Goal: Task Accomplishment & Management: Manage account settings

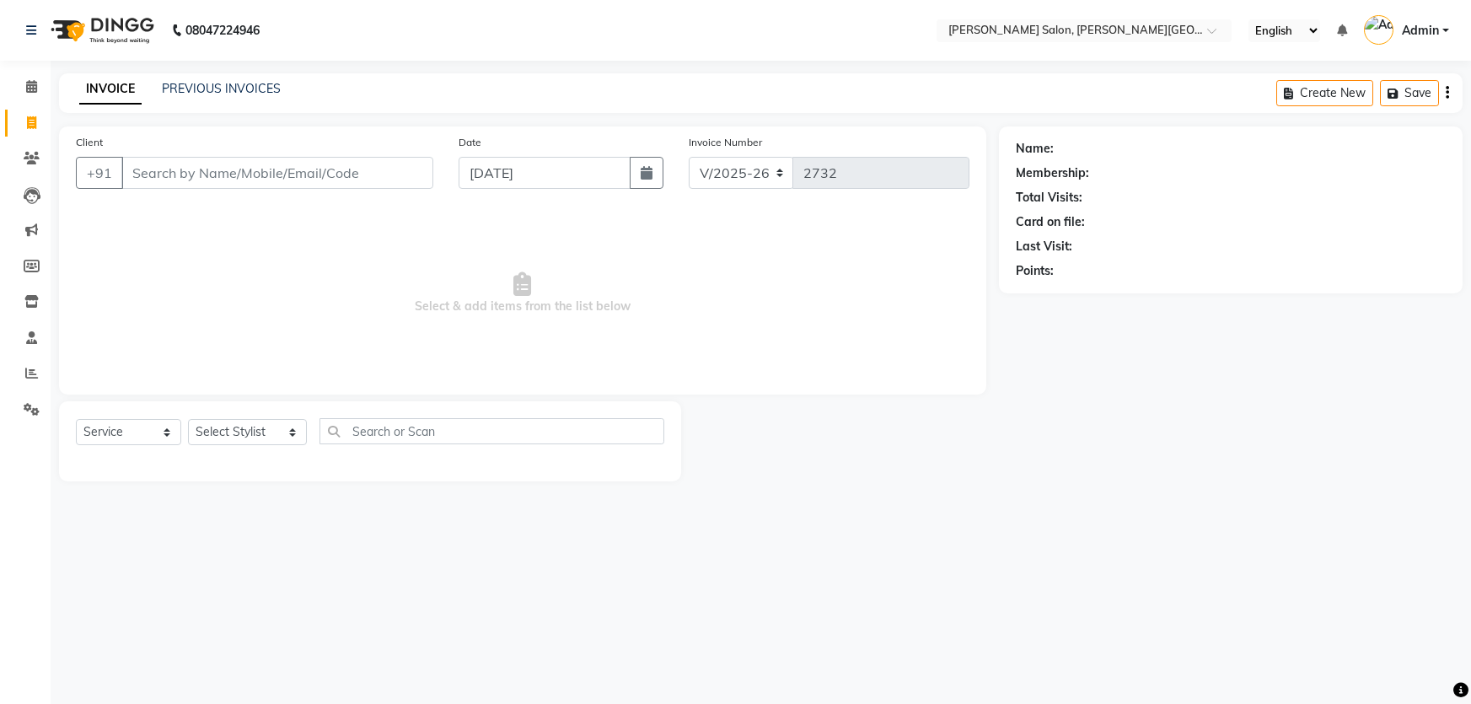
select select "4122"
select select "service"
click at [256, 432] on select "Select Stylist [PERSON_NAME] [PERSON_NAME] [PERSON_NAME] [PERSON_NAME] [PERSON_…" at bounding box center [247, 432] width 119 height 26
select select "62278"
click at [188, 419] on select "Select Stylist [PERSON_NAME] [PERSON_NAME] [PERSON_NAME] [PERSON_NAME] [PERSON_…" at bounding box center [247, 432] width 119 height 26
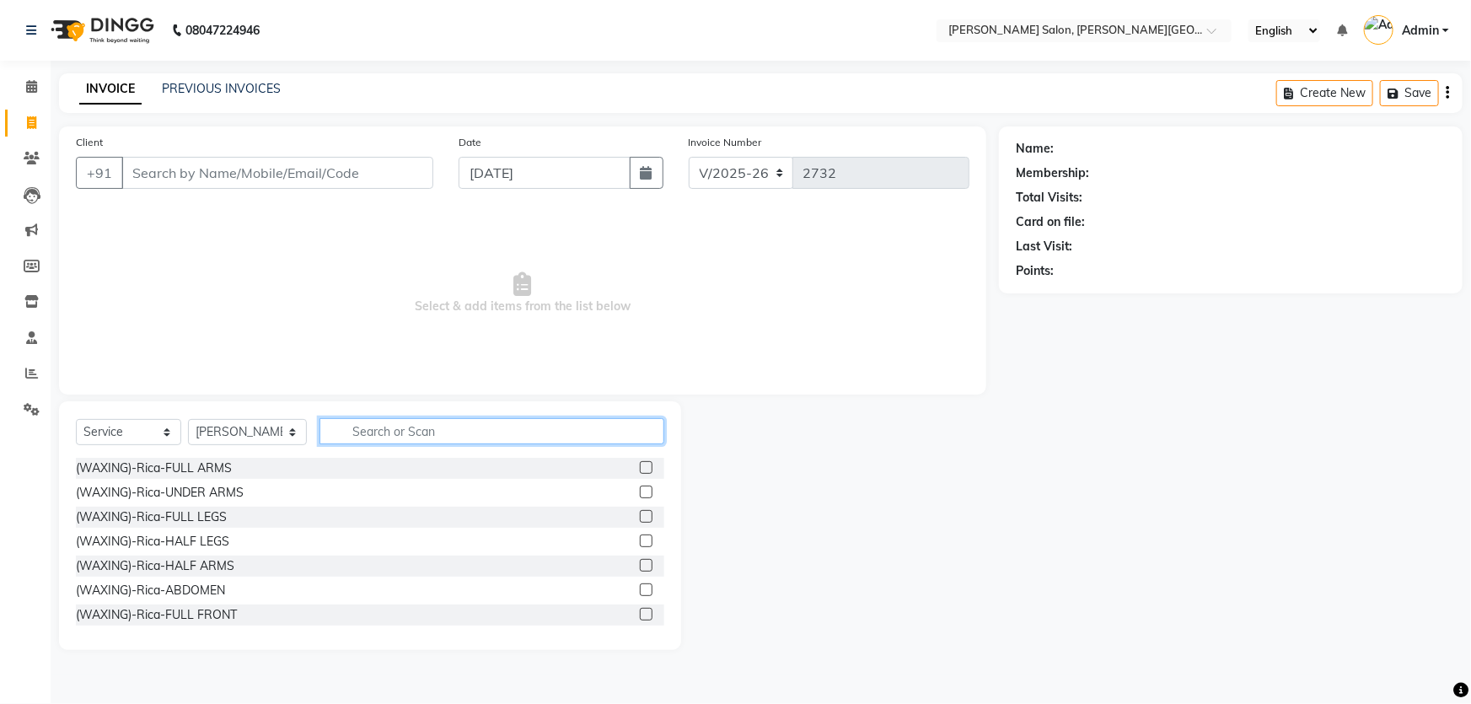
click at [399, 422] on input "text" at bounding box center [492, 431] width 345 height 26
type input "hand"
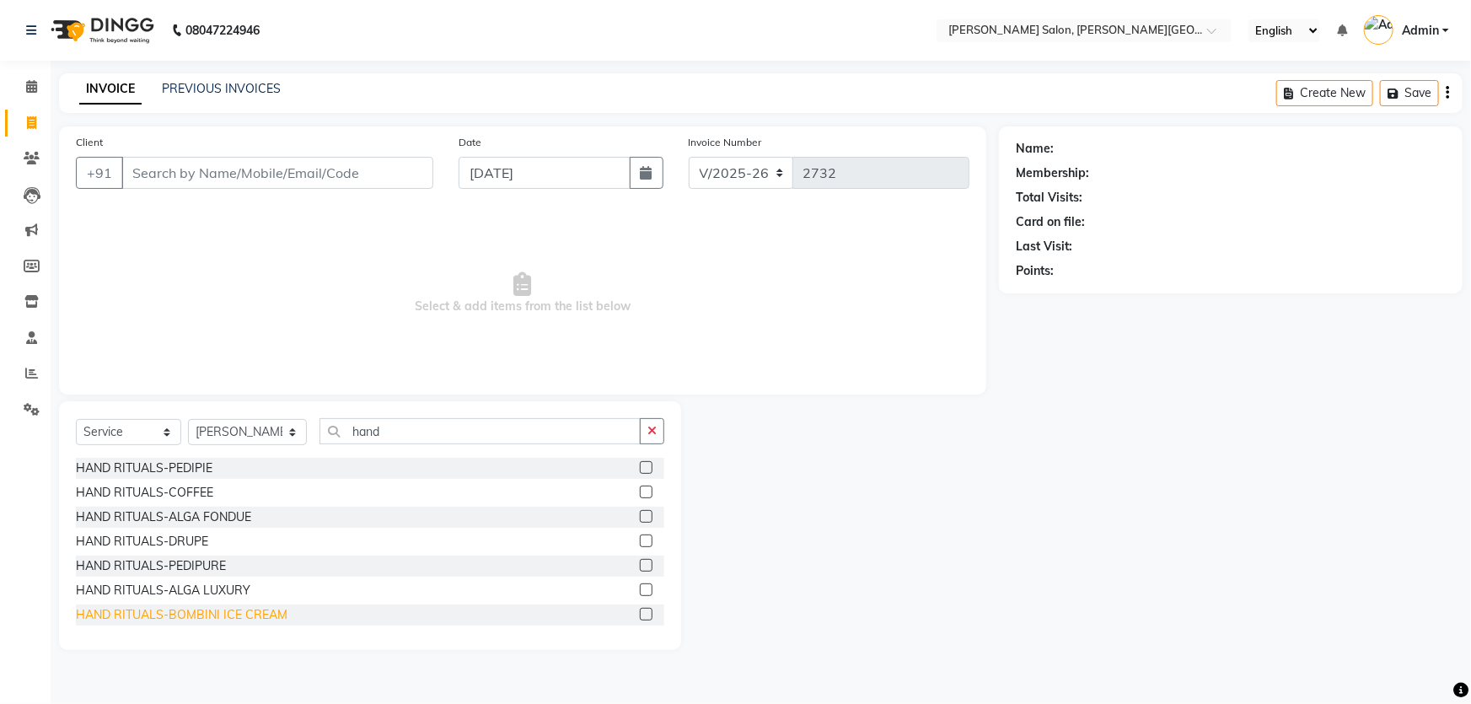
click at [208, 616] on div "HAND RITUALS-BOMBINI ICE CREAM" at bounding box center [182, 615] width 212 height 18
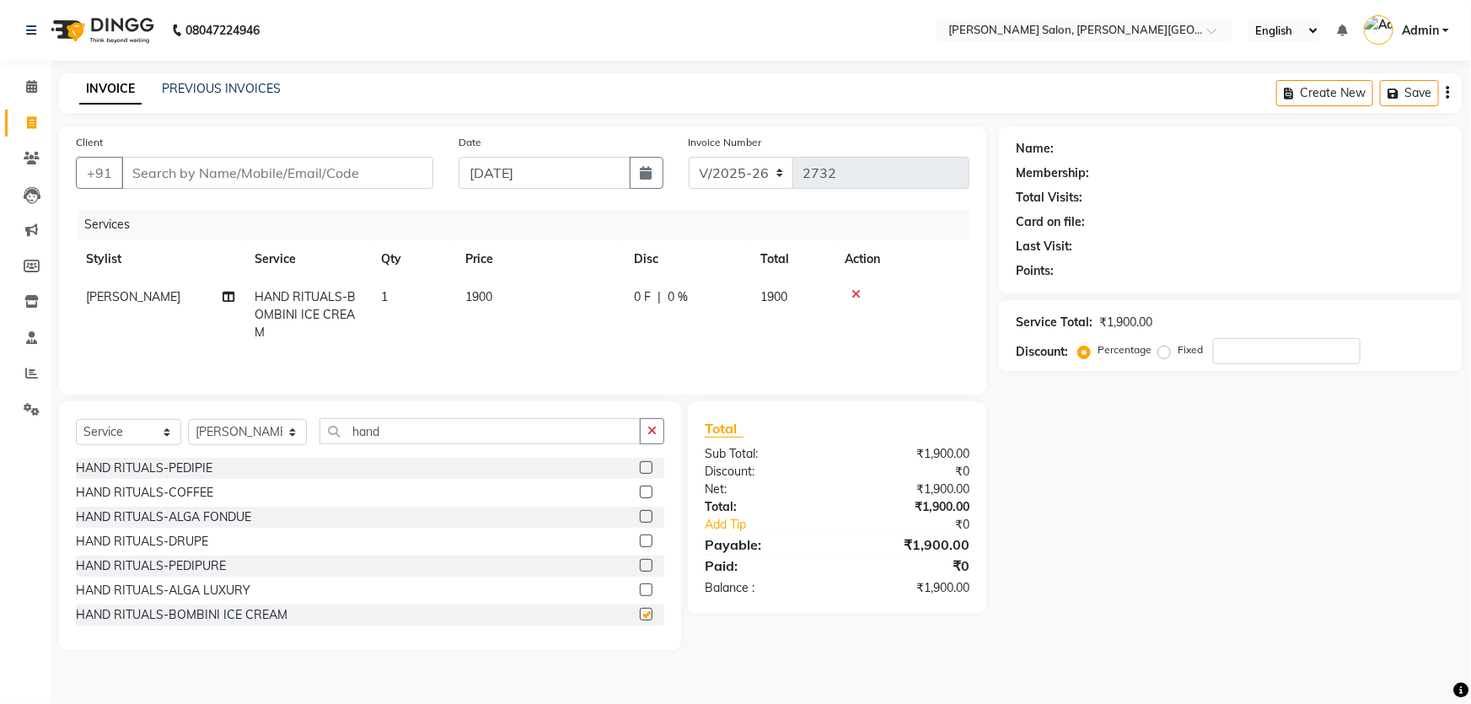
checkbox input "false"
drag, startPoint x: 456, startPoint y: 431, endPoint x: 266, endPoint y: 464, distance: 193.4
click at [266, 463] on div "Select Service Product Membership Package Voucher Prepaid Gift Card Select Styl…" at bounding box center [370, 525] width 622 height 249
type input "foot"
click at [221, 613] on div "FOOT RITUALS-BOMBINI ICE CREAM" at bounding box center [180, 615] width 208 height 18
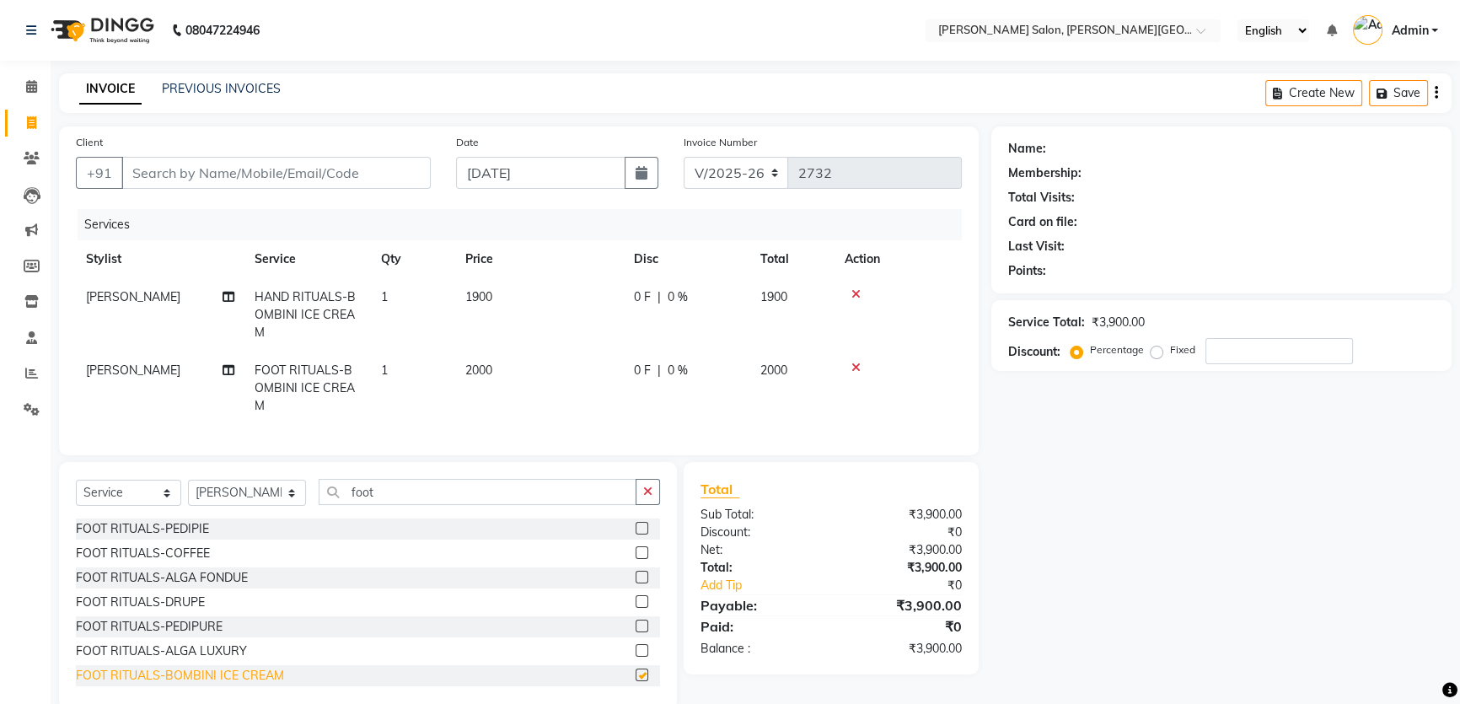
checkbox input "false"
click at [13, 113] on link "Invoice" at bounding box center [25, 124] width 40 height 28
select select "service"
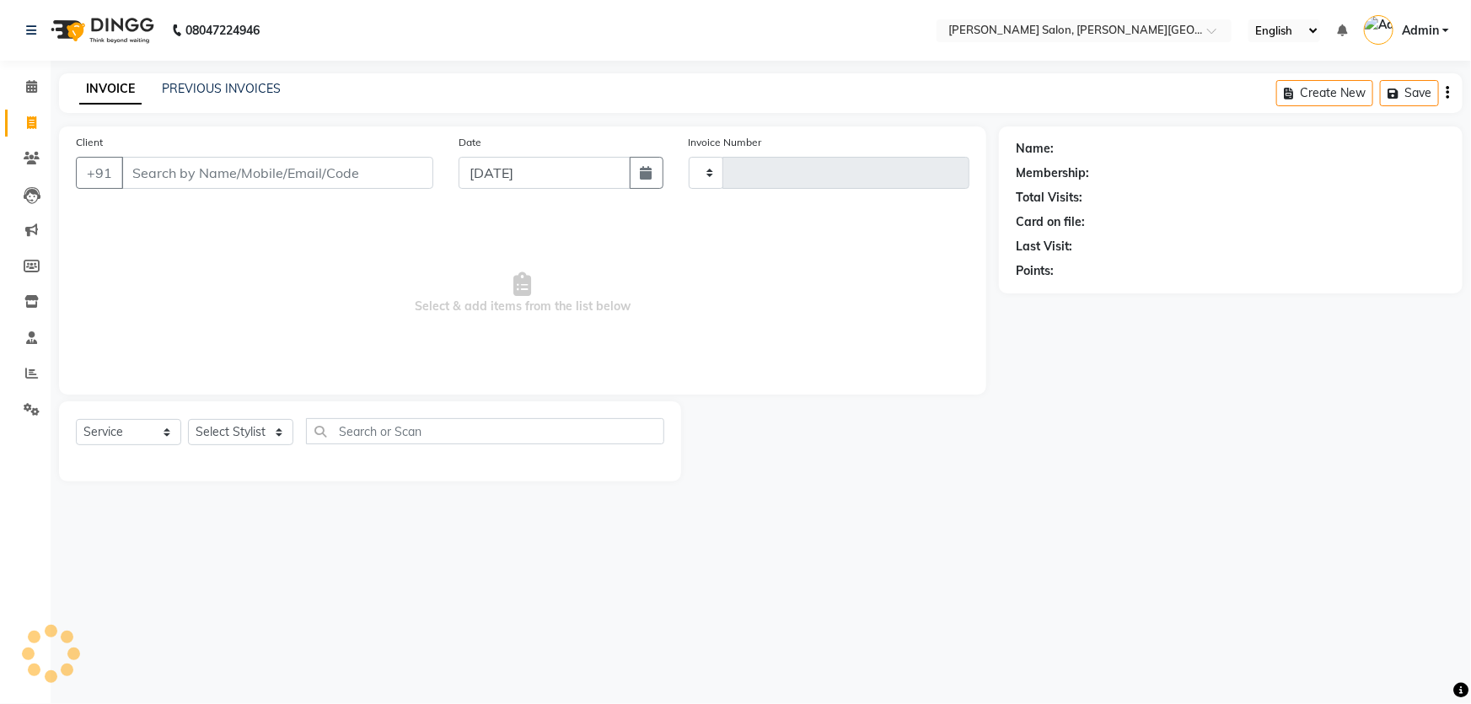
type input "2732"
select select "4122"
click at [24, 309] on span at bounding box center [32, 302] width 30 height 19
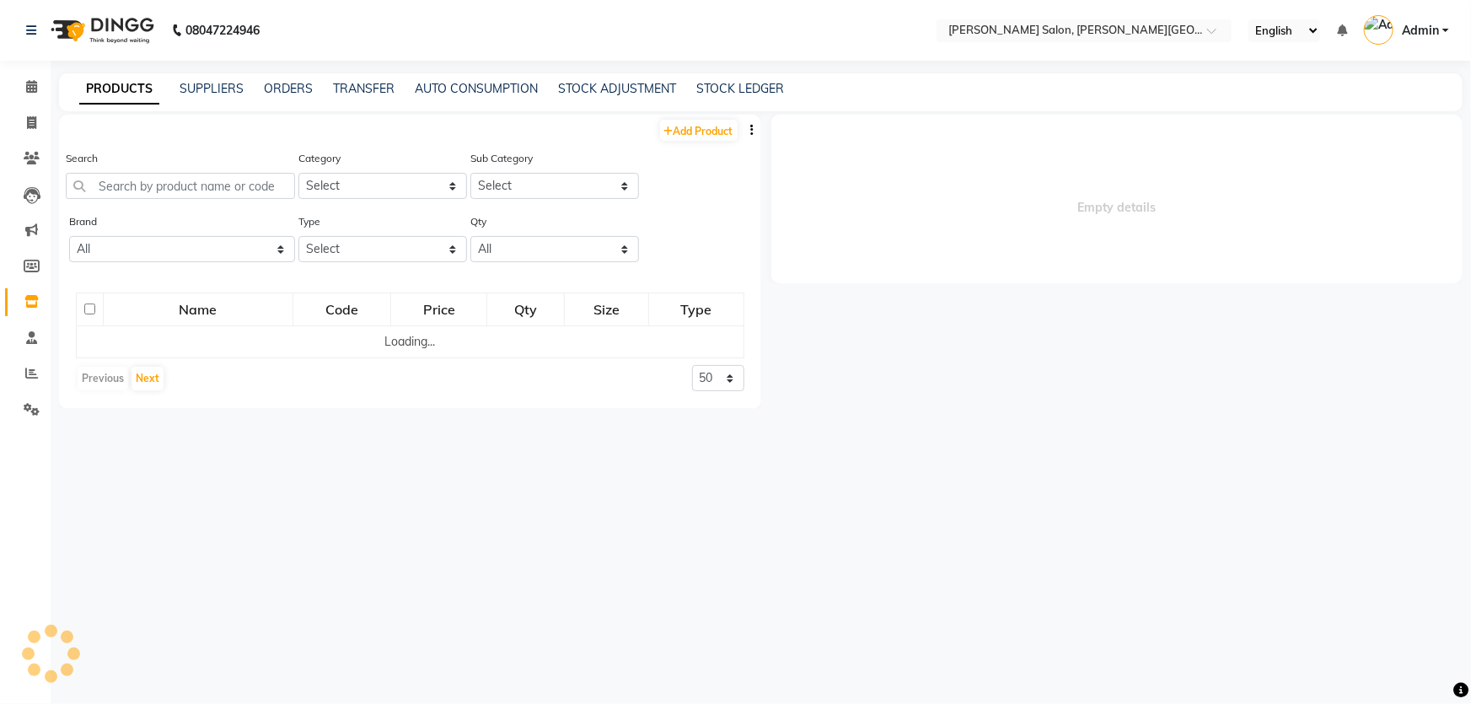
select select
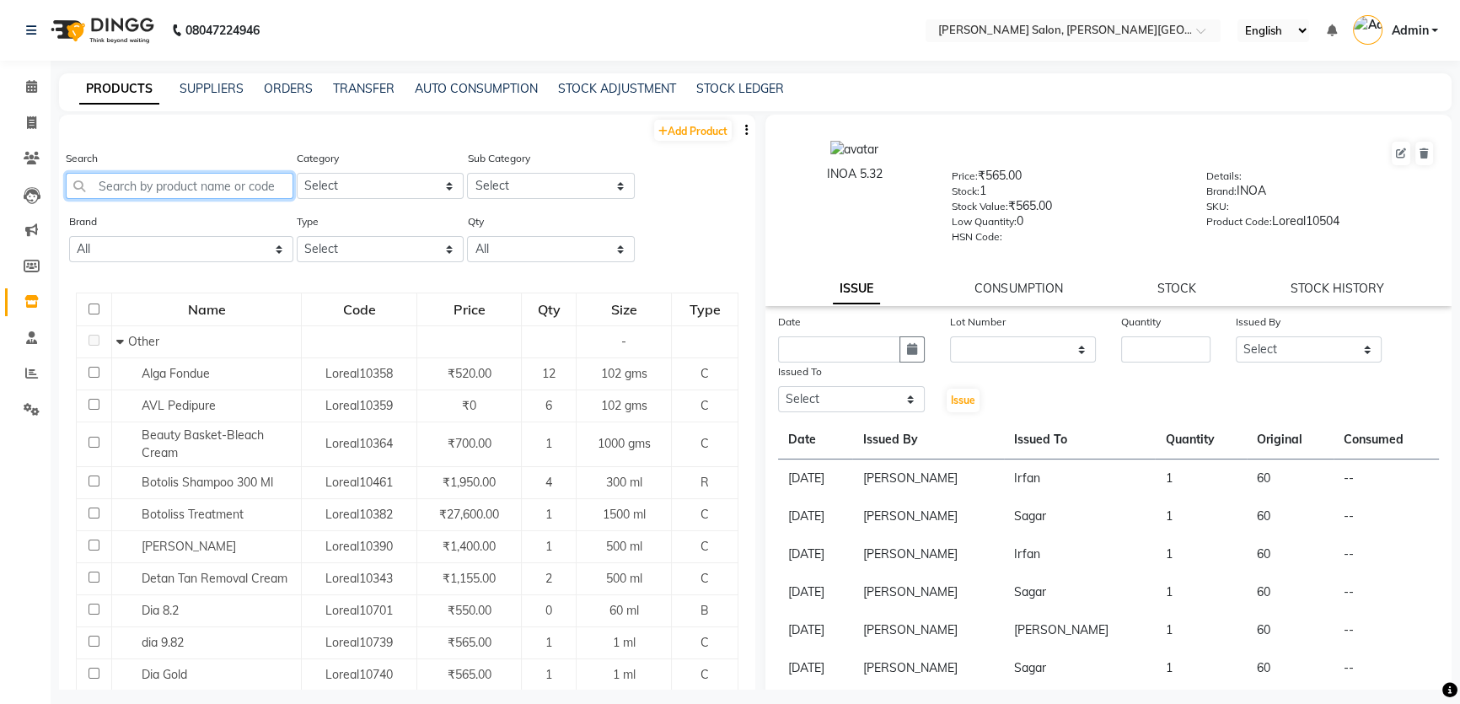
click at [232, 181] on input "text" at bounding box center [180, 186] width 228 height 26
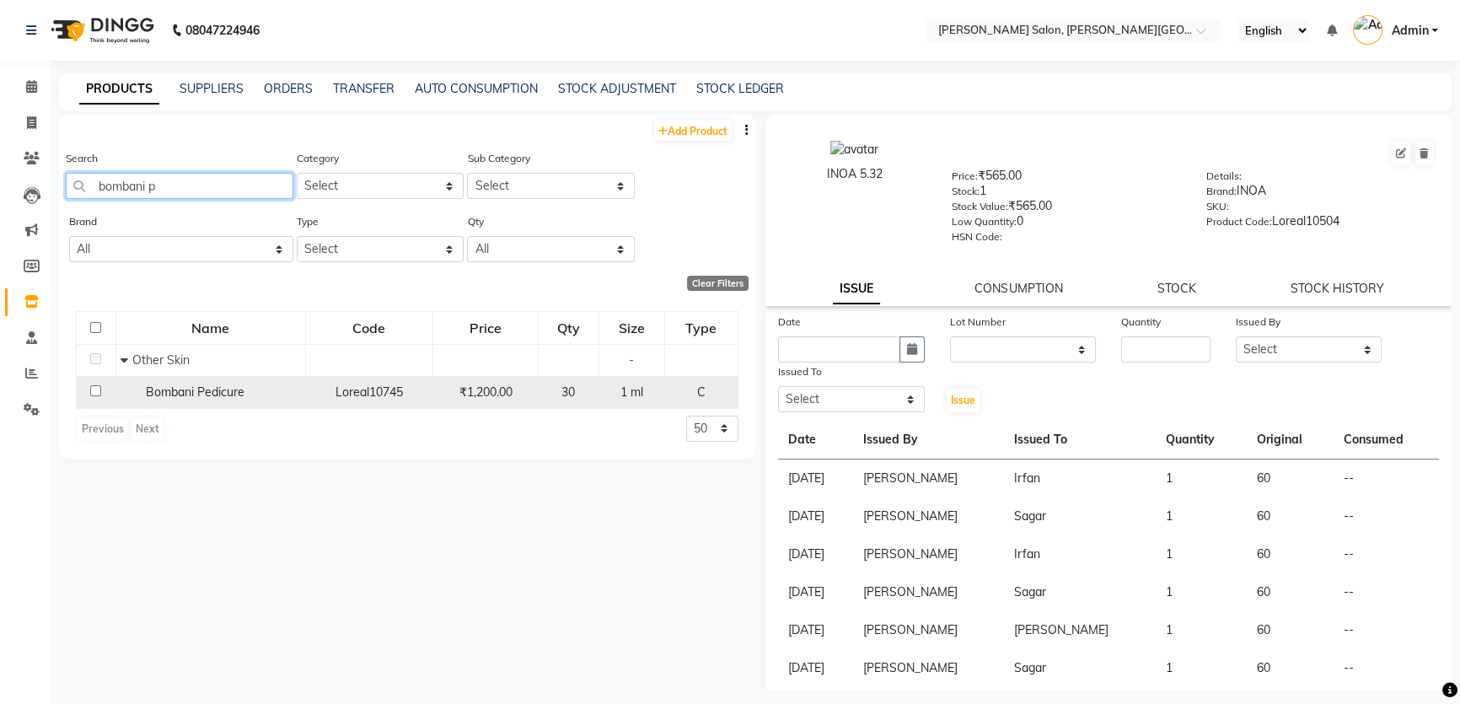
type input "bombani p"
click at [202, 401] on div "Bombani Pedicure" at bounding box center [211, 393] width 180 height 18
select select
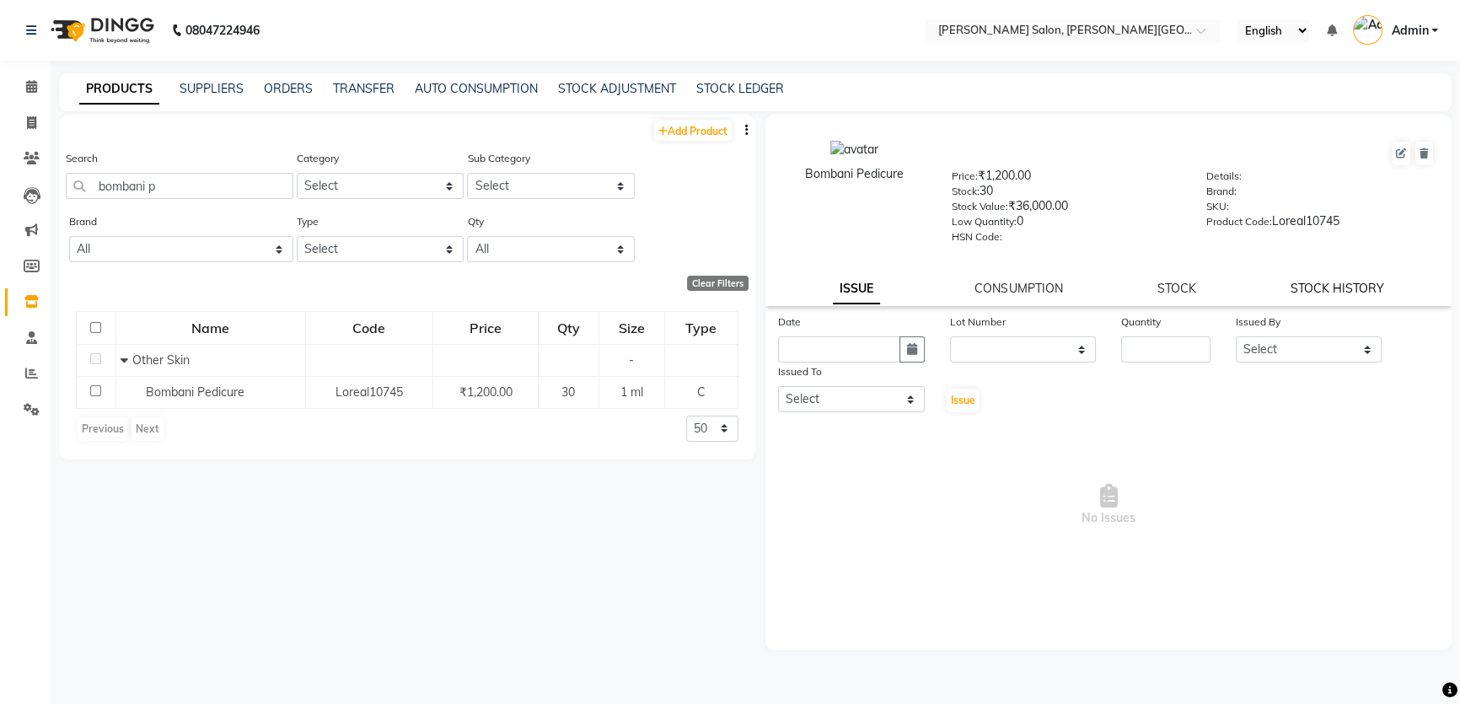
click at [1328, 291] on link "STOCK HISTORY" at bounding box center [1338, 288] width 94 height 15
select select "all"
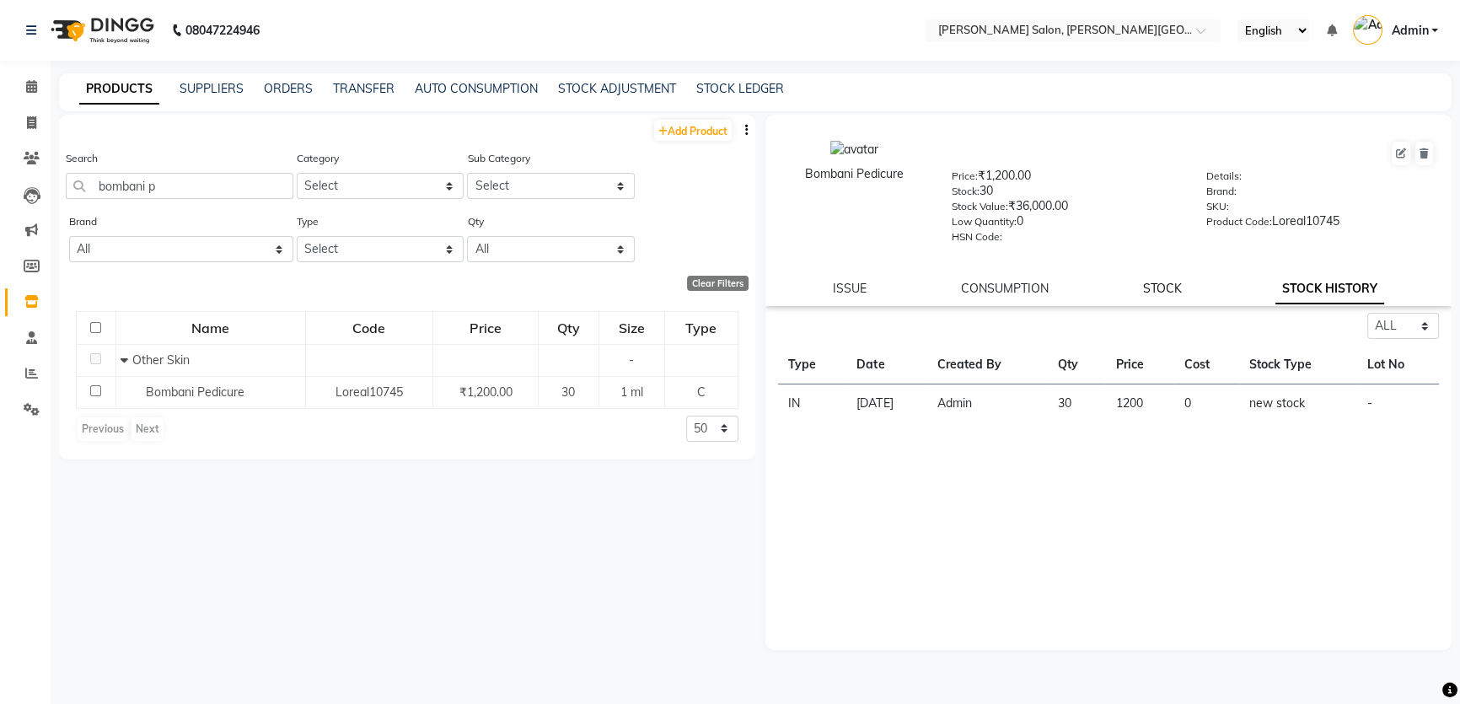
click at [1168, 293] on link "STOCK" at bounding box center [1162, 288] width 39 height 15
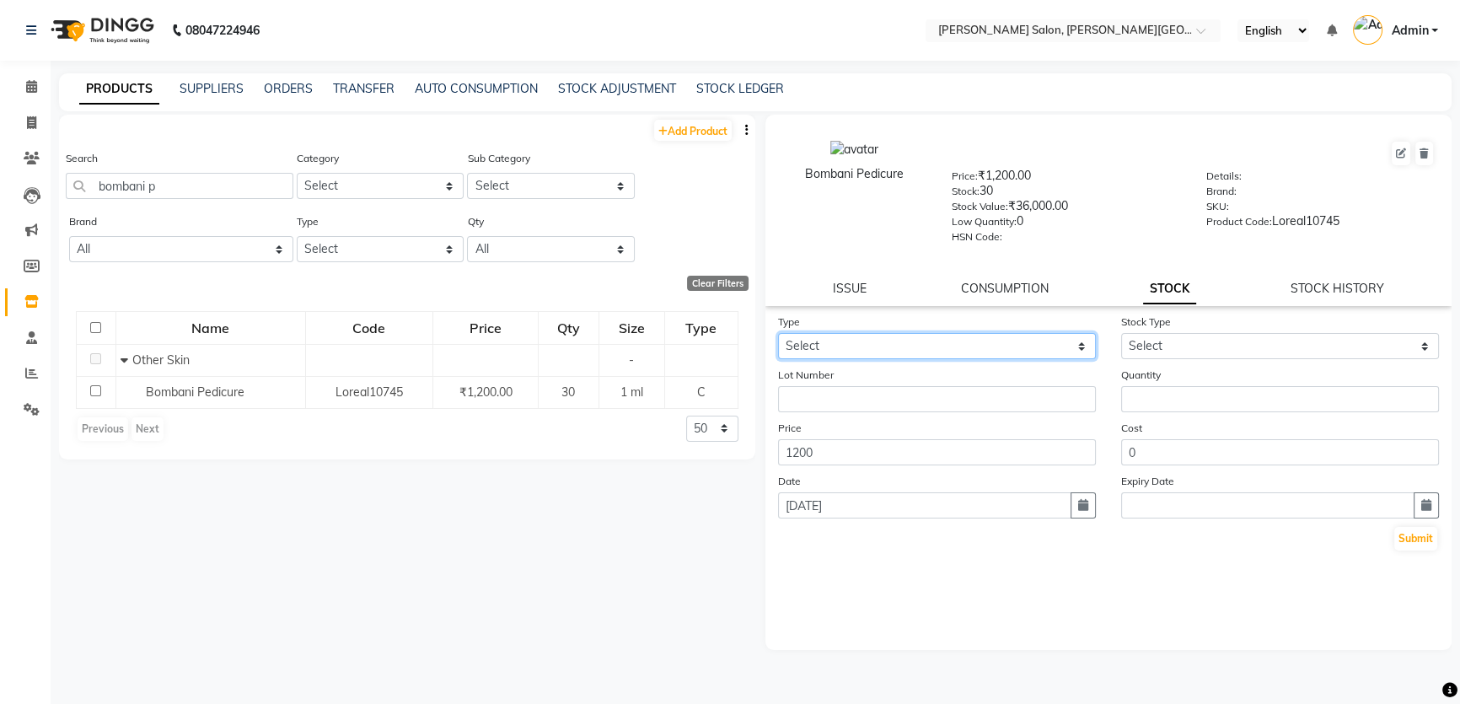
click at [942, 358] on select "Select In Out" at bounding box center [937, 346] width 318 height 26
select select "out"
click at [778, 336] on select "Select In Out" at bounding box center [937, 346] width 318 height 26
select select
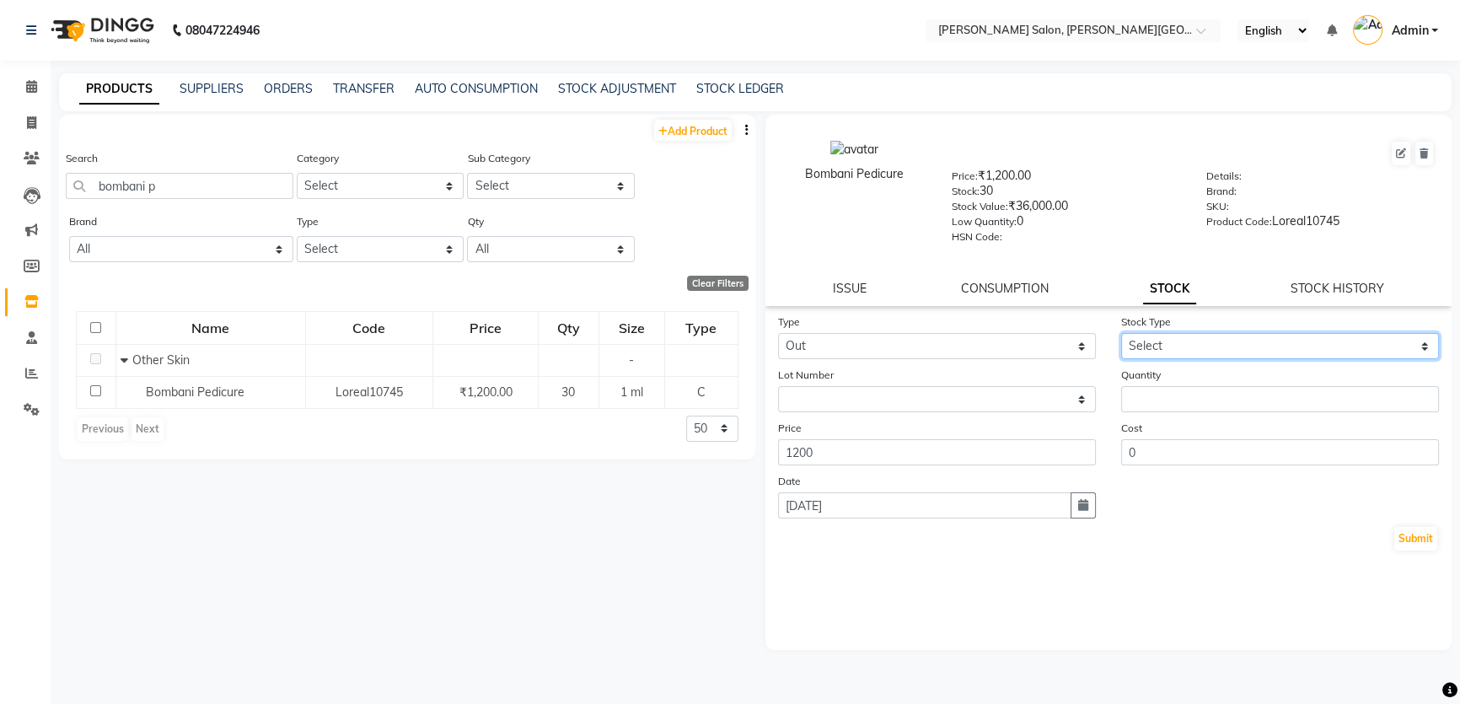
click at [1169, 348] on select "Select Internal Use Damaged Expired Adjustment Return Other" at bounding box center [1281, 346] width 318 height 26
select select "adjustment"
click at [1122, 336] on select "Select Internal Use Damaged Expired Adjustment Return Other" at bounding box center [1281, 346] width 318 height 26
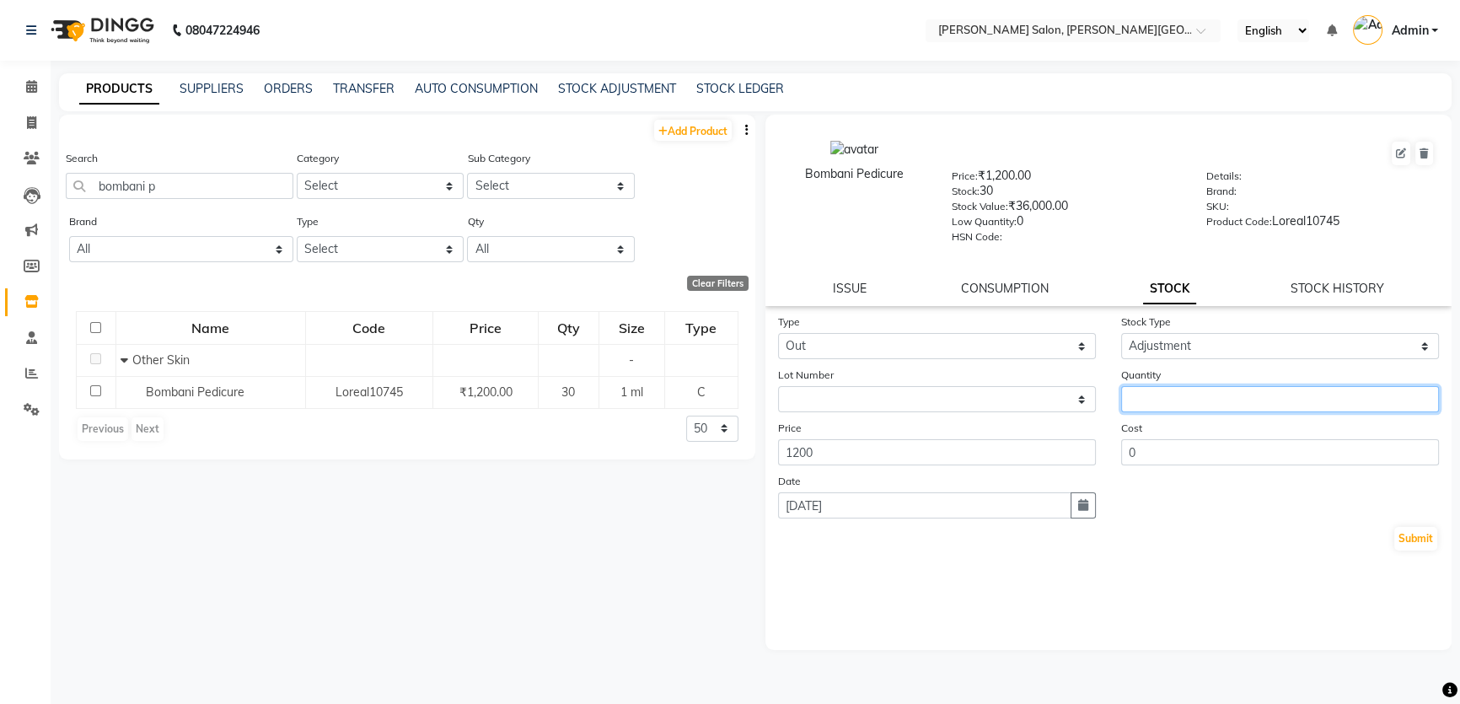
click at [1212, 404] on input "number" at bounding box center [1281, 399] width 318 height 26
type input "1"
type input "29"
click at [1415, 546] on button "Submit" at bounding box center [1416, 539] width 43 height 24
select select
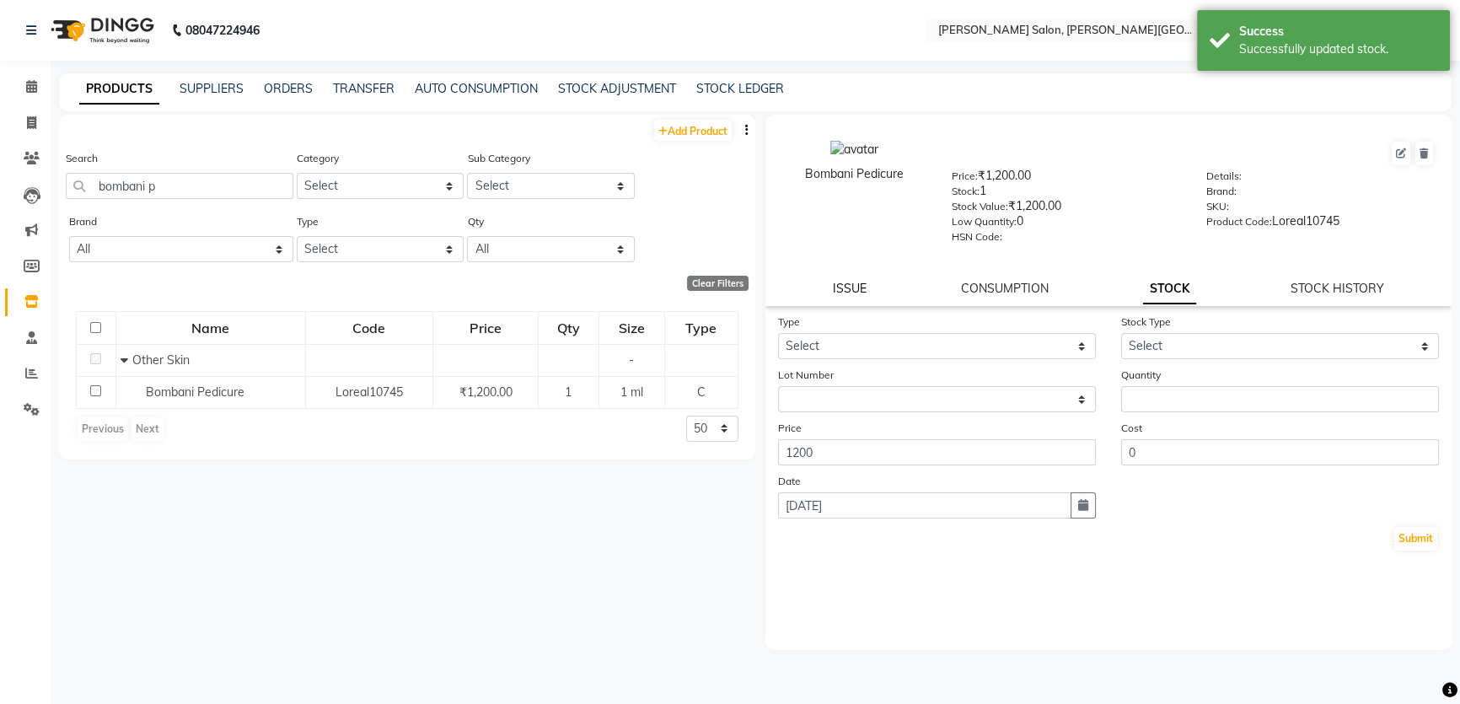
click at [840, 288] on link "ISSUE" at bounding box center [850, 288] width 34 height 15
select select
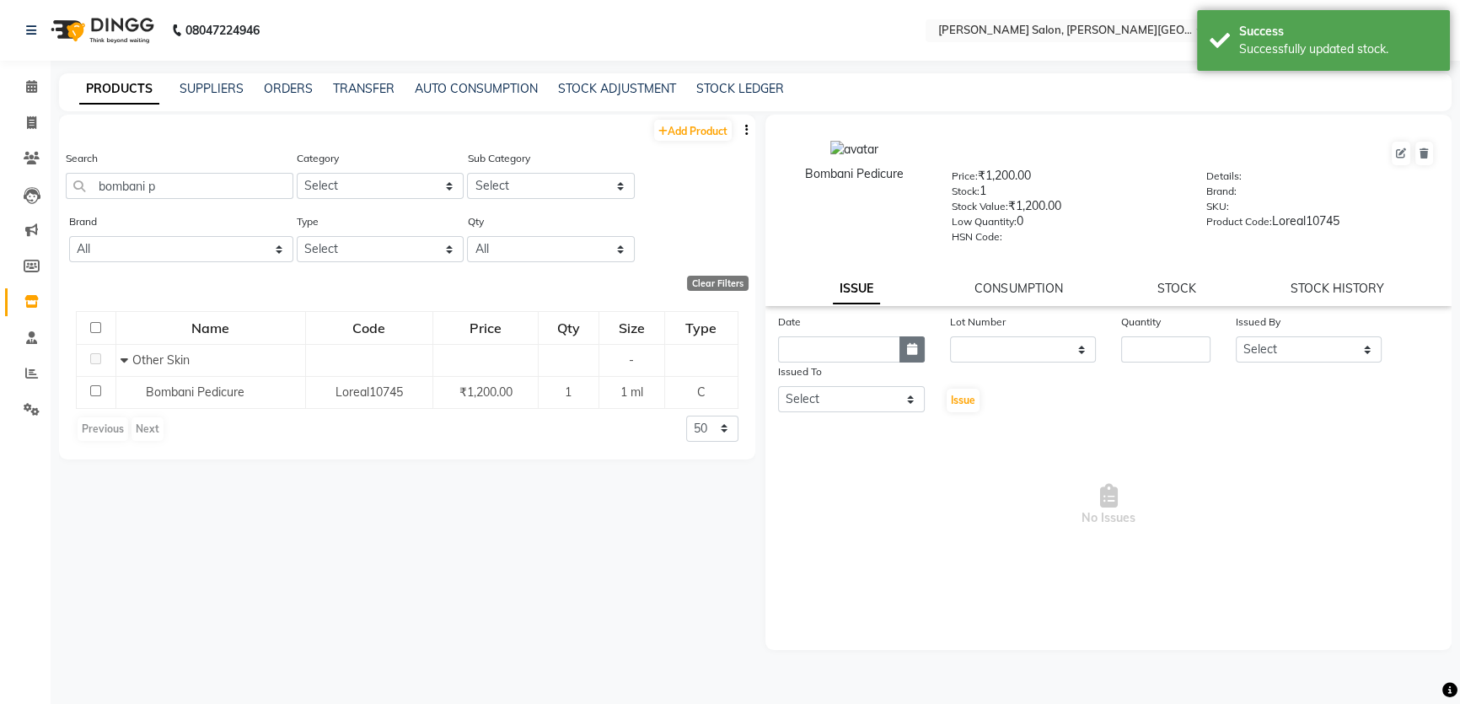
click at [911, 355] on icon "button" at bounding box center [912, 349] width 10 height 12
select select "9"
select select "2025"
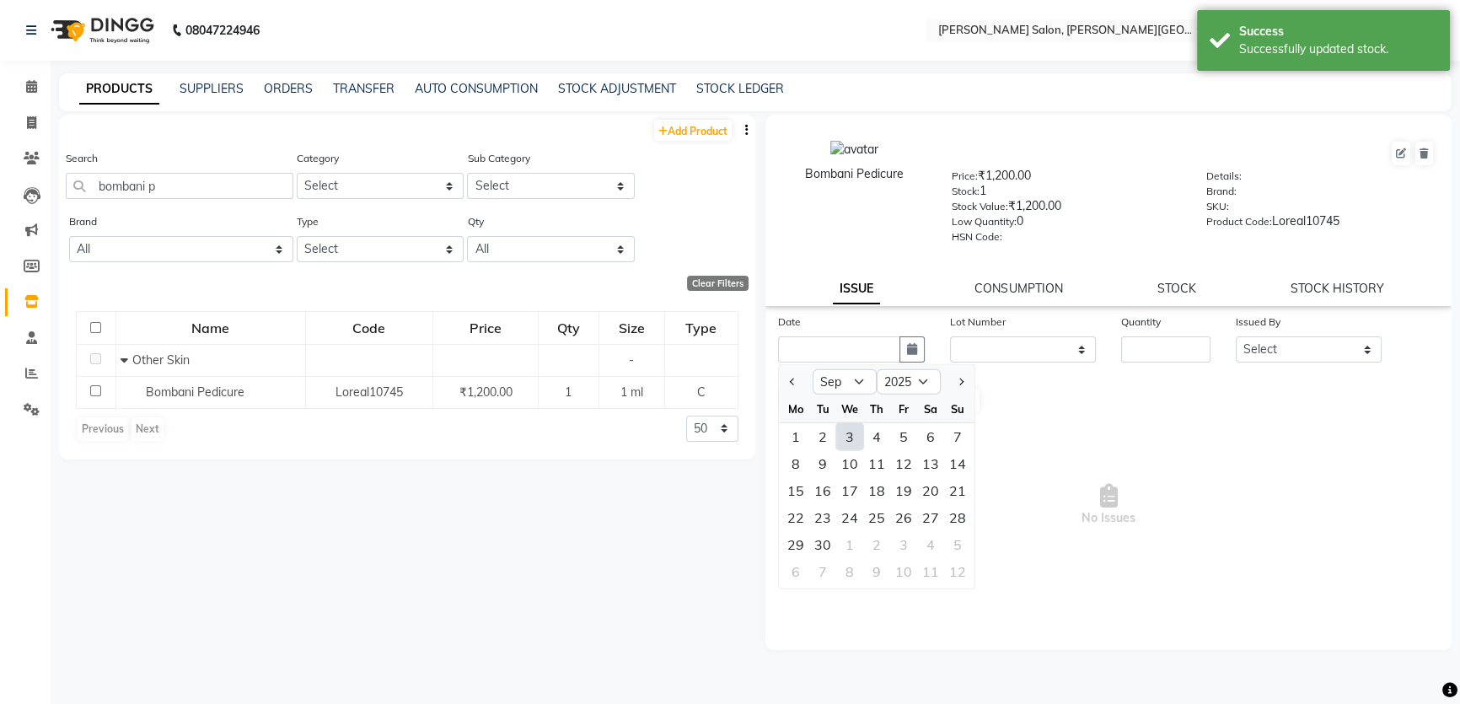
click at [839, 438] on div "3" at bounding box center [849, 436] width 27 height 27
type input "[DATE]"
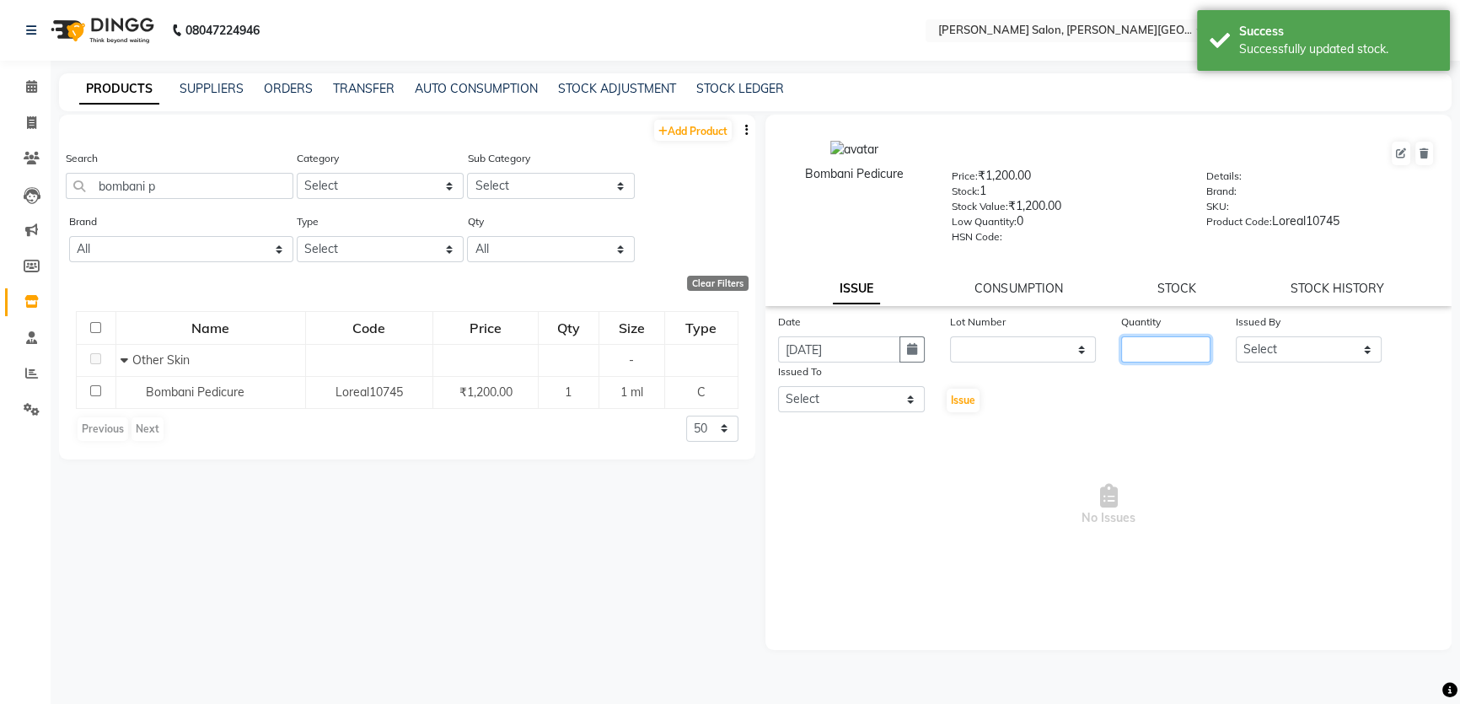
click at [1151, 358] on input "number" at bounding box center [1166, 349] width 89 height 26
type input "1"
click at [1289, 351] on select "Select [PERSON_NAME] [PERSON_NAME] [PERSON_NAME] [PERSON_NAME] [PERSON_NAME] [P…" at bounding box center [1309, 349] width 147 height 26
click at [1236, 340] on select "Select [PERSON_NAME] [PERSON_NAME] [PERSON_NAME] [PERSON_NAME] [PERSON_NAME] [P…" at bounding box center [1309, 349] width 147 height 26
click at [1307, 334] on div "Issued By" at bounding box center [1309, 325] width 147 height 24
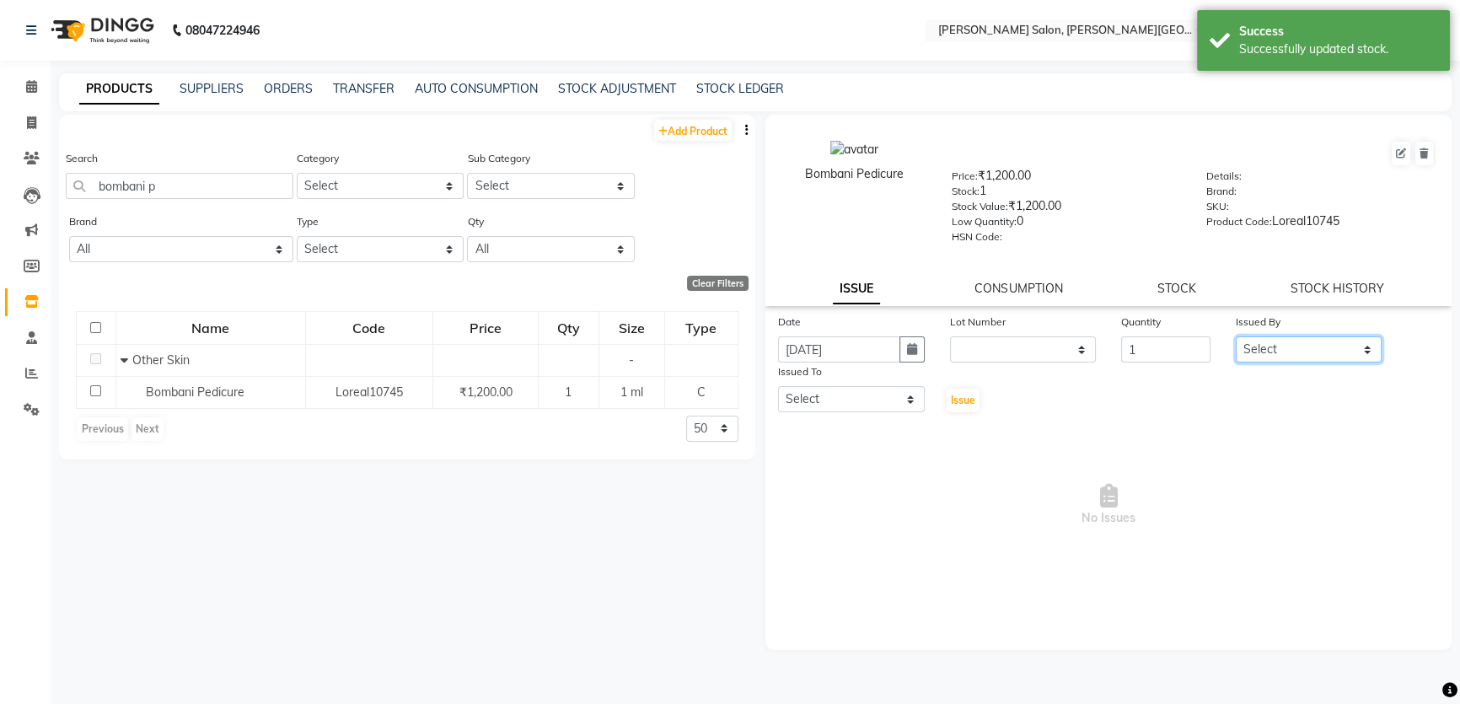
click at [1307, 344] on select "Select [PERSON_NAME] [PERSON_NAME] [PERSON_NAME] [PERSON_NAME] [PERSON_NAME] [P…" at bounding box center [1309, 349] width 147 height 26
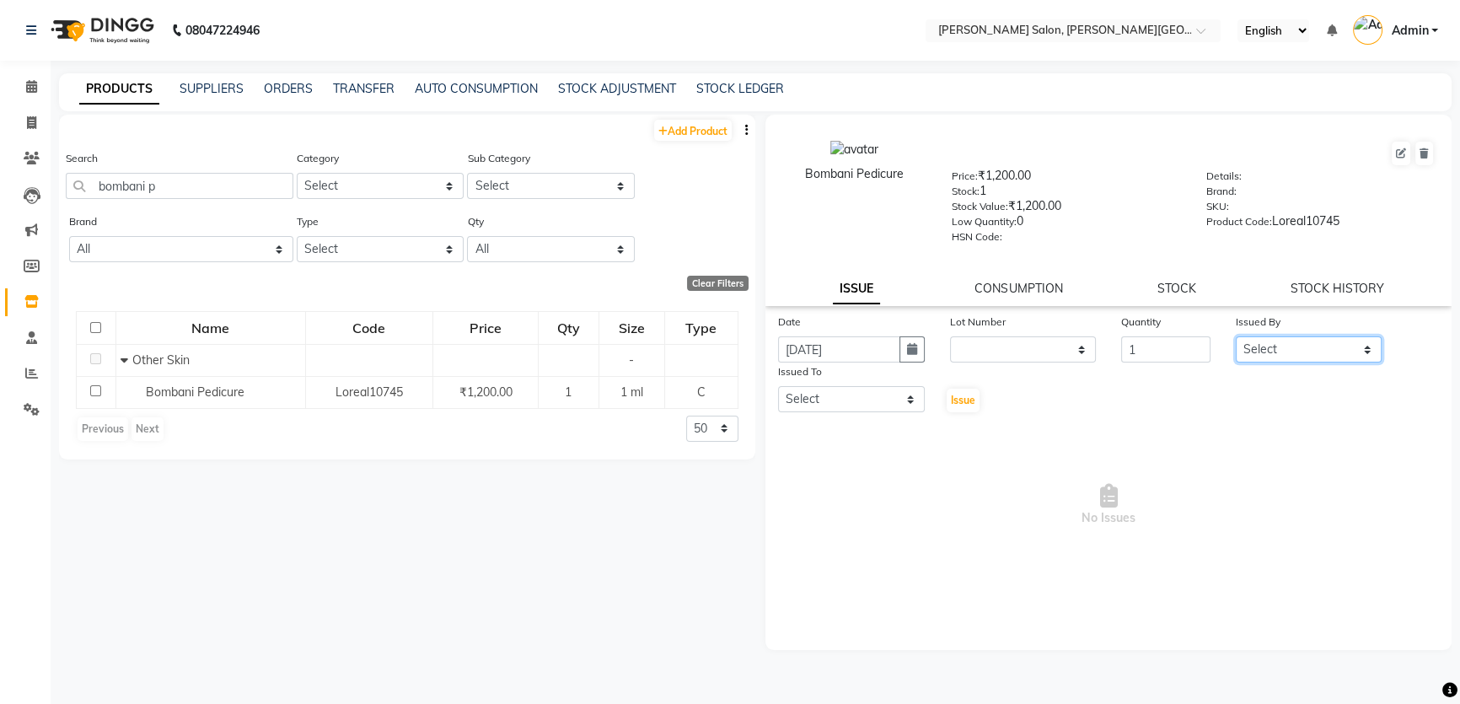
select select "22721"
click at [1236, 340] on select "Select [PERSON_NAME] [PERSON_NAME] [PERSON_NAME] [PERSON_NAME] [PERSON_NAME] [P…" at bounding box center [1309, 349] width 147 height 26
click at [876, 402] on select "Select [PERSON_NAME] [PERSON_NAME] [PERSON_NAME] [PERSON_NAME] [PERSON_NAME] [P…" at bounding box center [851, 399] width 147 height 26
select select "39529"
click at [778, 390] on select "Select [PERSON_NAME] [PERSON_NAME] [PERSON_NAME] [PERSON_NAME] [PERSON_NAME] [P…" at bounding box center [851, 399] width 147 height 26
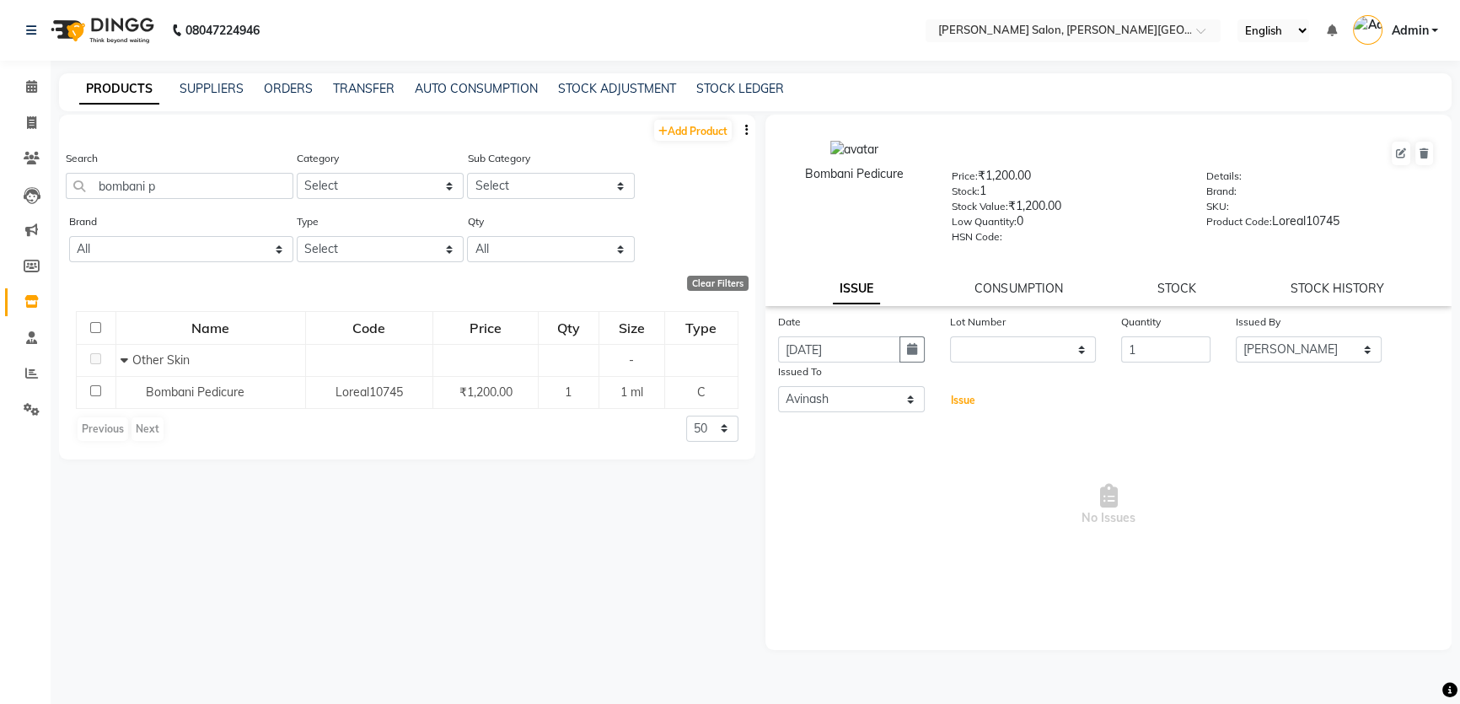
drag, startPoint x: 962, startPoint y: 406, endPoint x: 1242, endPoint y: 460, distance: 285.1
click at [1242, 460] on div "Date [DATE] Lot Number None Quantity 1 Issued By Select [PERSON_NAME] [PERSON_N…" at bounding box center [1109, 451] width 686 height 277
click at [1181, 288] on link "STOCK" at bounding box center [1177, 288] width 39 height 15
select select
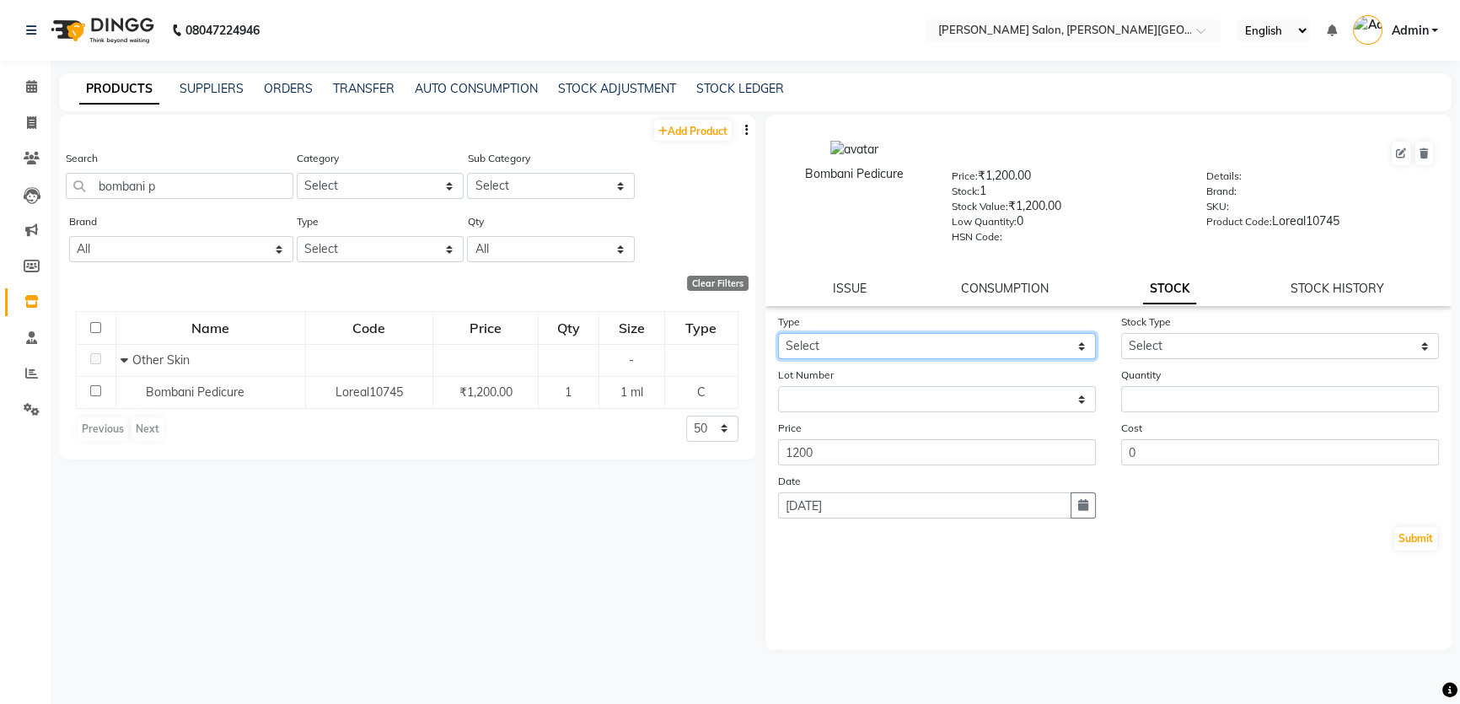
drag, startPoint x: 991, startPoint y: 346, endPoint x: 986, endPoint y: 359, distance: 14.4
click at [991, 346] on select "Select In Out" at bounding box center [937, 346] width 318 height 26
select select "in"
click at [778, 336] on select "Select In Out" at bounding box center [937, 346] width 318 height 26
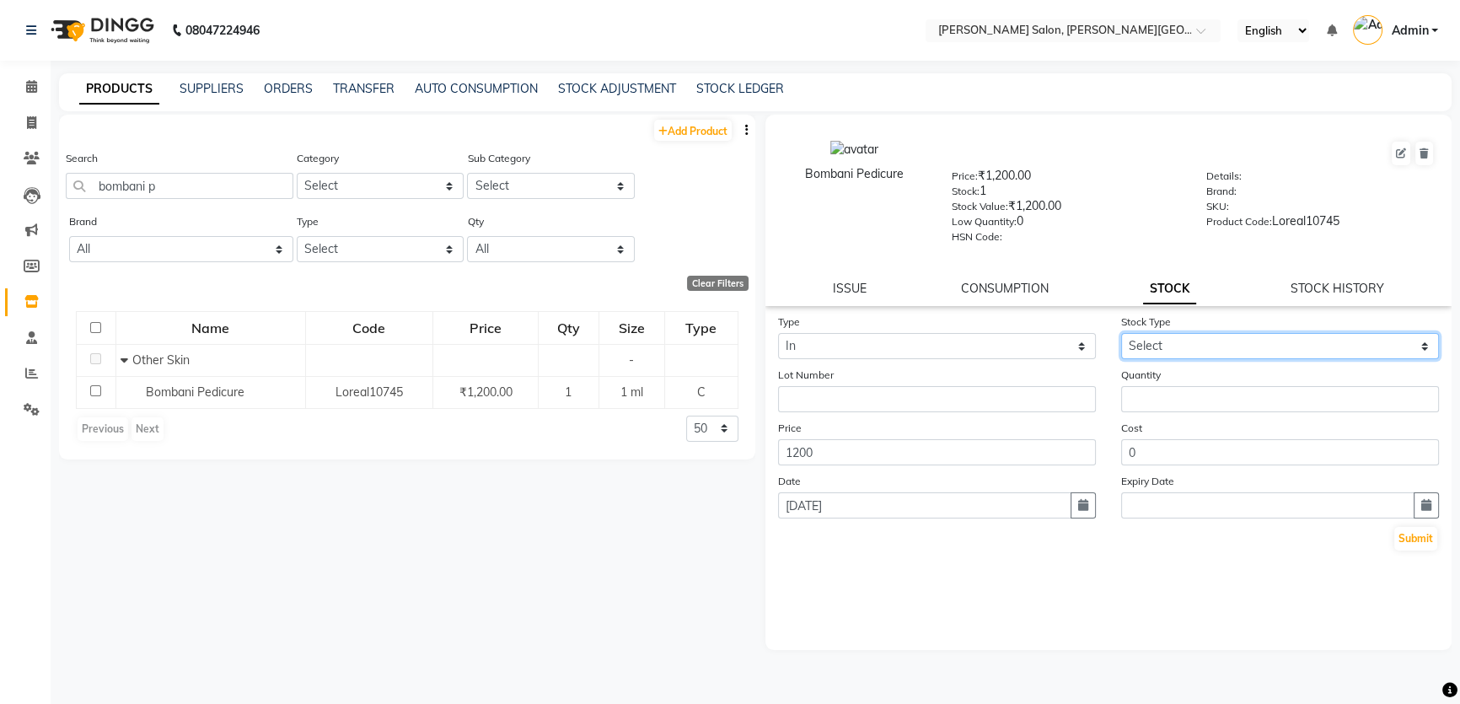
click at [1171, 352] on select "Select New Stock Adjustment Return Other" at bounding box center [1281, 346] width 318 height 26
select select "adjustment"
click at [1122, 336] on select "Select New Stock Adjustment Return Other" at bounding box center [1281, 346] width 318 height 26
click at [1188, 438] on div "Cost 0" at bounding box center [1280, 442] width 343 height 46
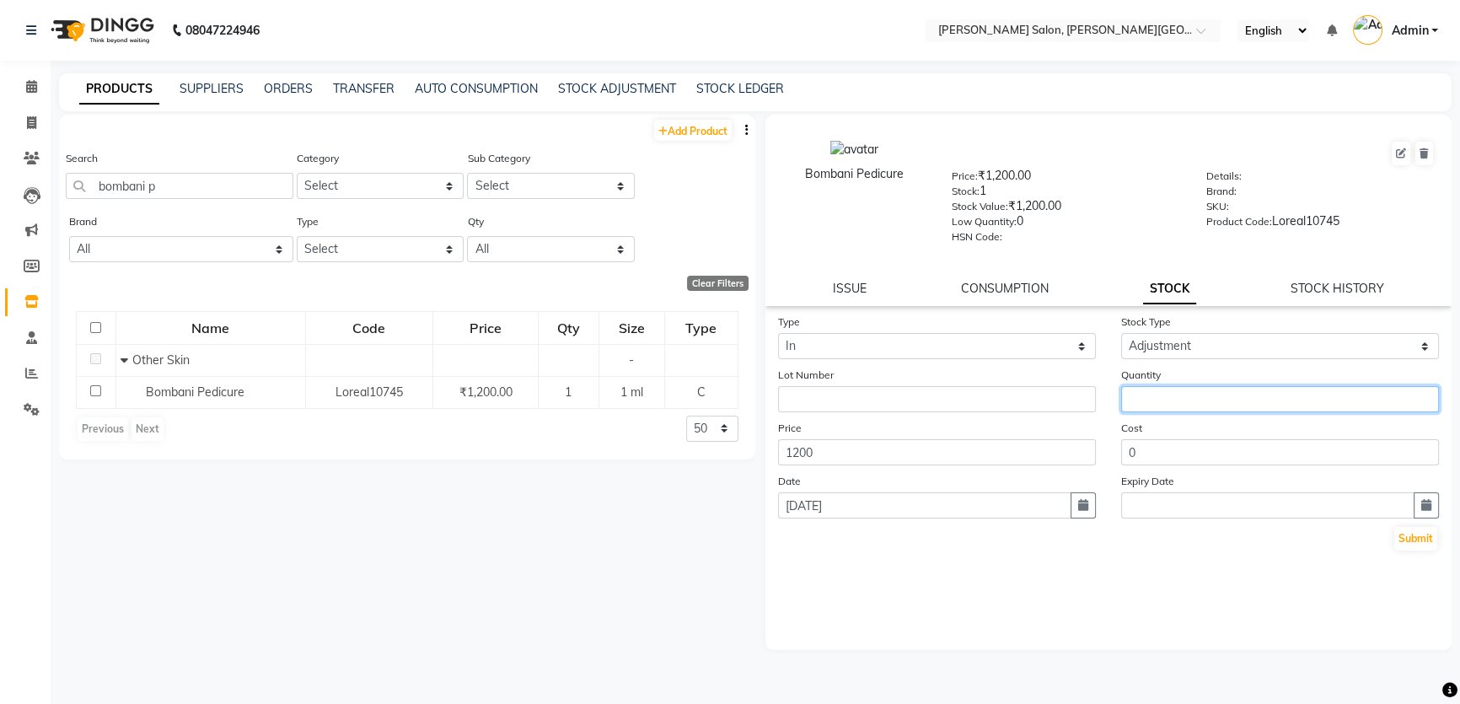
click at [1211, 412] on input "number" at bounding box center [1281, 399] width 318 height 26
type input "1"
click at [1423, 551] on button "Submit" at bounding box center [1416, 539] width 43 height 24
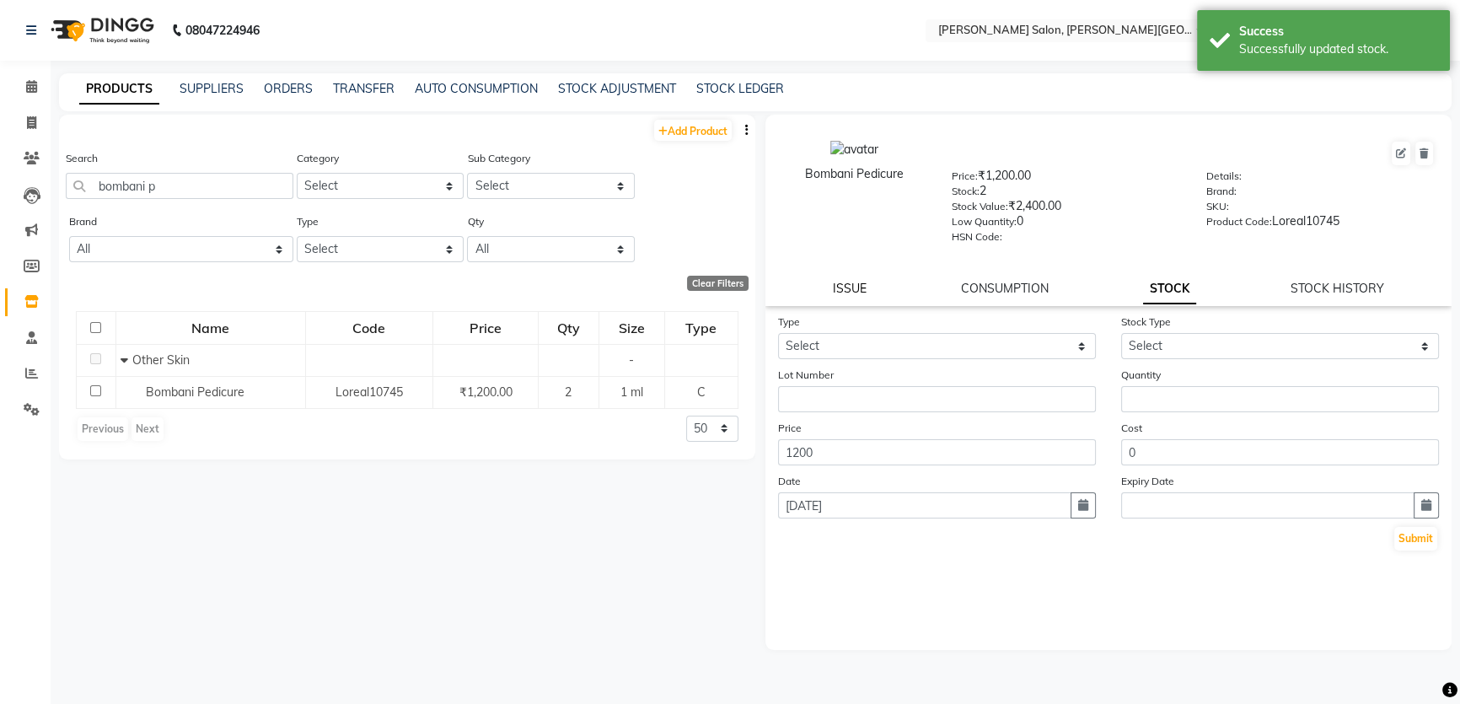
click at [856, 293] on link "ISSUE" at bounding box center [850, 288] width 34 height 15
select select
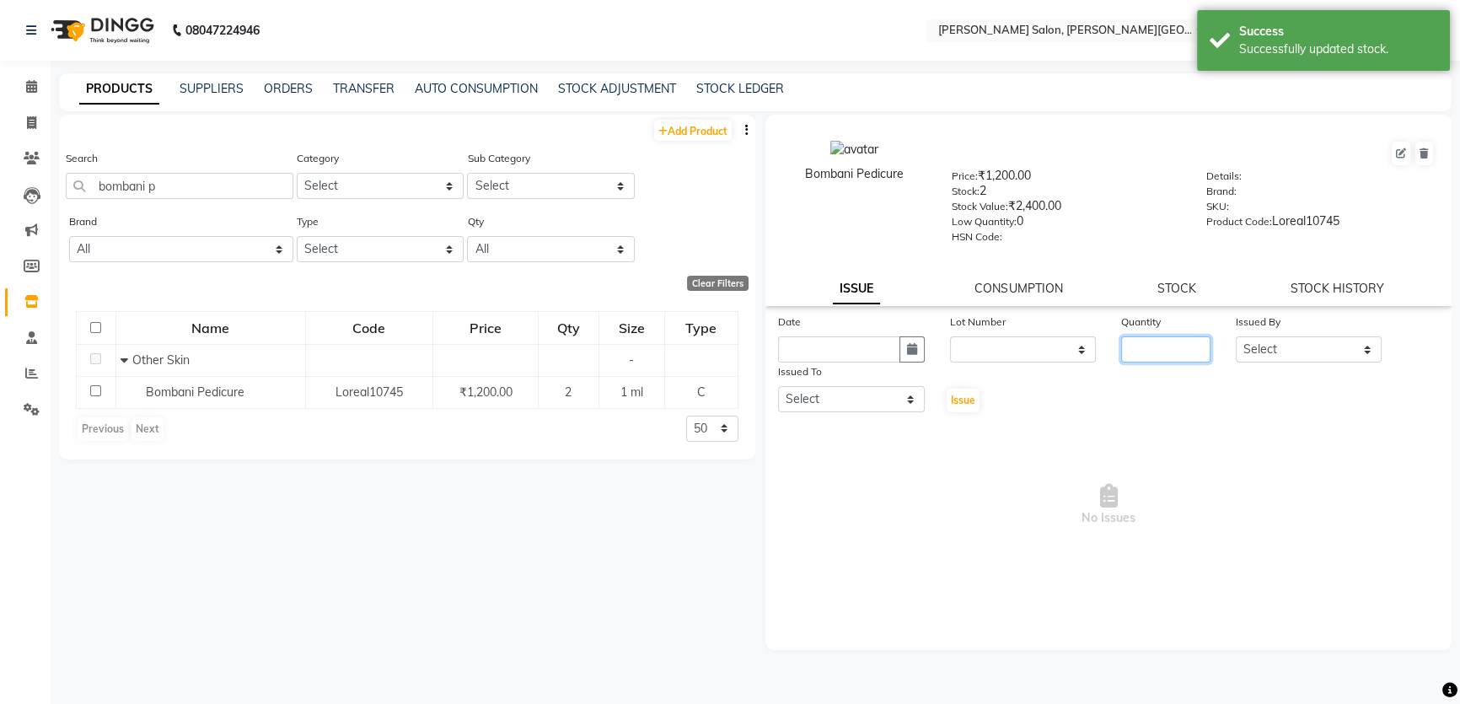
click at [1160, 359] on input "number" at bounding box center [1166, 349] width 89 height 26
type input "2"
click at [911, 354] on icon "button" at bounding box center [912, 349] width 10 height 12
select select "9"
select select "2025"
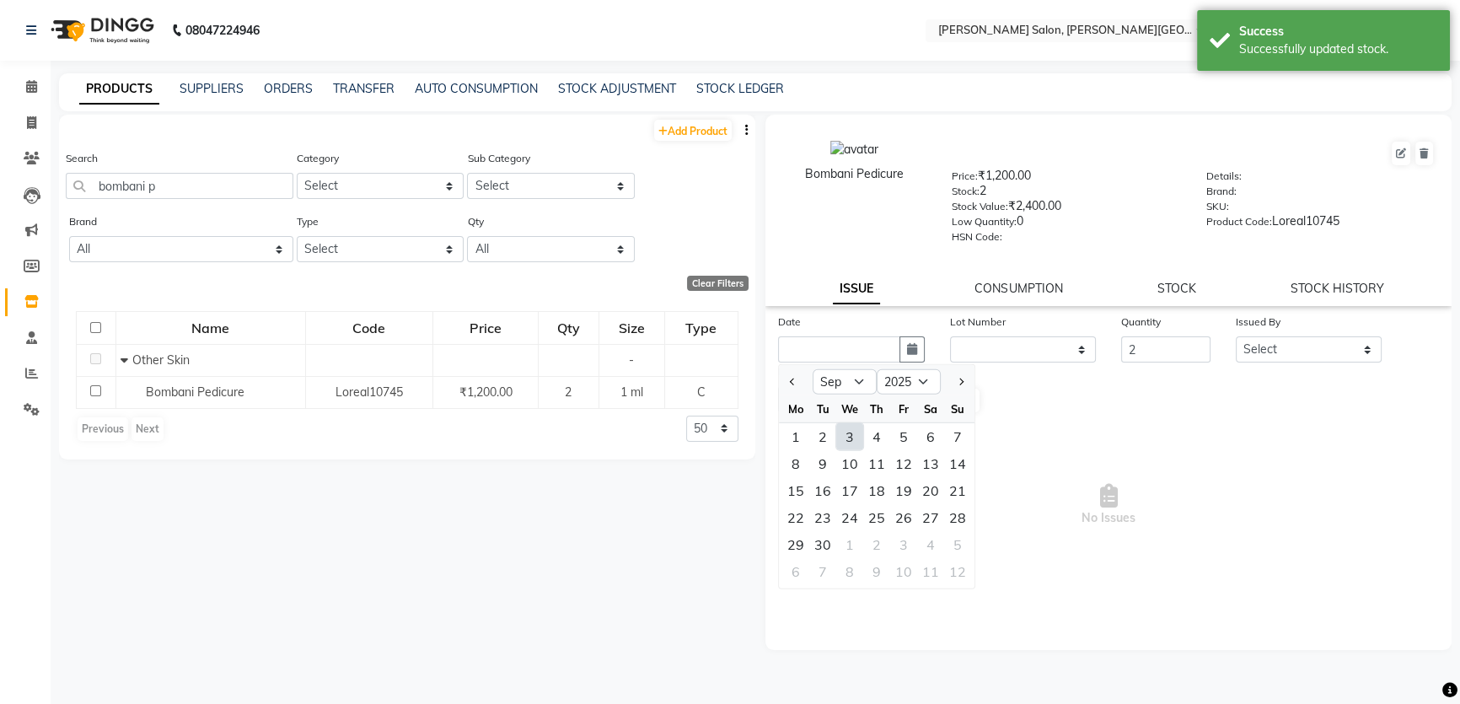
click at [843, 444] on div "3" at bounding box center [849, 436] width 27 height 27
type input "[DATE]"
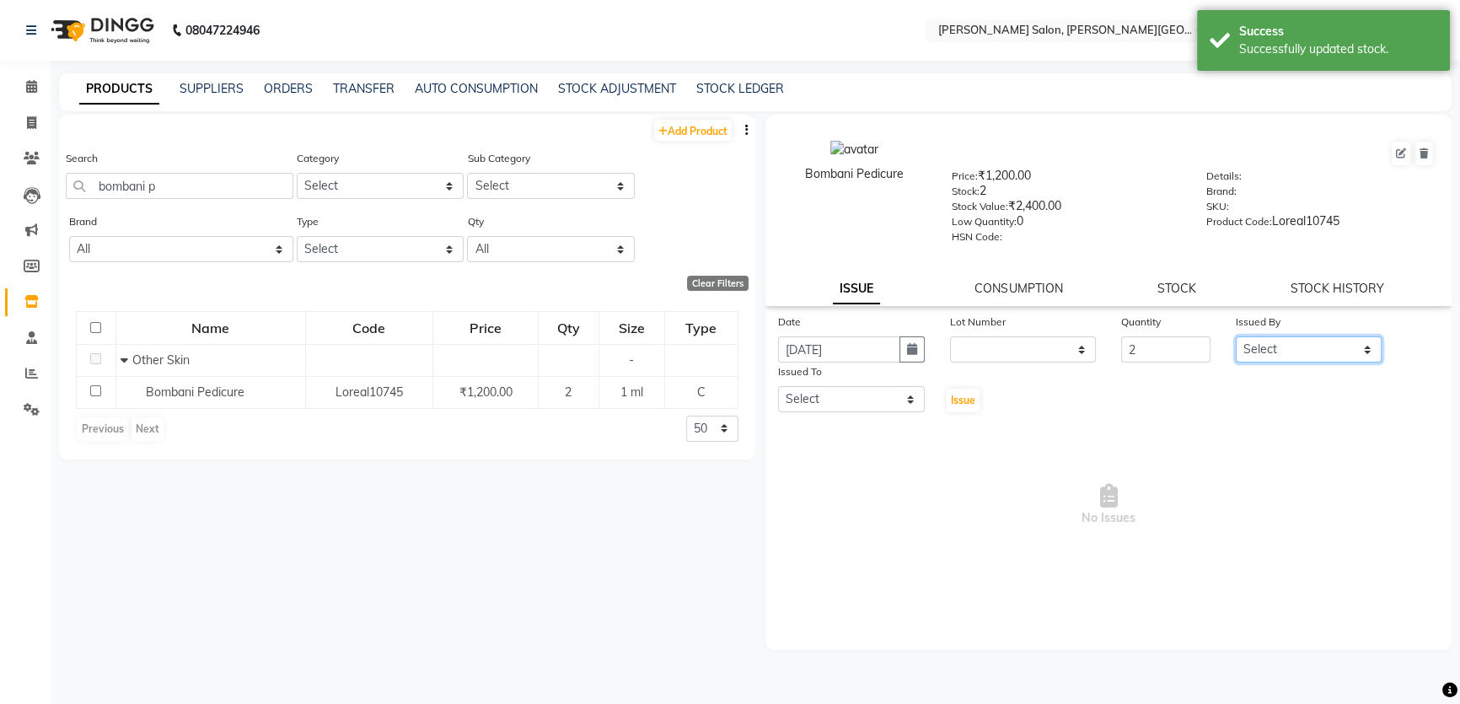
click at [1294, 346] on select "Select [PERSON_NAME] [PERSON_NAME] [PERSON_NAME] [PERSON_NAME] [PERSON_NAME] [P…" at bounding box center [1309, 349] width 147 height 26
select select "22721"
click at [1236, 340] on select "Select [PERSON_NAME] [PERSON_NAME] [PERSON_NAME] [PERSON_NAME] [PERSON_NAME] [P…" at bounding box center [1309, 349] width 147 height 26
click at [861, 398] on select "Select [PERSON_NAME] [PERSON_NAME] [PERSON_NAME] [PERSON_NAME] [PERSON_NAME] [P…" at bounding box center [851, 399] width 147 height 26
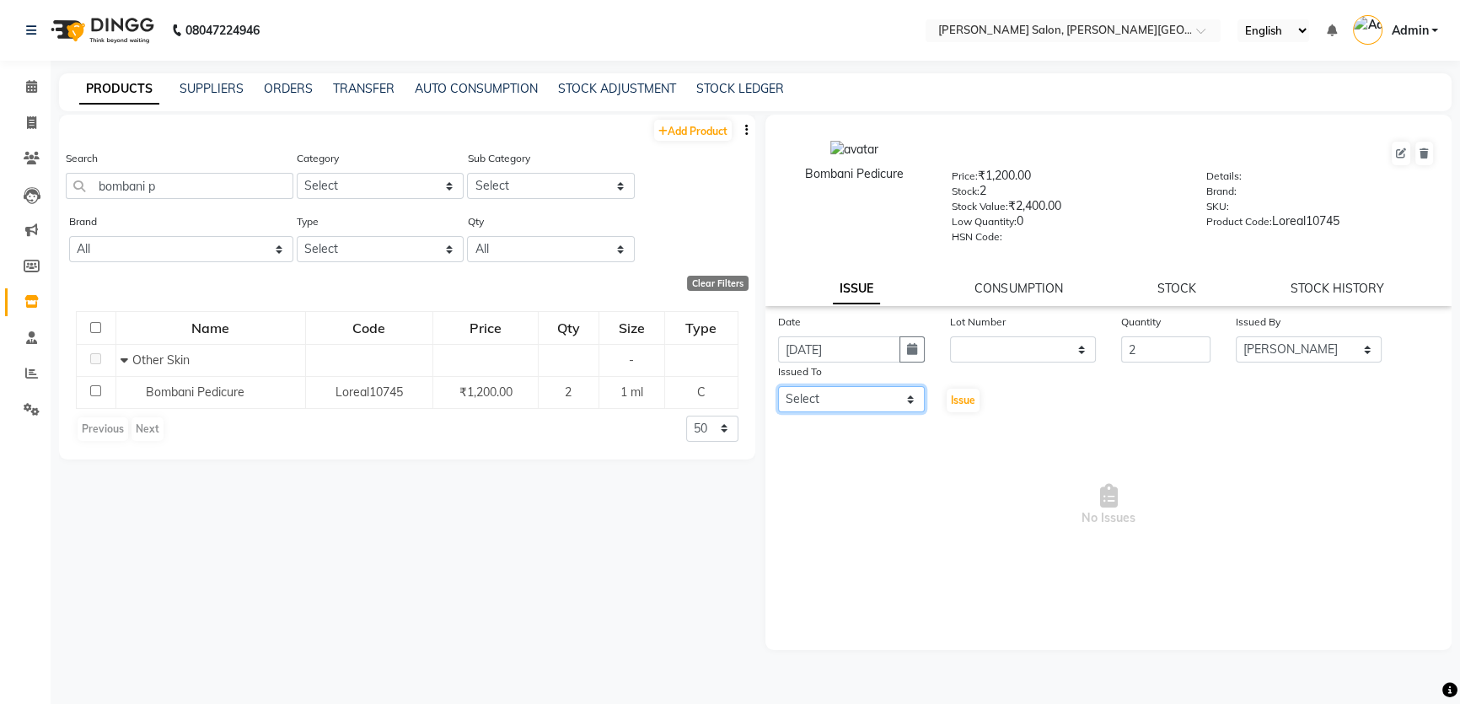
select select "39529"
click at [778, 390] on select "Select [PERSON_NAME] [PERSON_NAME] [PERSON_NAME] [PERSON_NAME] [PERSON_NAME] [P…" at bounding box center [851, 399] width 147 height 26
click at [980, 404] on div "Issue" at bounding box center [966, 388] width 57 height 51
click at [966, 402] on span "Issue" at bounding box center [963, 400] width 24 height 13
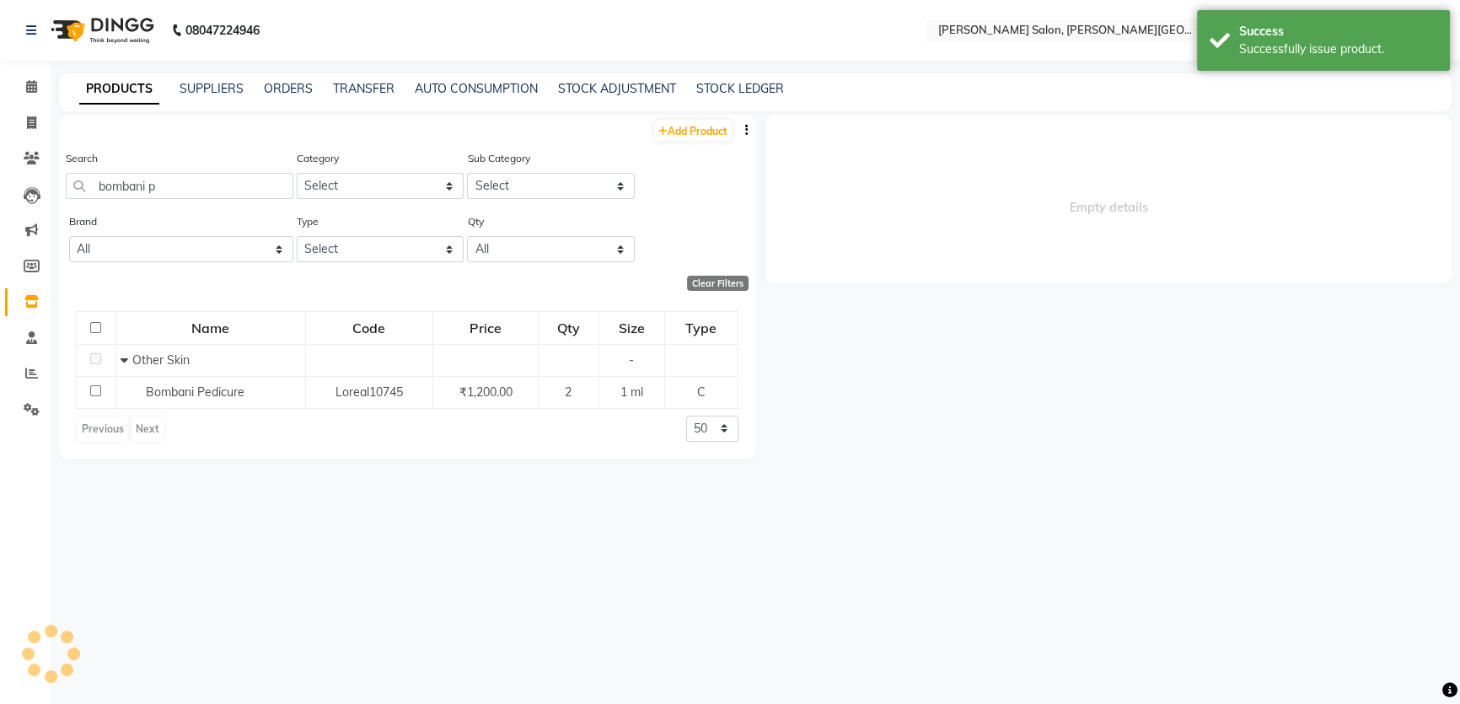
select select
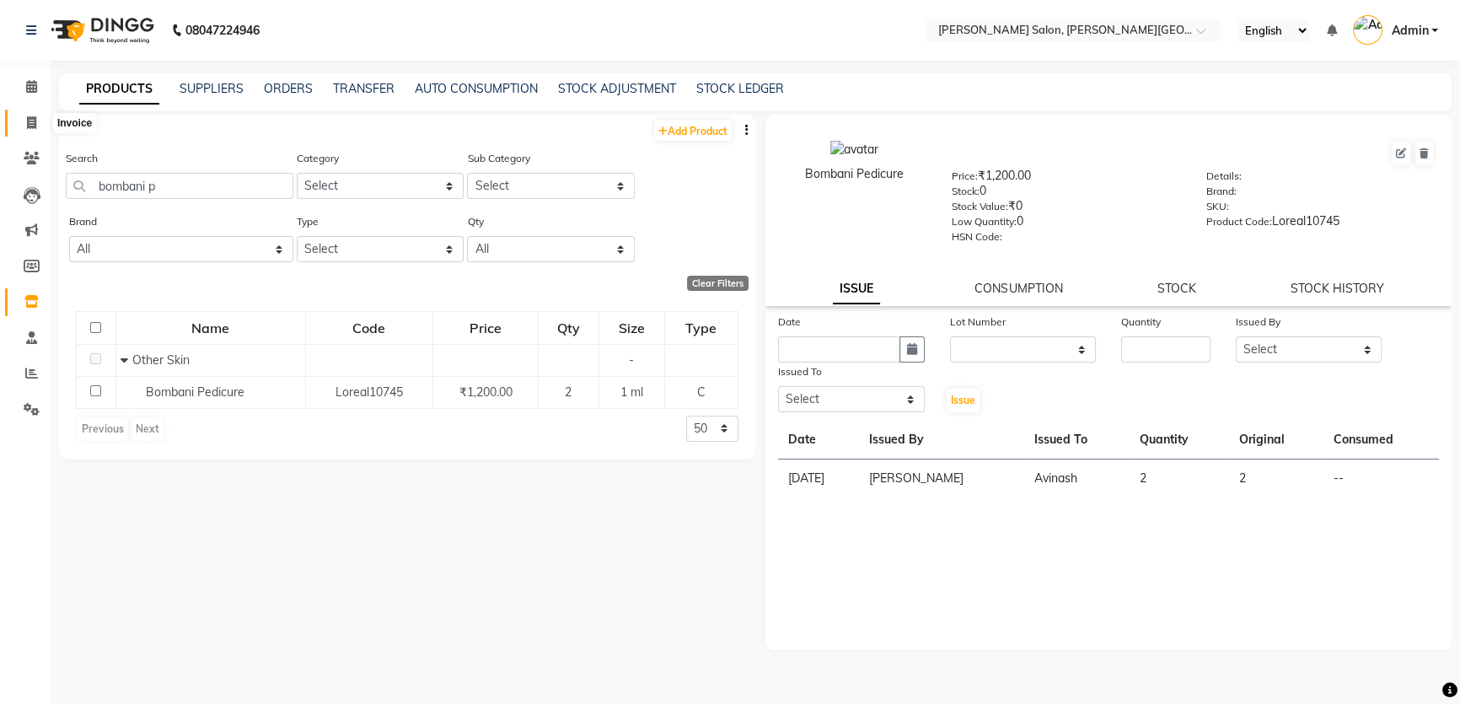
click at [41, 127] on span at bounding box center [32, 123] width 30 height 19
select select "service"
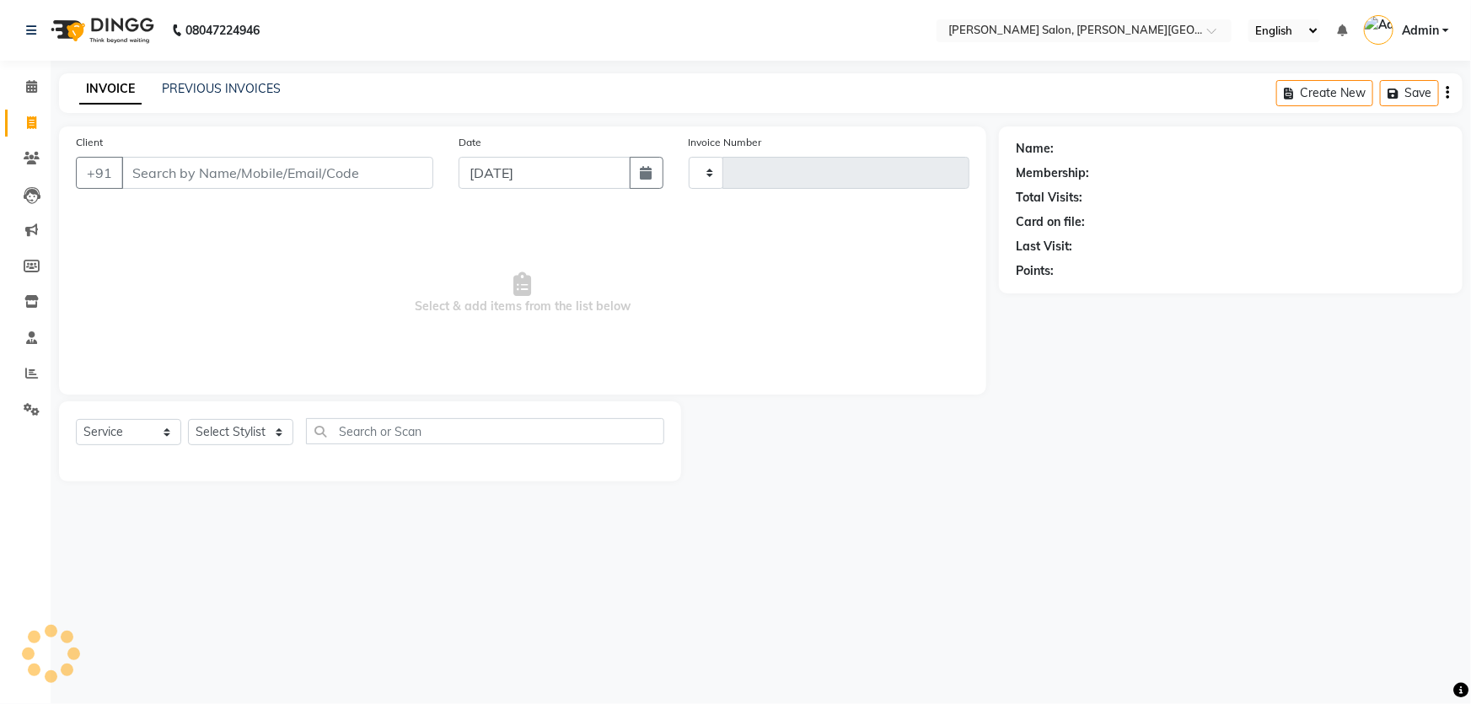
type input "2732"
select select "4122"
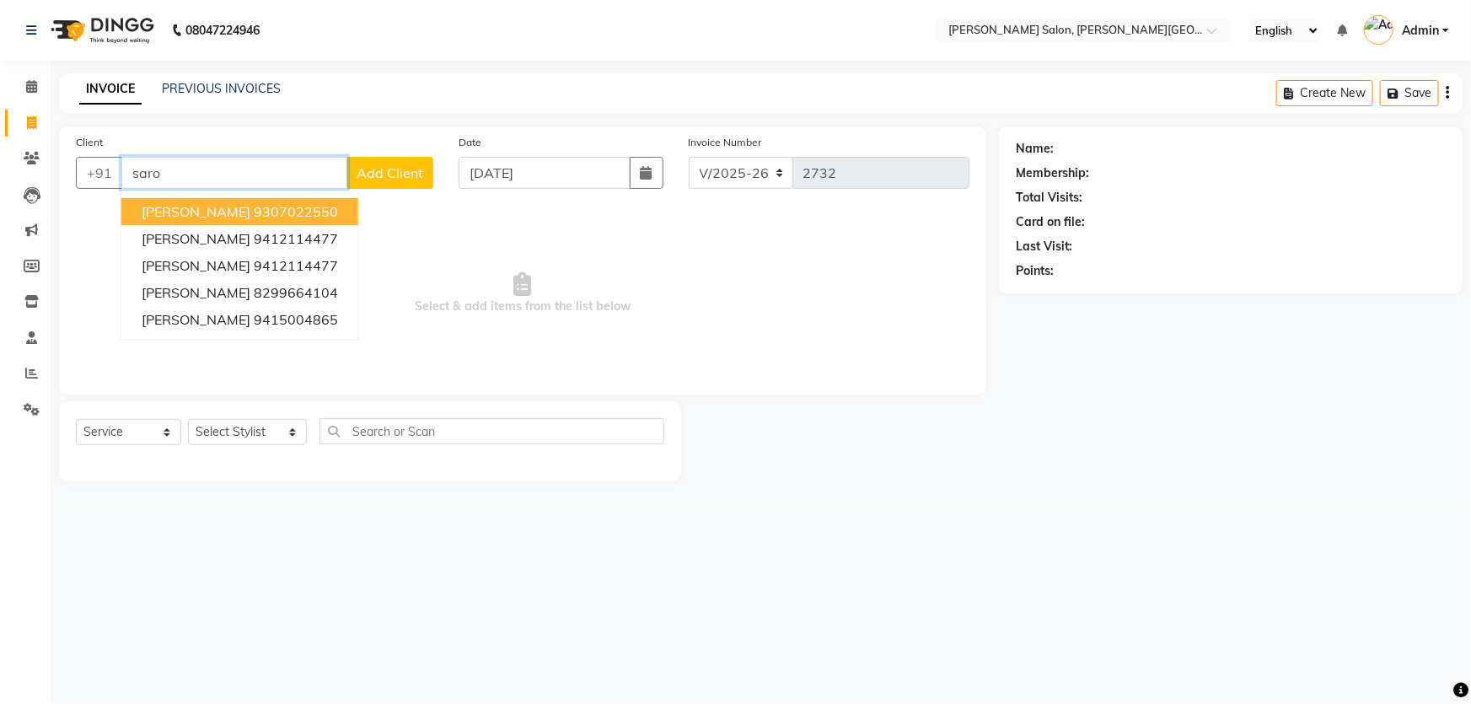
type input "saro"
click at [376, 185] on button "Add Client" at bounding box center [390, 173] width 87 height 32
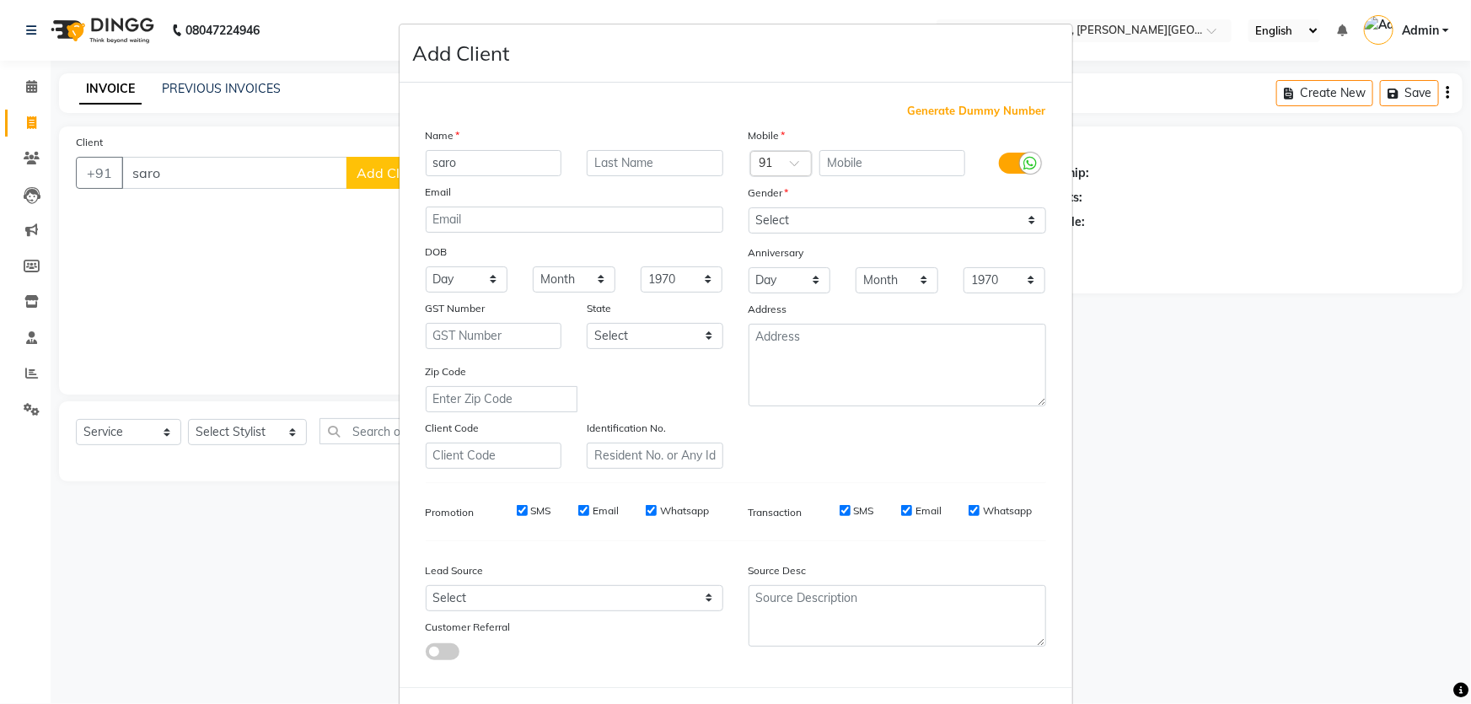
click at [302, 87] on ngb-modal-window "Add Client Generate Dummy Number Name saro Email DOB Day 01 02 03 04 05 06 07 0…" at bounding box center [735, 352] width 1471 height 704
click at [191, 170] on ngb-modal-window "Add Client Generate Dummy Number Name saro Email DOB Day 01 02 03 04 05 06 07 0…" at bounding box center [735, 352] width 1471 height 704
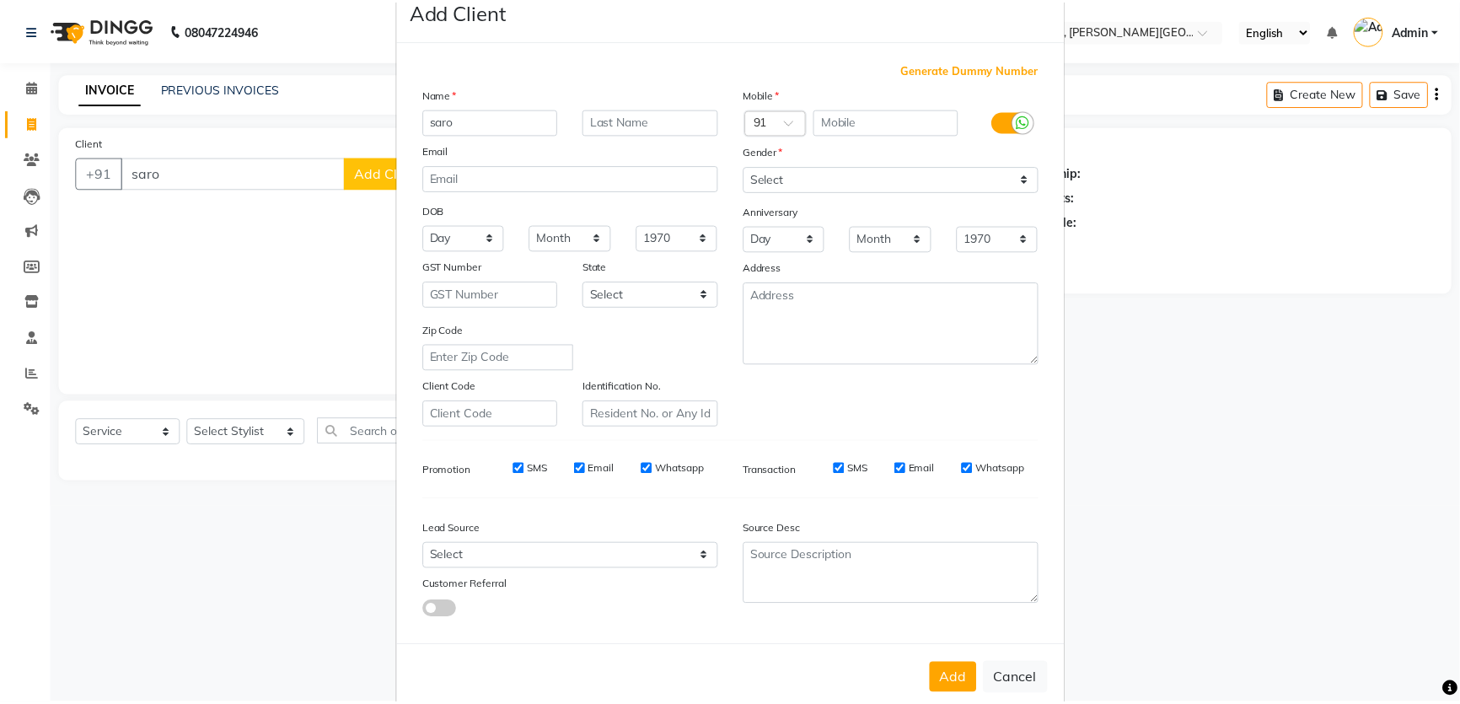
scroll to position [78, 0]
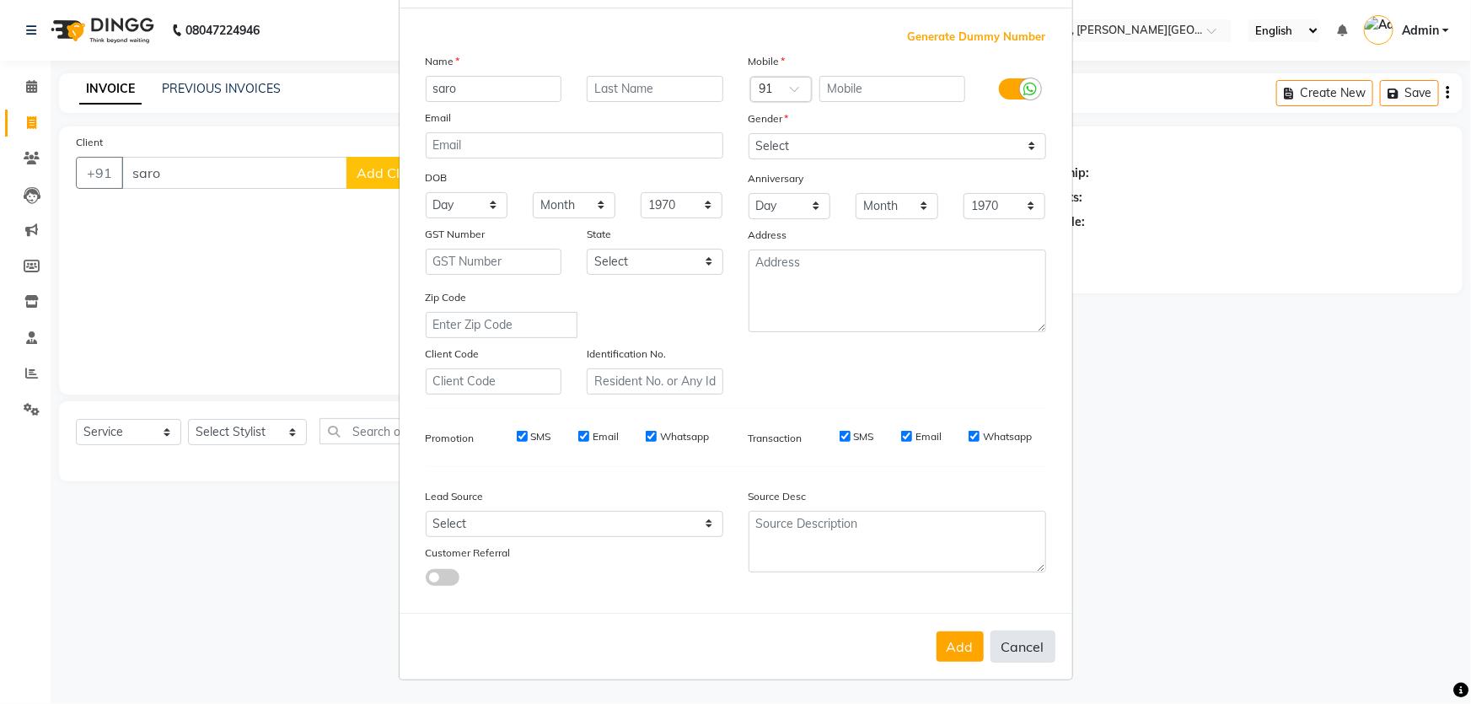
click at [1018, 642] on button "Cancel" at bounding box center [1023, 647] width 65 height 32
select select
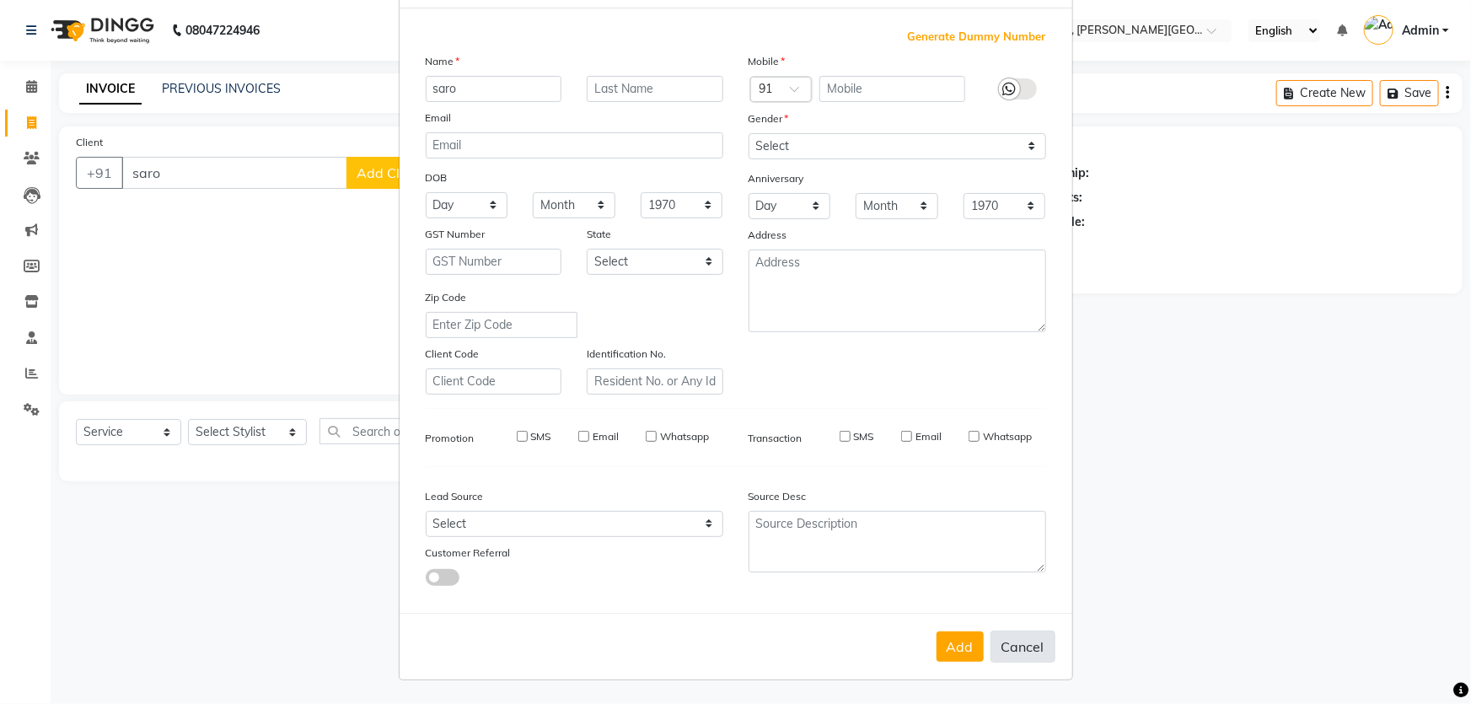
select select
checkbox input "false"
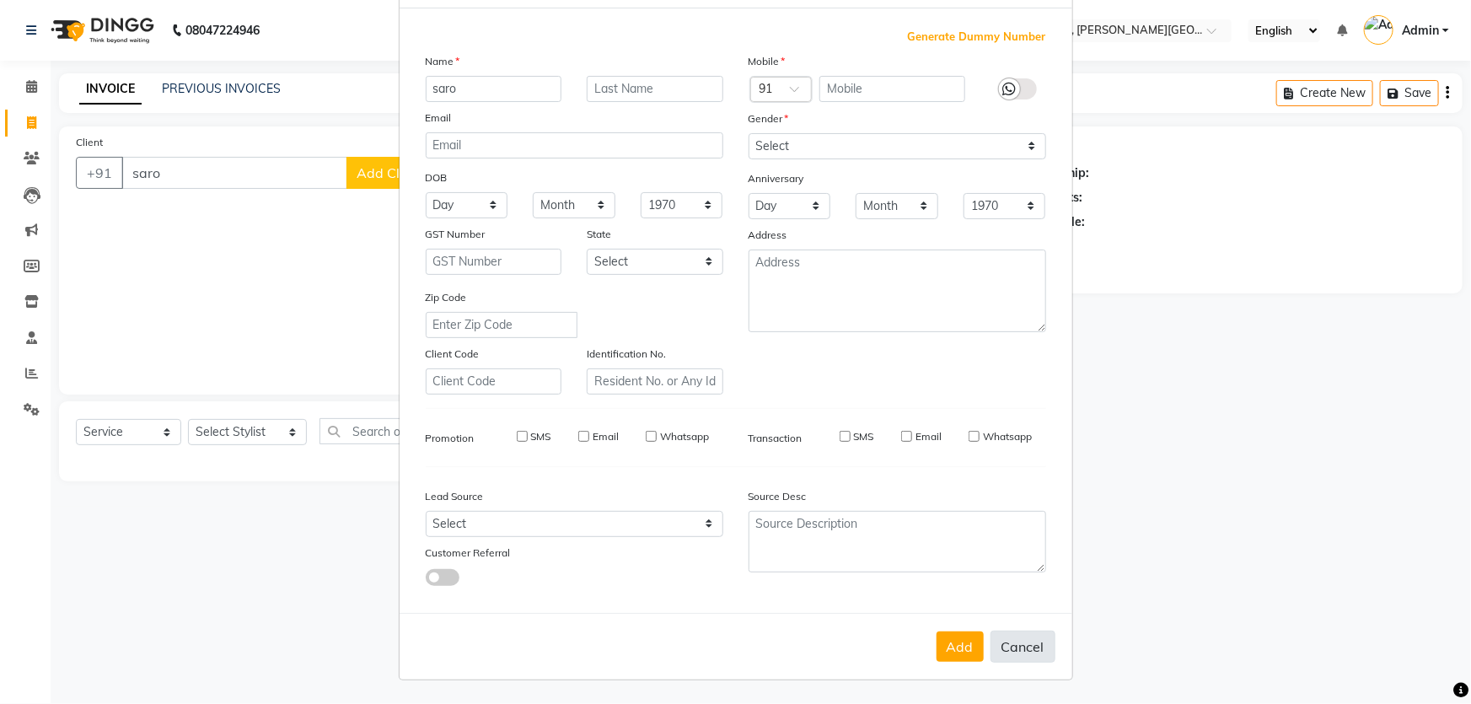
checkbox input "false"
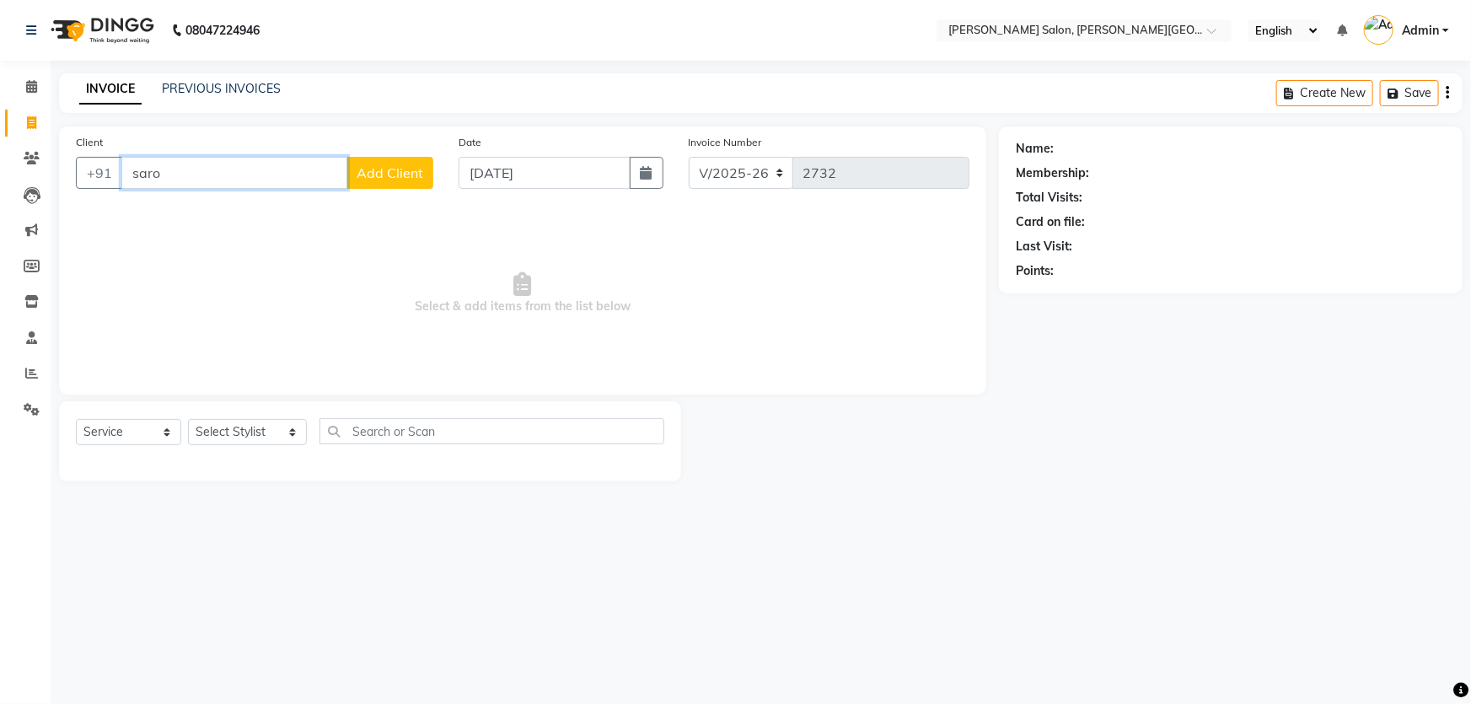
click at [222, 177] on input "saro" at bounding box center [234, 173] width 226 height 32
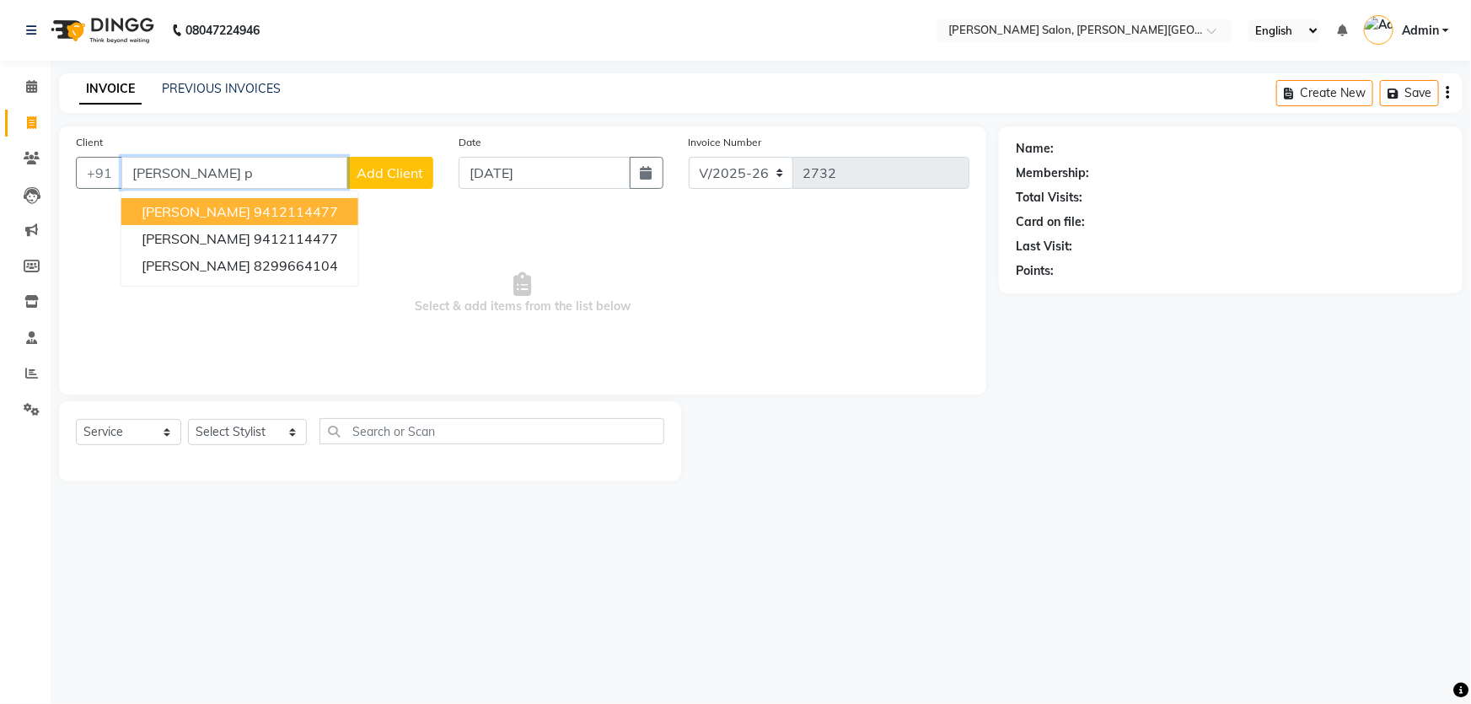
click at [306, 207] on ngb-highlight "9412114477" at bounding box center [296, 211] width 84 height 17
type input "9412114477"
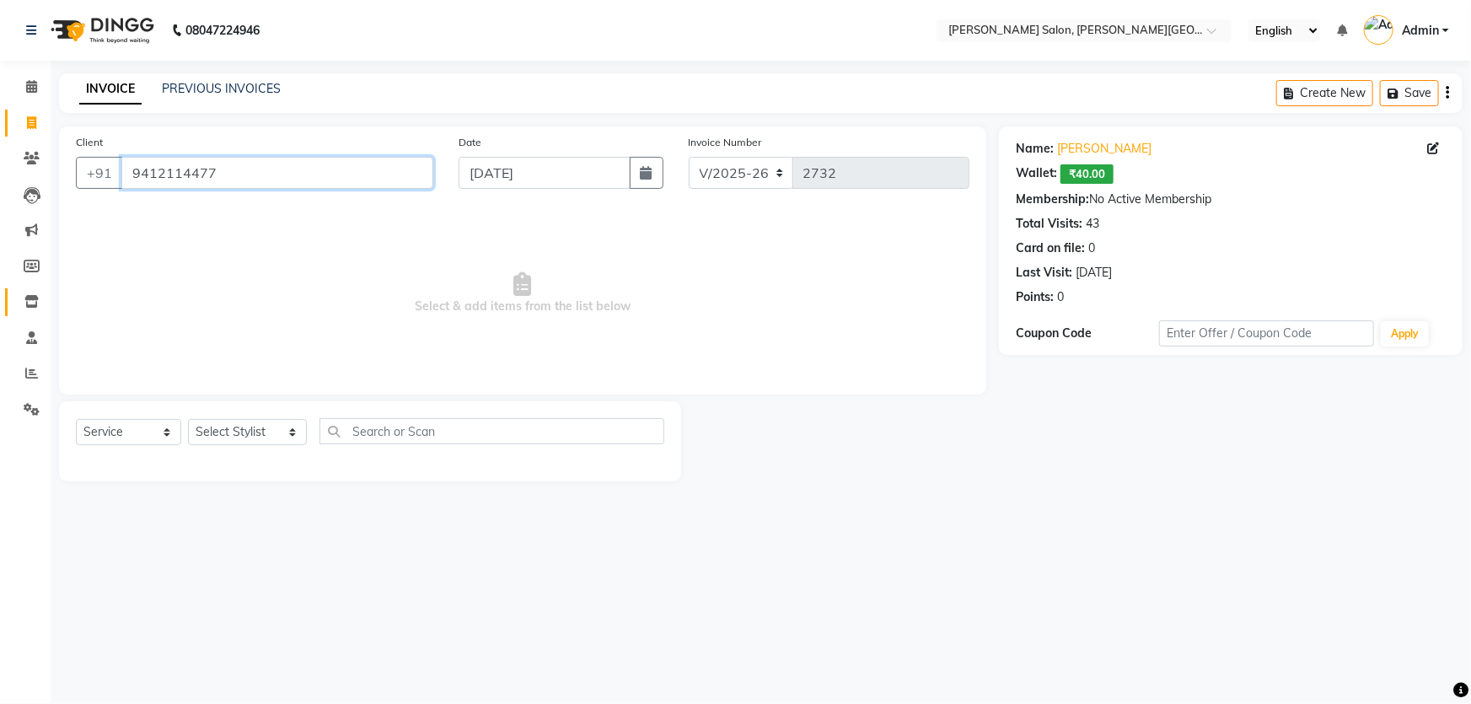
drag, startPoint x: 342, startPoint y: 171, endPoint x: 26, endPoint y: 295, distance: 338.9
click at [19, 204] on app-home "08047224946 Select Location × [PERSON_NAME] Salon, [PERSON_NAME] Road English E…" at bounding box center [735, 253] width 1471 height 507
paste input "text"
type input "9412114477"
click at [314, 174] on input "9412114477" at bounding box center [277, 173] width 312 height 32
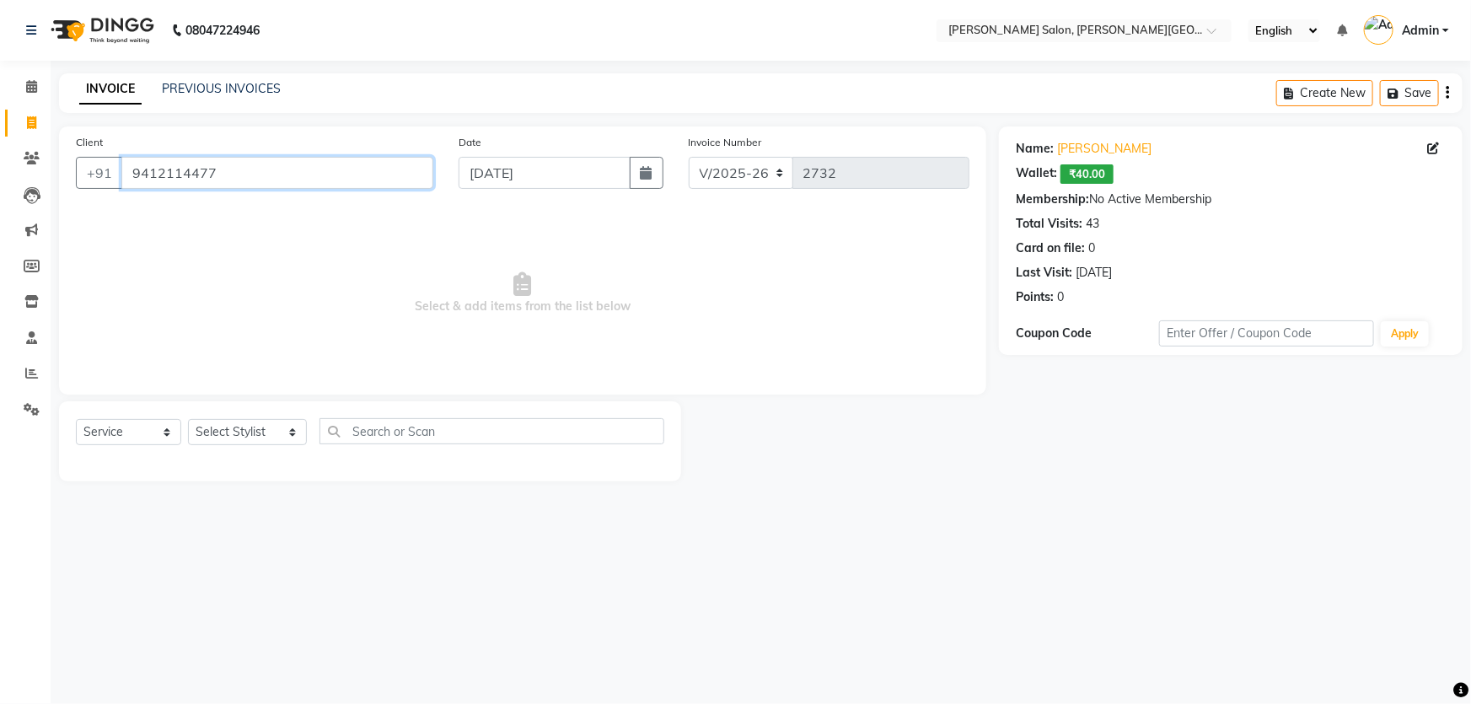
click at [314, 174] on input "9412114477" at bounding box center [277, 173] width 312 height 32
click at [255, 433] on select "Select Stylist [PERSON_NAME] [PERSON_NAME] [PERSON_NAME] [PERSON_NAME] [PERSON_…" at bounding box center [247, 432] width 119 height 26
select select "24171"
click at [188, 419] on select "Select Stylist [PERSON_NAME] [PERSON_NAME] [PERSON_NAME] [PERSON_NAME] [PERSON_…" at bounding box center [247, 432] width 119 height 26
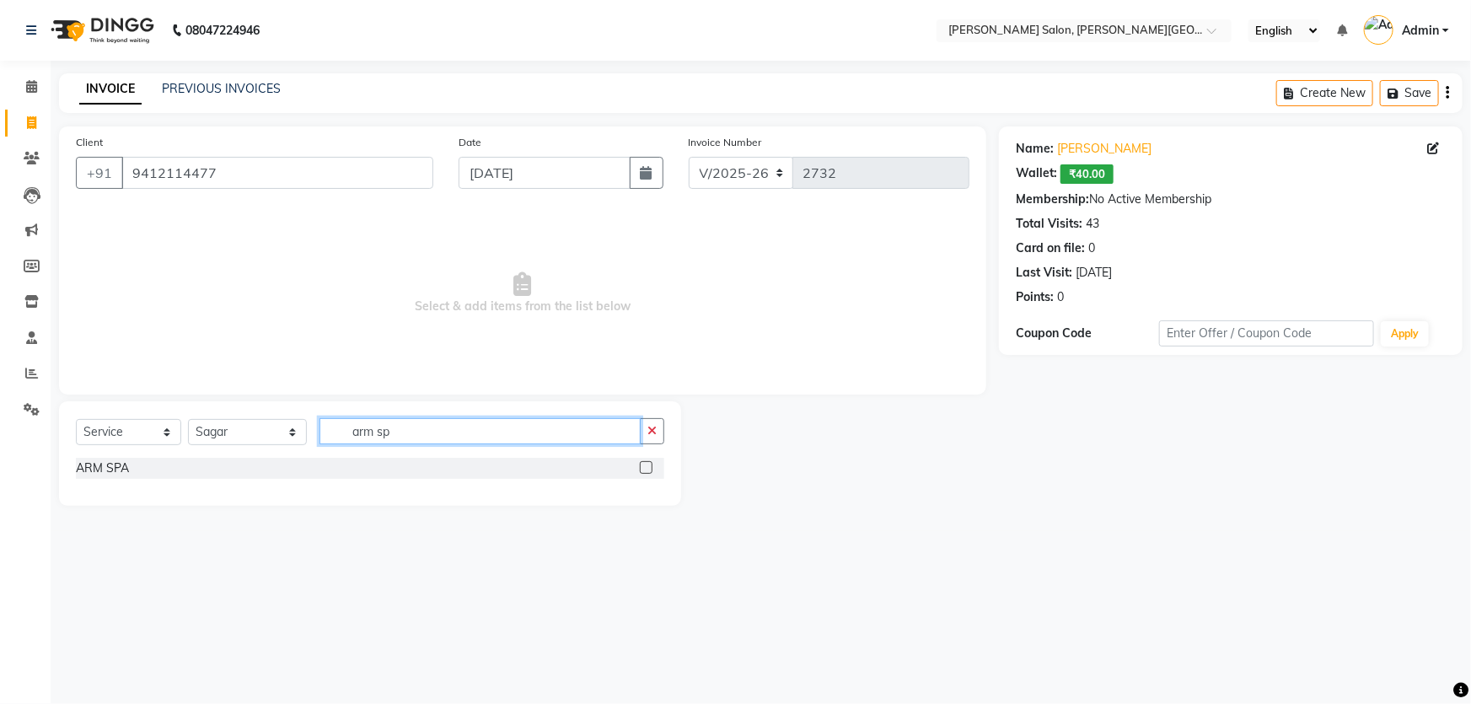
type input "arm sp"
click at [92, 480] on div "ARM SPA" at bounding box center [370, 470] width 589 height 24
drag, startPoint x: 110, startPoint y: 468, endPoint x: 188, endPoint y: 454, distance: 78.9
click at [113, 463] on div "ARM SPA" at bounding box center [102, 469] width 53 height 18
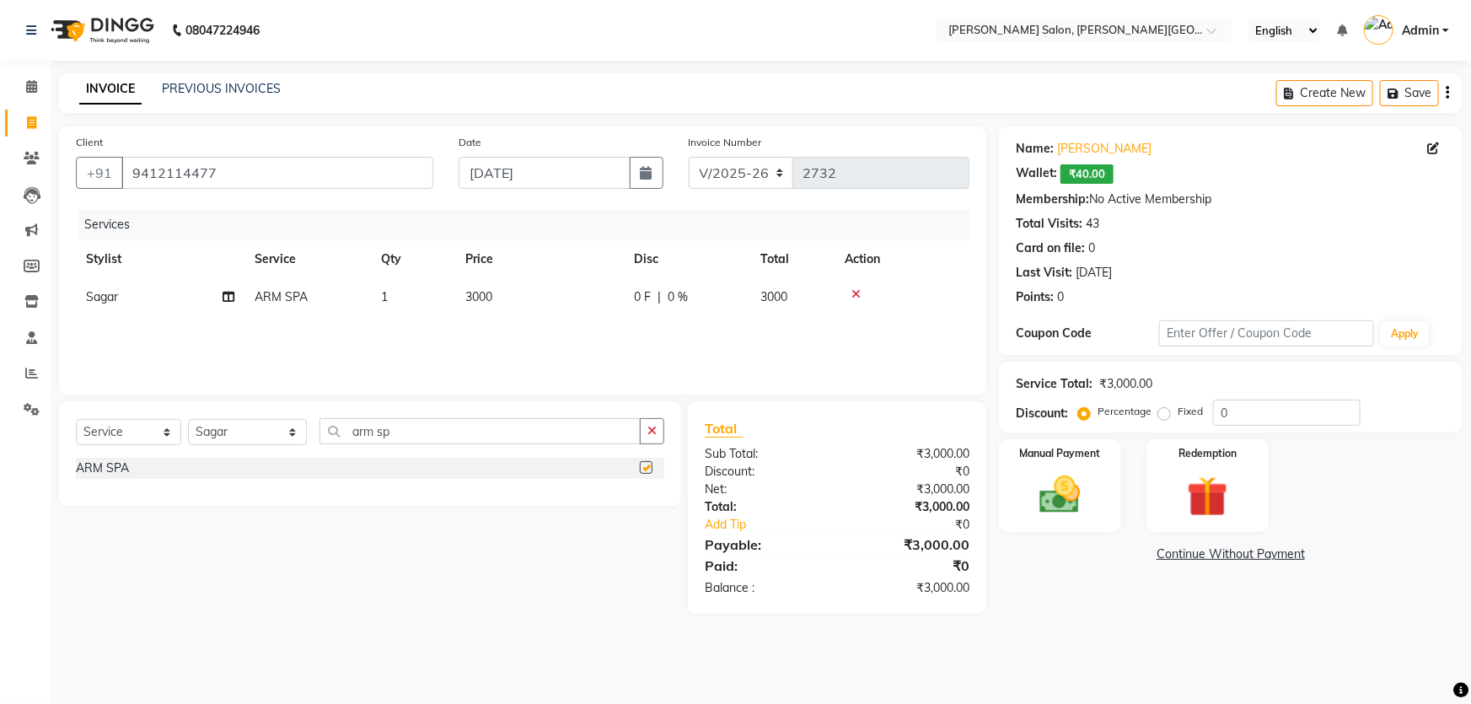
checkbox input "false"
click at [279, 426] on select "Select Stylist [PERSON_NAME] [PERSON_NAME] [PERSON_NAME] [PERSON_NAME] [PERSON_…" at bounding box center [247, 432] width 119 height 26
select select "24178"
click at [188, 419] on select "Select Stylist [PERSON_NAME] [PERSON_NAME] [PERSON_NAME] [PERSON_NAME] [PERSON_…" at bounding box center [247, 432] width 119 height 26
click at [105, 467] on div "ARM SPA" at bounding box center [102, 469] width 53 height 18
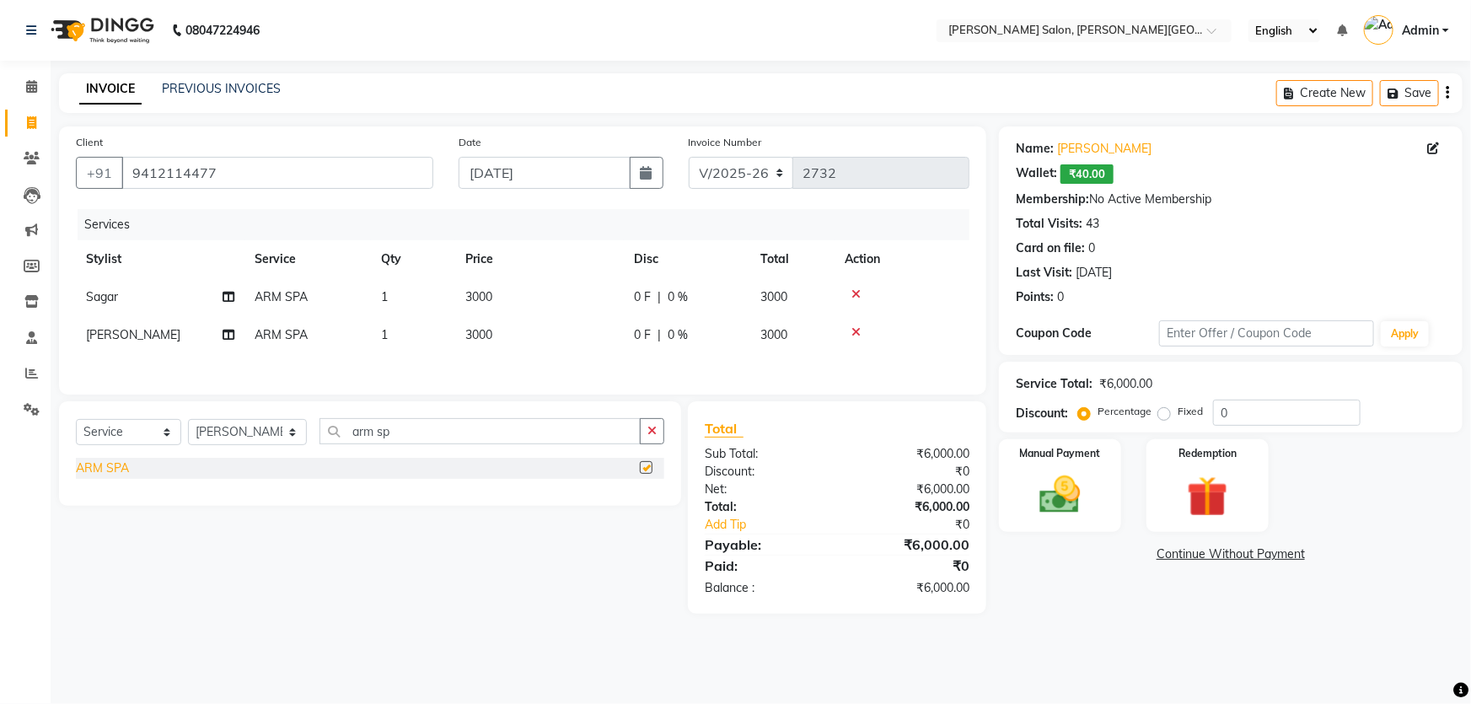
checkbox input "false"
click at [234, 431] on select "Select Stylist [PERSON_NAME] [PERSON_NAME] [PERSON_NAME] [PERSON_NAME] [PERSON_…" at bounding box center [247, 432] width 119 height 26
select select "39529"
click at [188, 421] on select "Select Stylist [PERSON_NAME] [PERSON_NAME] [PERSON_NAME] [PERSON_NAME] [PERSON_…" at bounding box center [247, 432] width 119 height 26
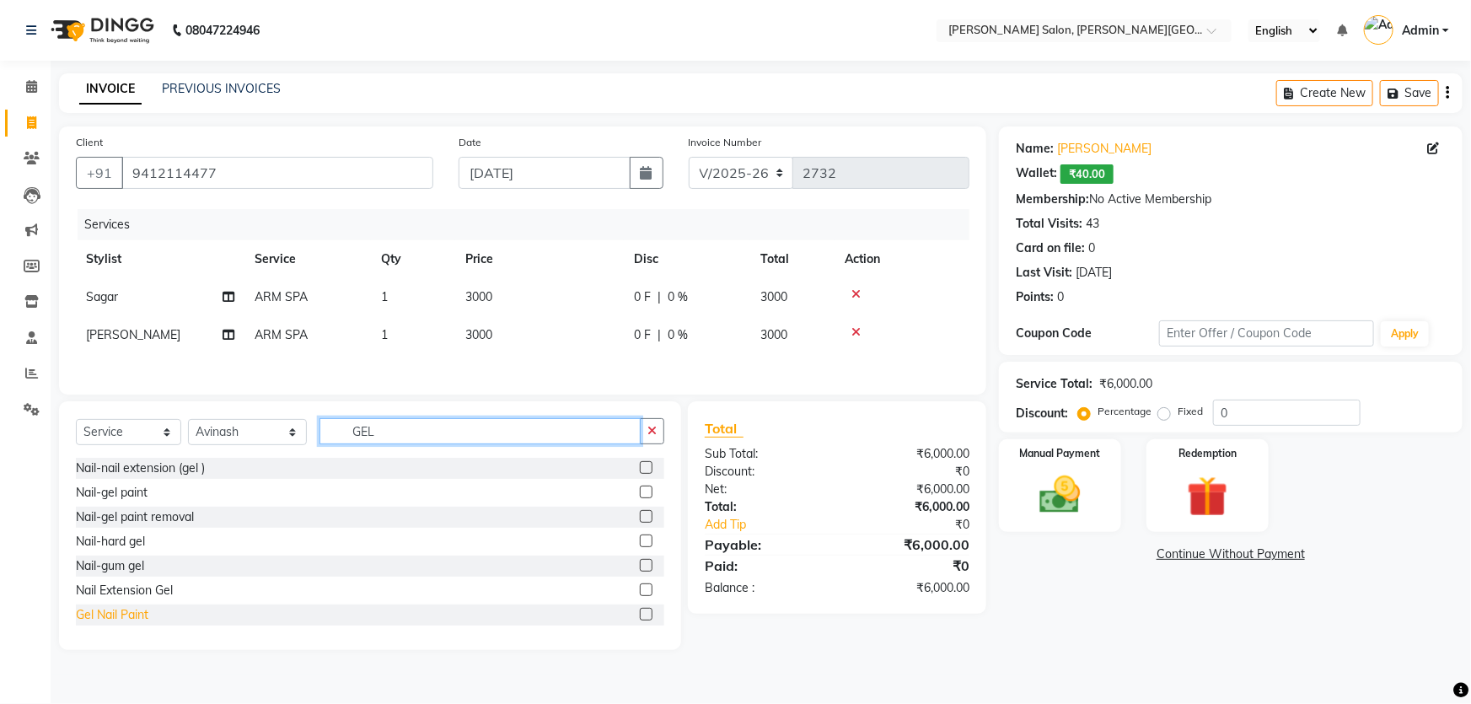
type input "GEL"
click at [92, 617] on div "Gel Nail Paint" at bounding box center [112, 615] width 73 height 18
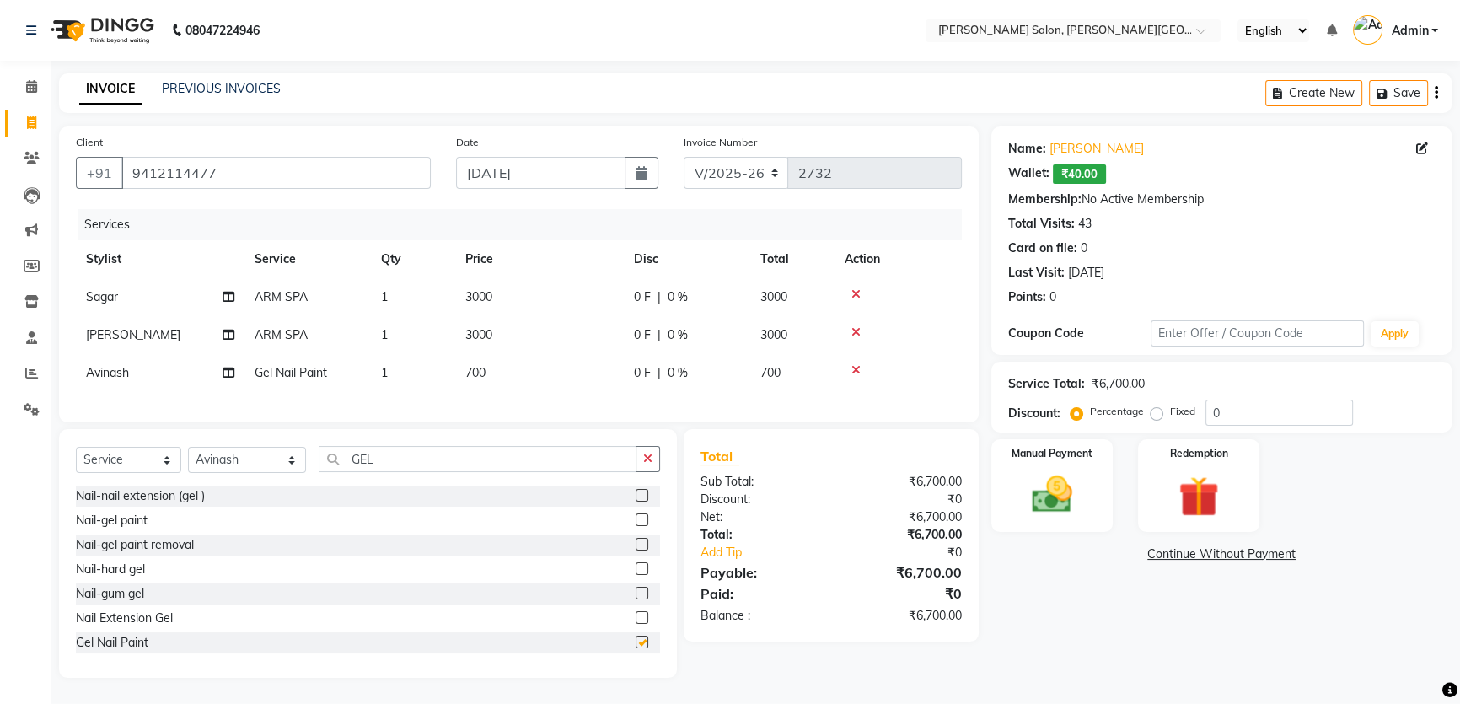
checkbox input "false"
click at [202, 473] on select "Select Stylist [PERSON_NAME] [PERSON_NAME] [PERSON_NAME] [PERSON_NAME] [PERSON_…" at bounding box center [247, 460] width 118 height 26
select select "53788"
click at [188, 459] on select "Select Stylist [PERSON_NAME] [PERSON_NAME] [PERSON_NAME] [PERSON_NAME] [PERSON_…" at bounding box center [247, 460] width 118 height 26
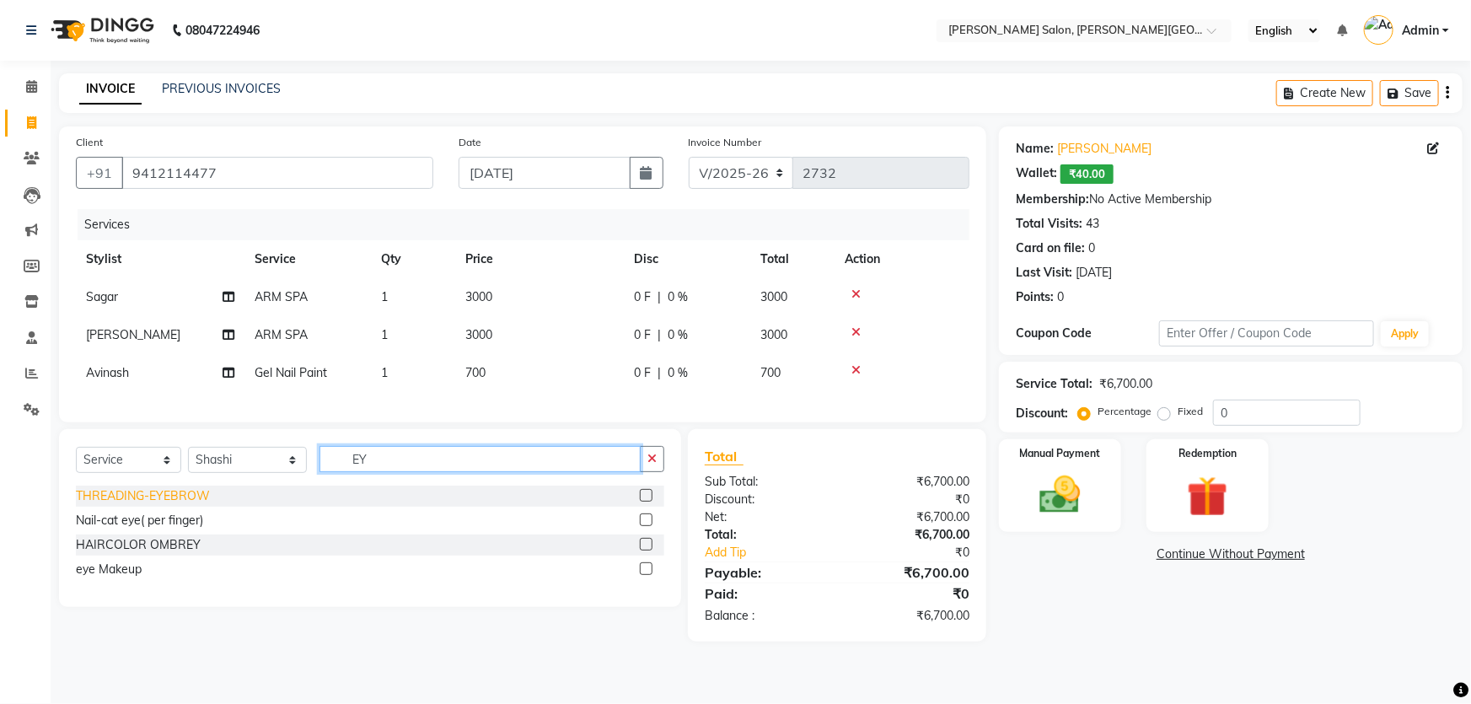
type input "EY"
click at [186, 505] on div "THREADING-EYEBROW" at bounding box center [143, 496] width 134 height 18
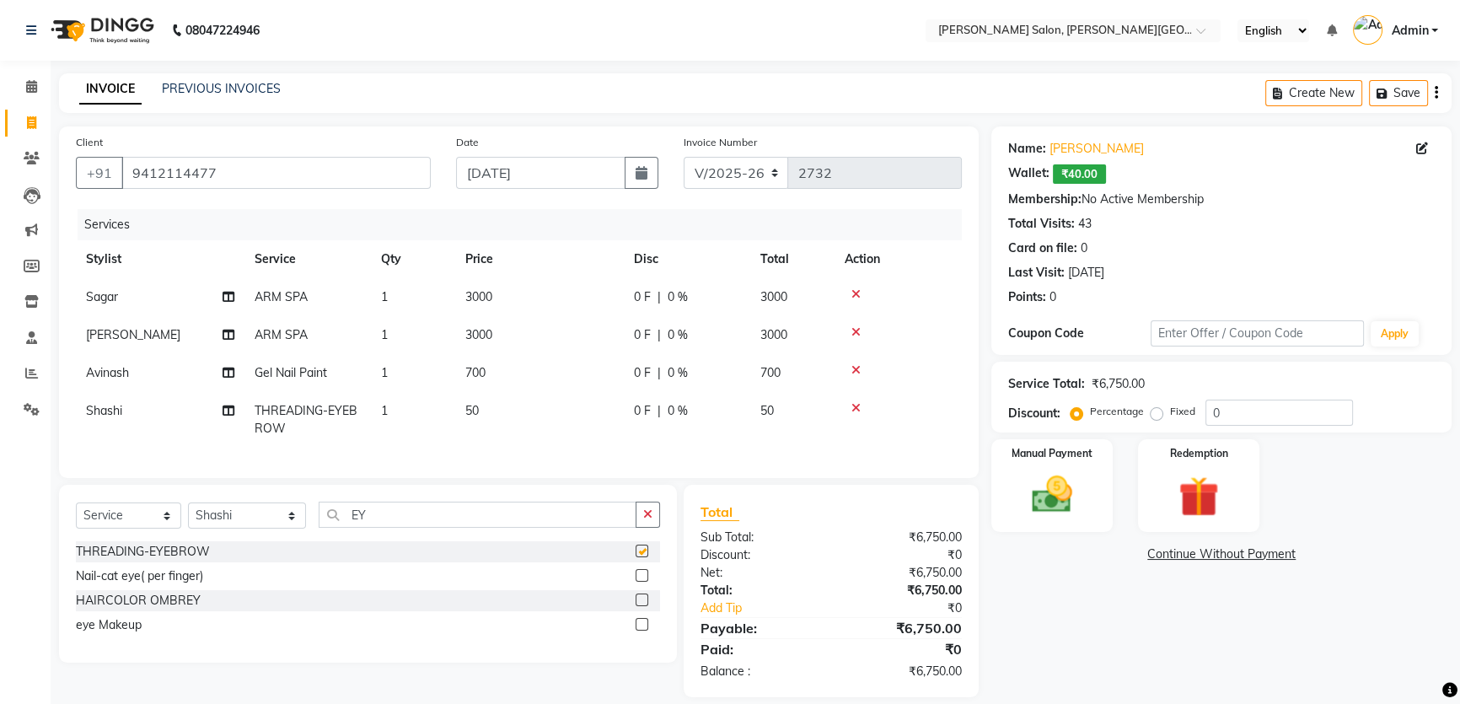
checkbox input "false"
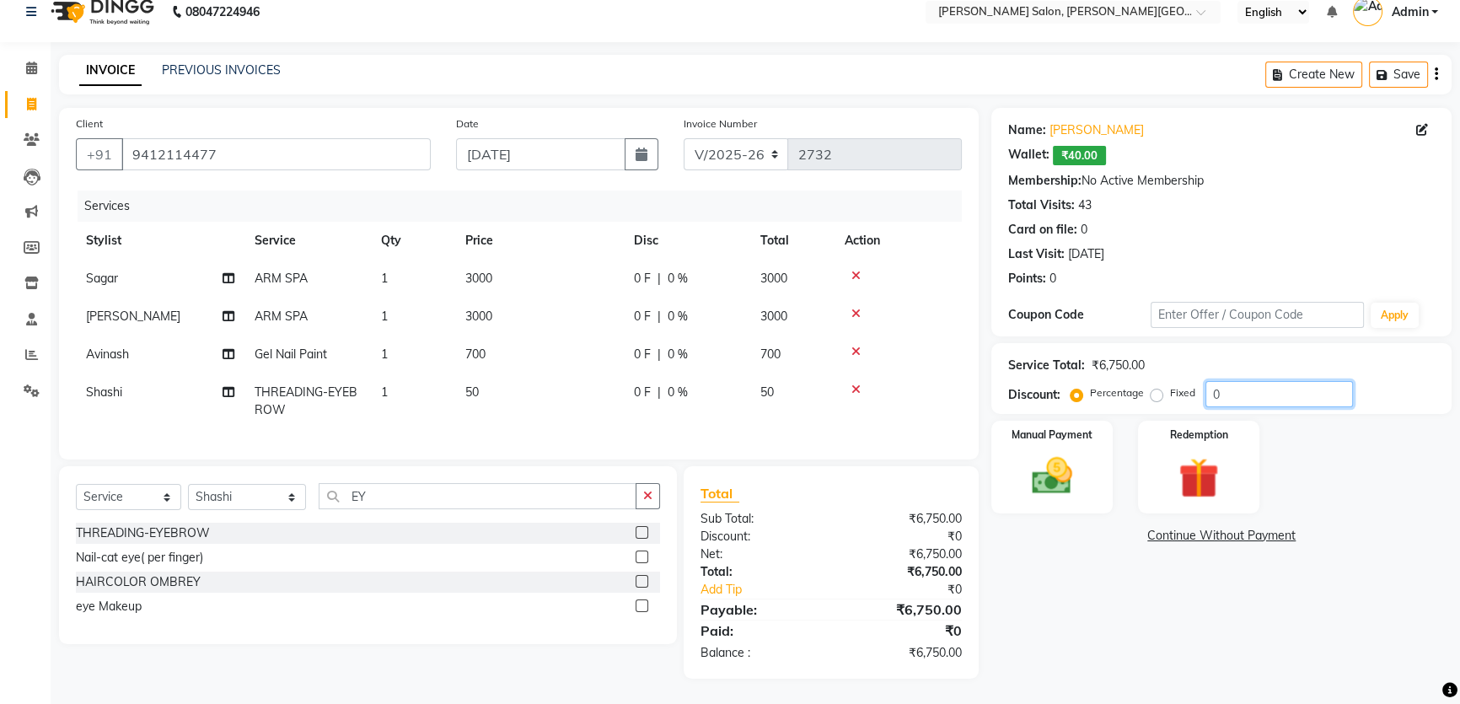
drag, startPoint x: 1231, startPoint y: 392, endPoint x: 1168, endPoint y: 395, distance: 63.3
click at [1170, 395] on div "Service Total: ₹6,750.00 Discount: Percentage Fixed 0" at bounding box center [1222, 378] width 460 height 71
type input "20"
click at [1034, 470] on img at bounding box center [1053, 476] width 68 height 48
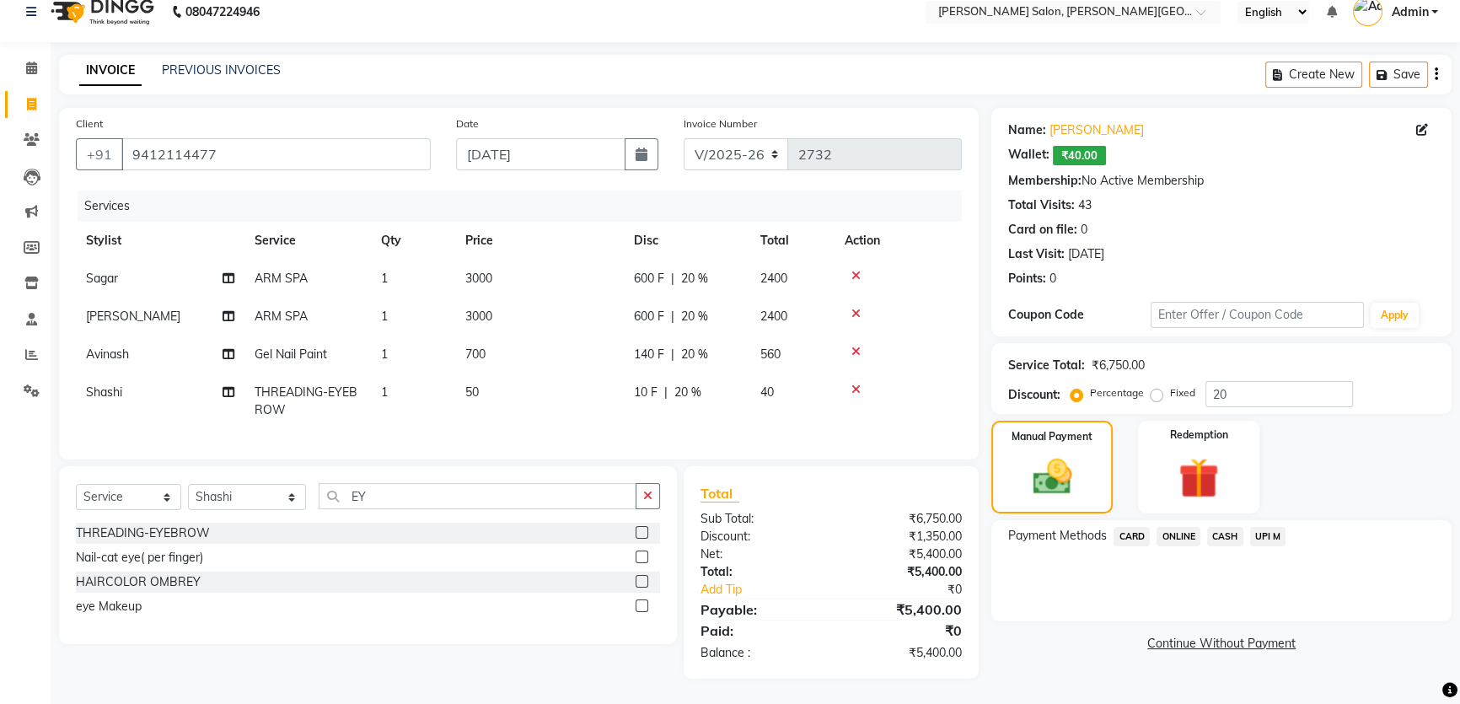
click at [1231, 528] on span "CASH" at bounding box center [1226, 536] width 36 height 19
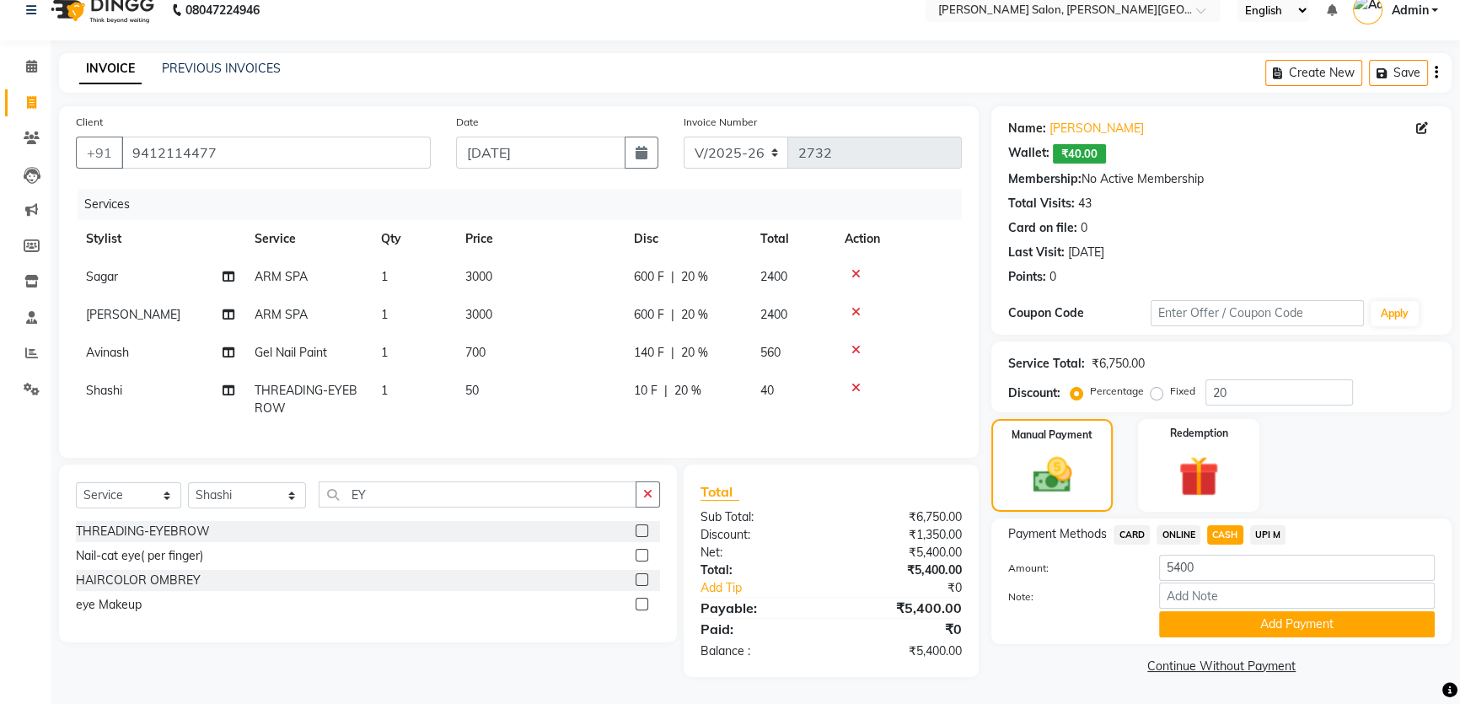
click at [1256, 613] on button "Add Payment" at bounding box center [1297, 624] width 276 height 26
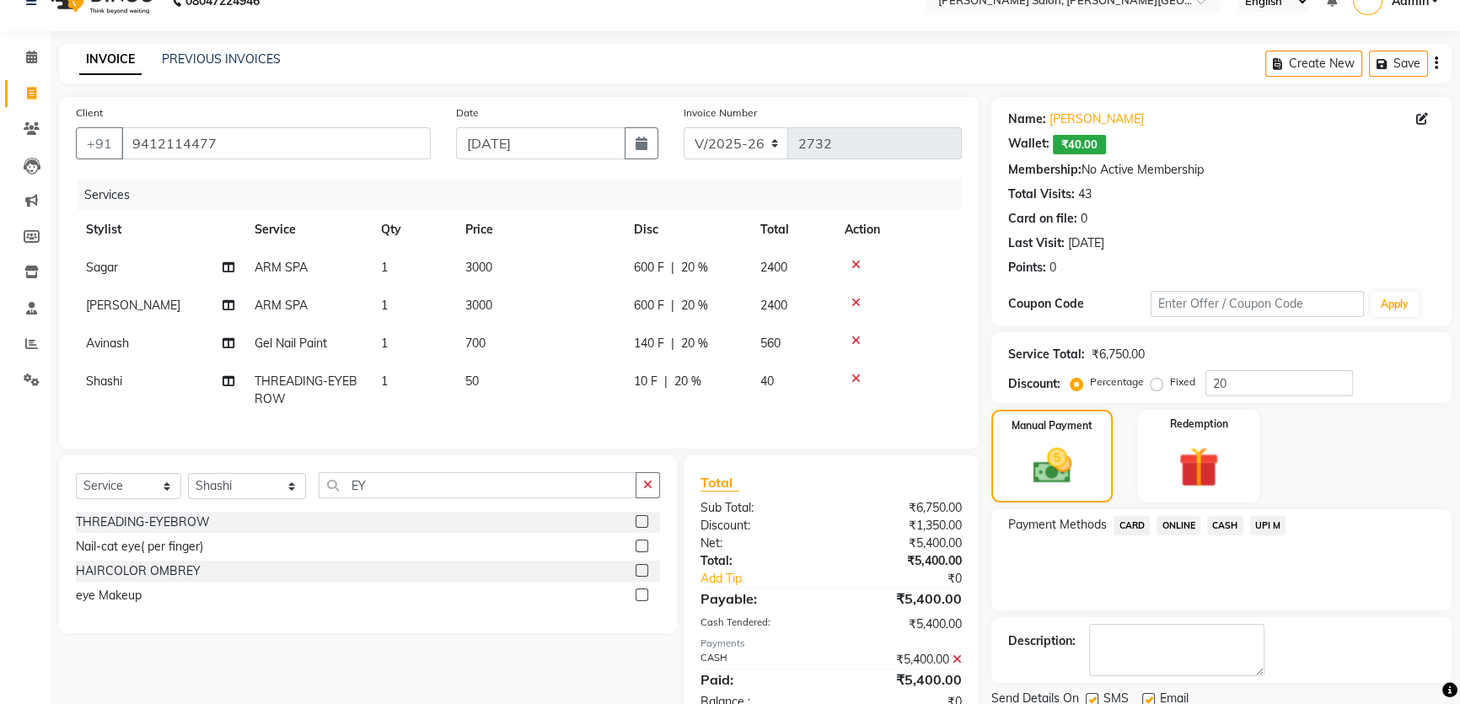
scroll to position [89, 0]
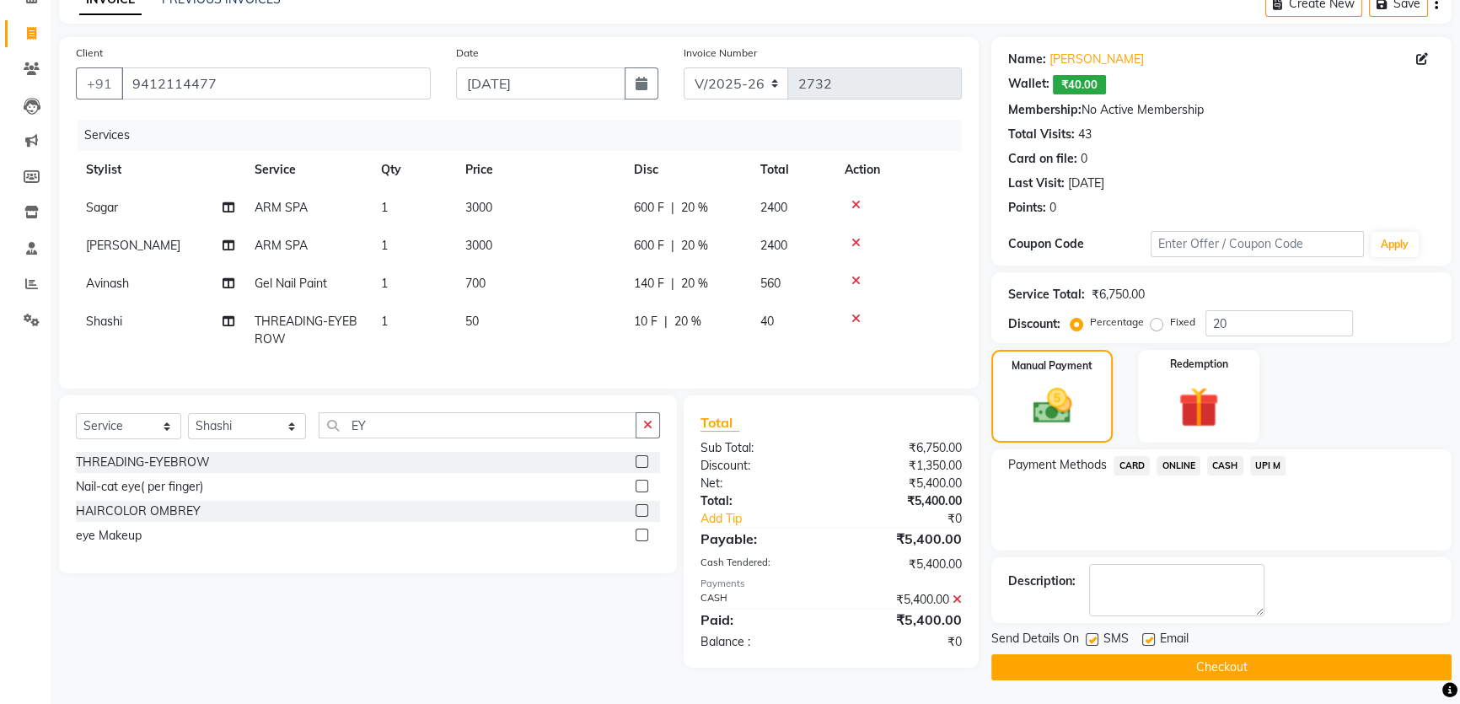
click at [1284, 659] on button "Checkout" at bounding box center [1222, 667] width 460 height 26
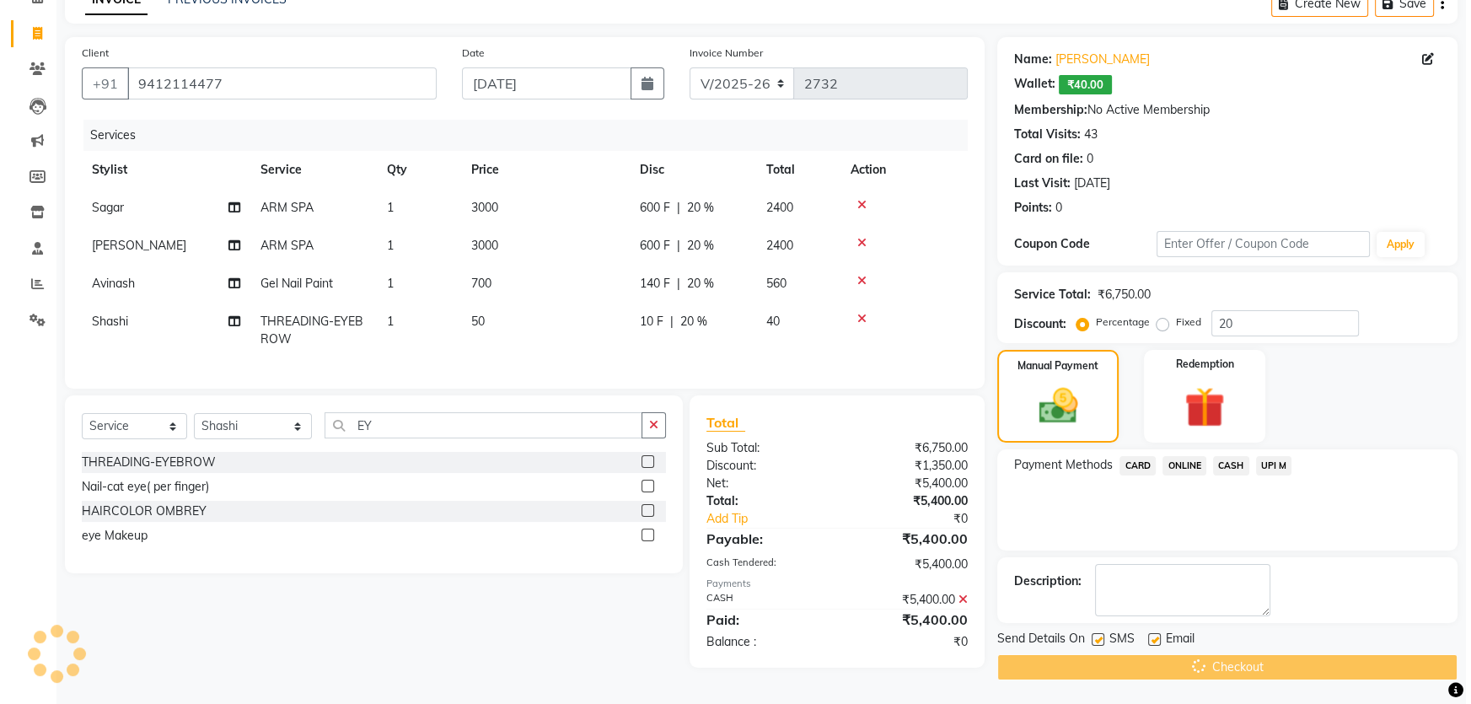
scroll to position [0, 0]
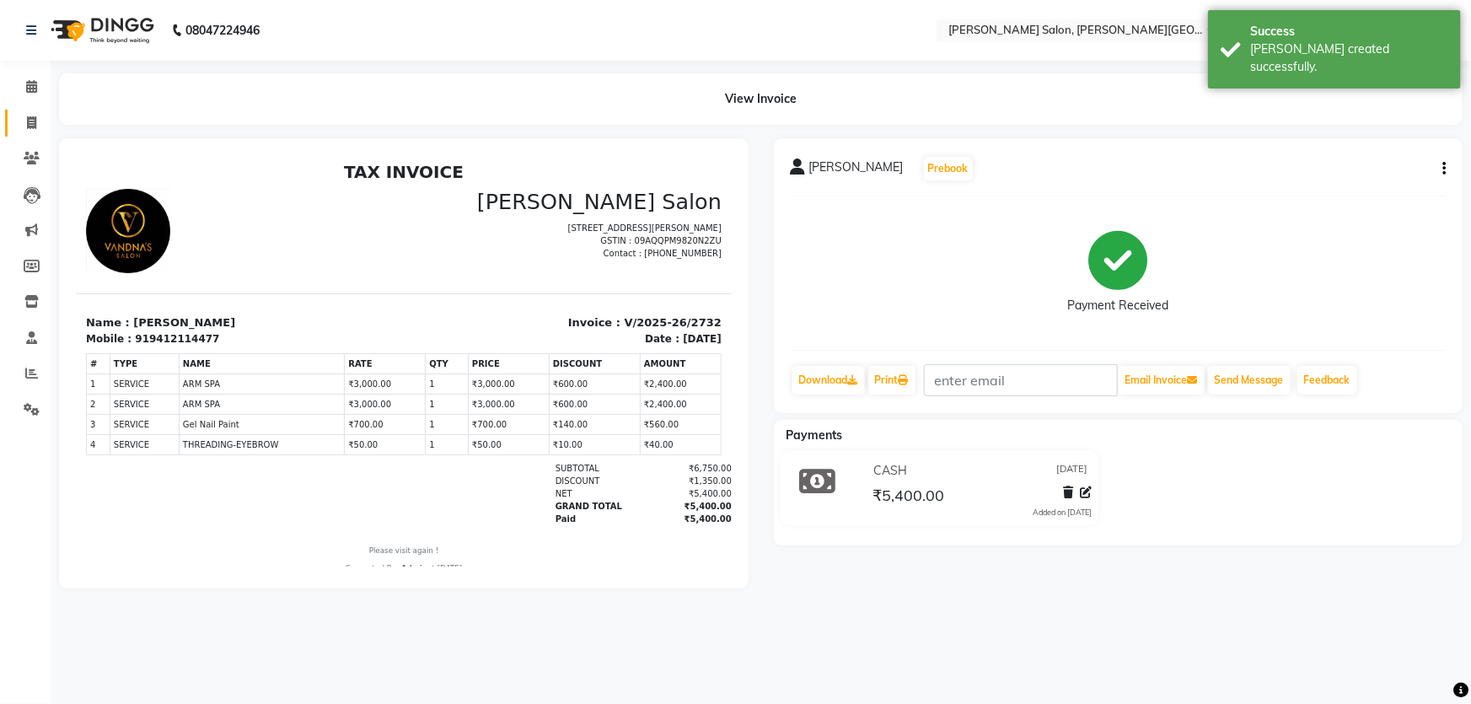
click at [35, 118] on icon at bounding box center [31, 122] width 9 height 13
select select "4122"
select select "service"
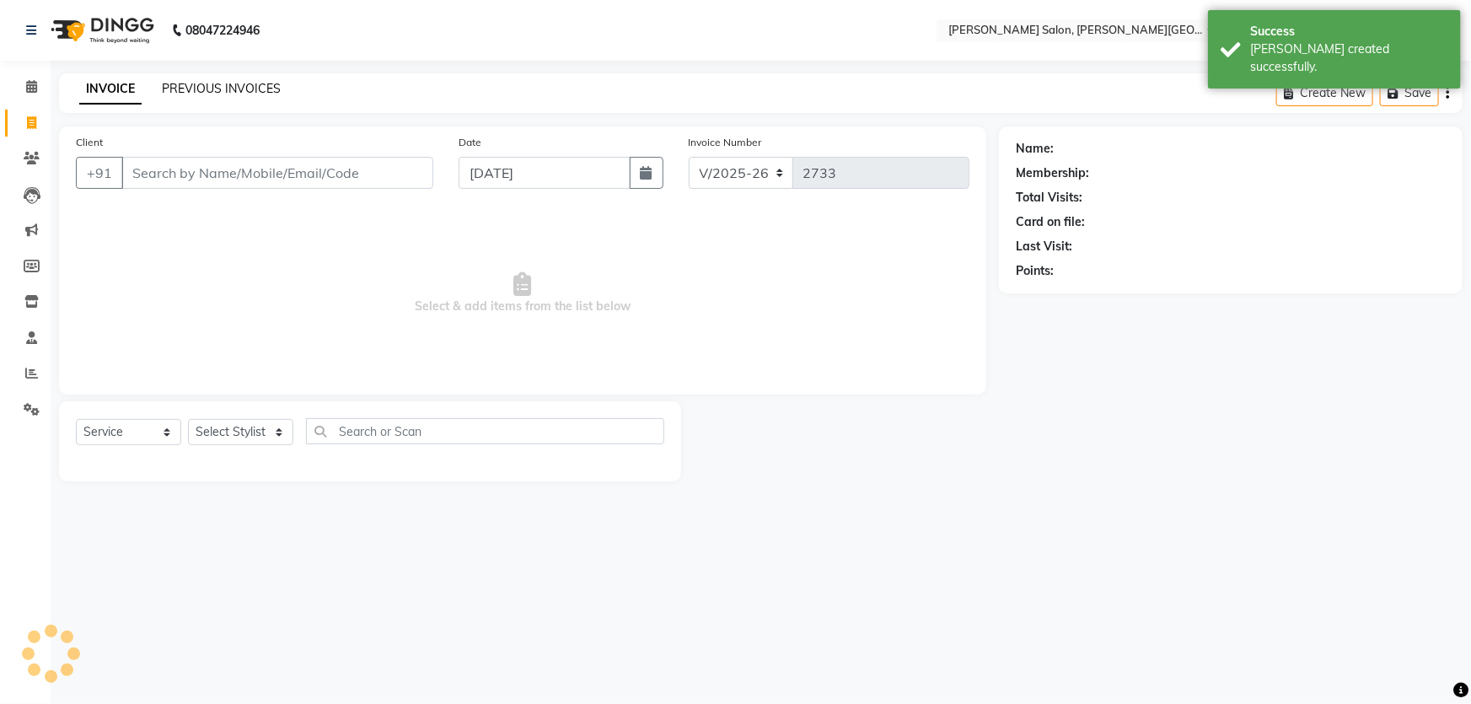
click at [204, 87] on link "PREVIOUS INVOICES" at bounding box center [221, 88] width 119 height 15
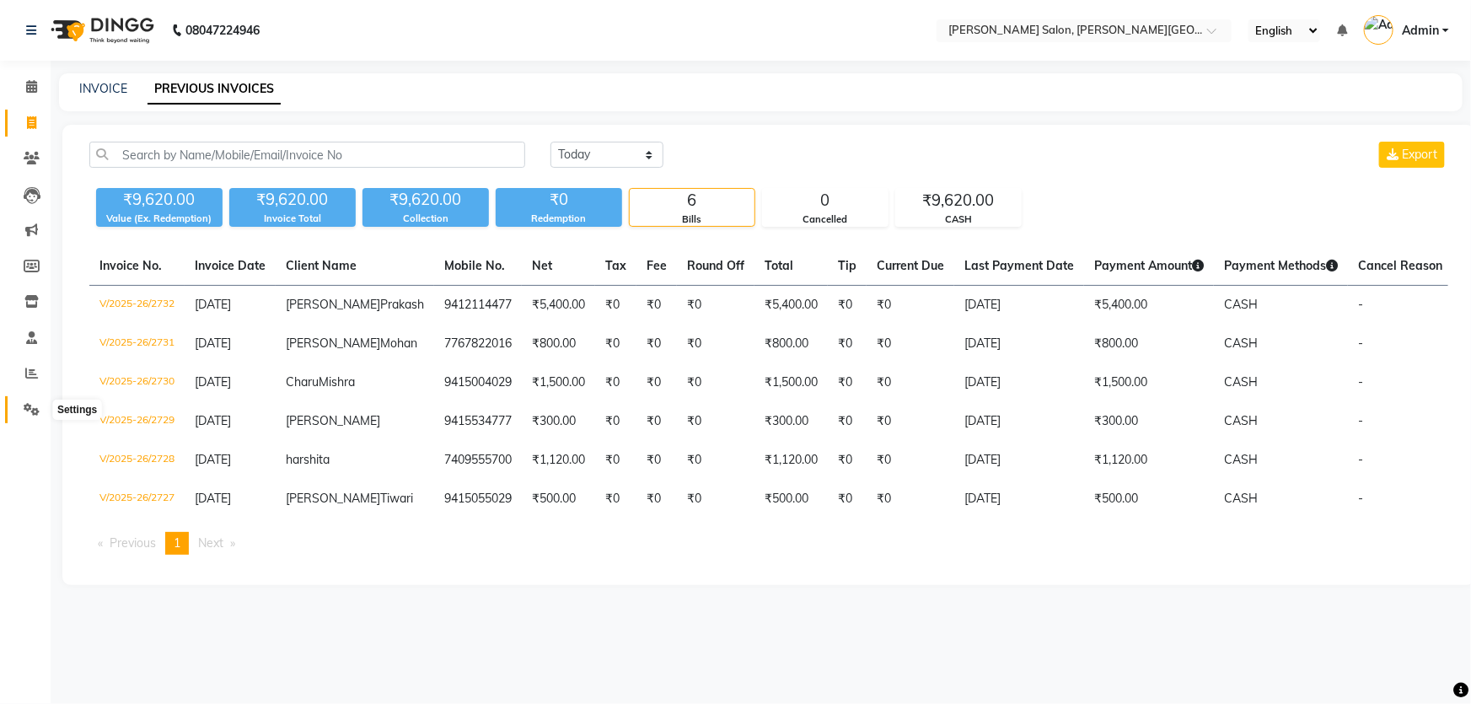
click at [22, 396] on link "Settings" at bounding box center [25, 410] width 40 height 28
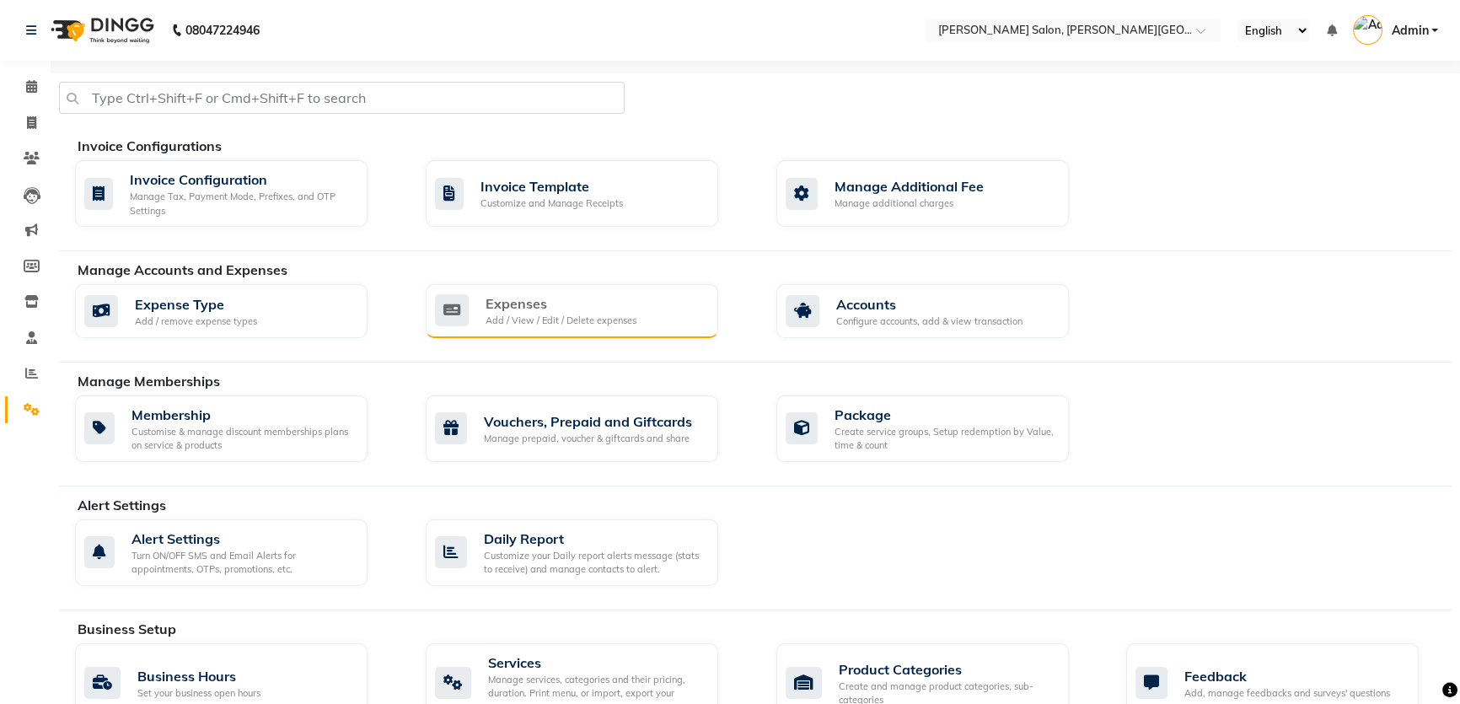
click at [523, 315] on div "Add / View / Edit / Delete expenses" at bounding box center [561, 321] width 151 height 14
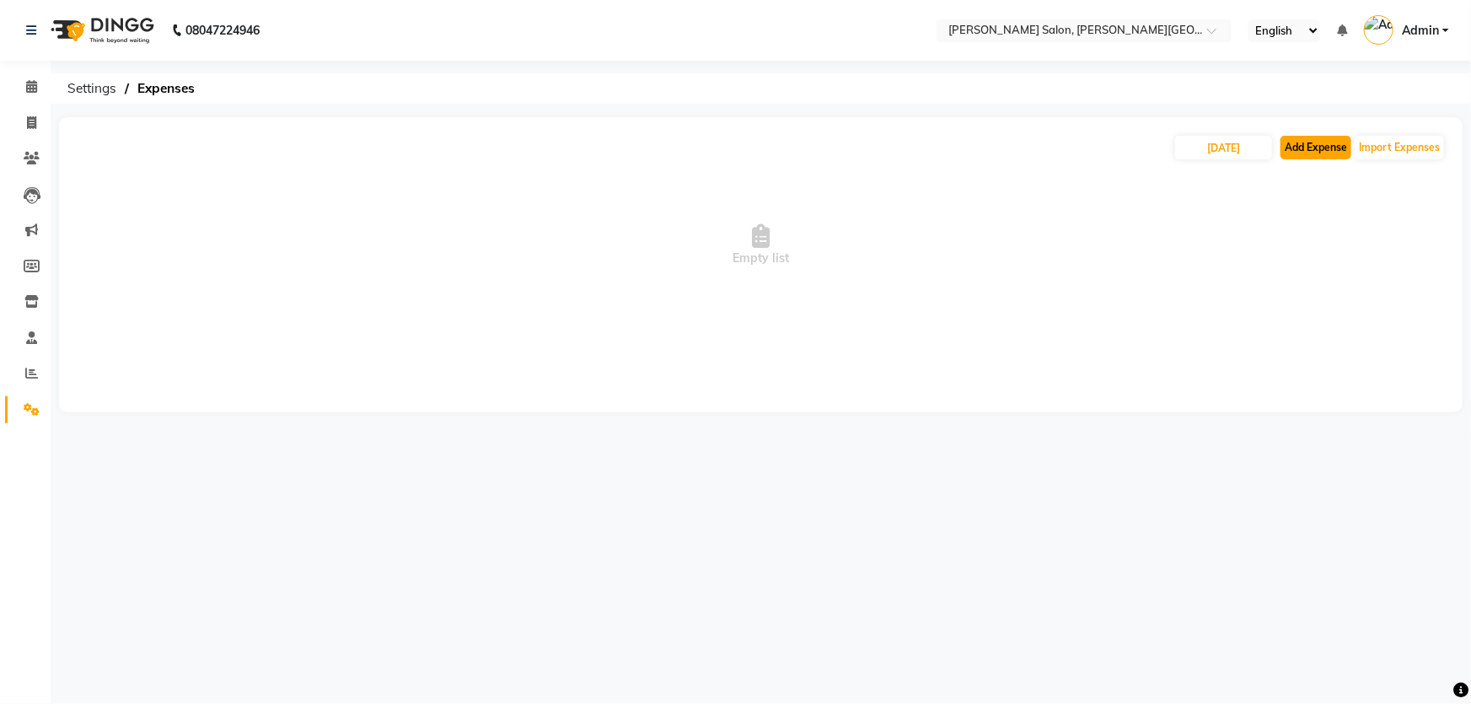
click at [1332, 154] on button "Add Expense" at bounding box center [1316, 148] width 71 height 24
select select "1"
select select "2930"
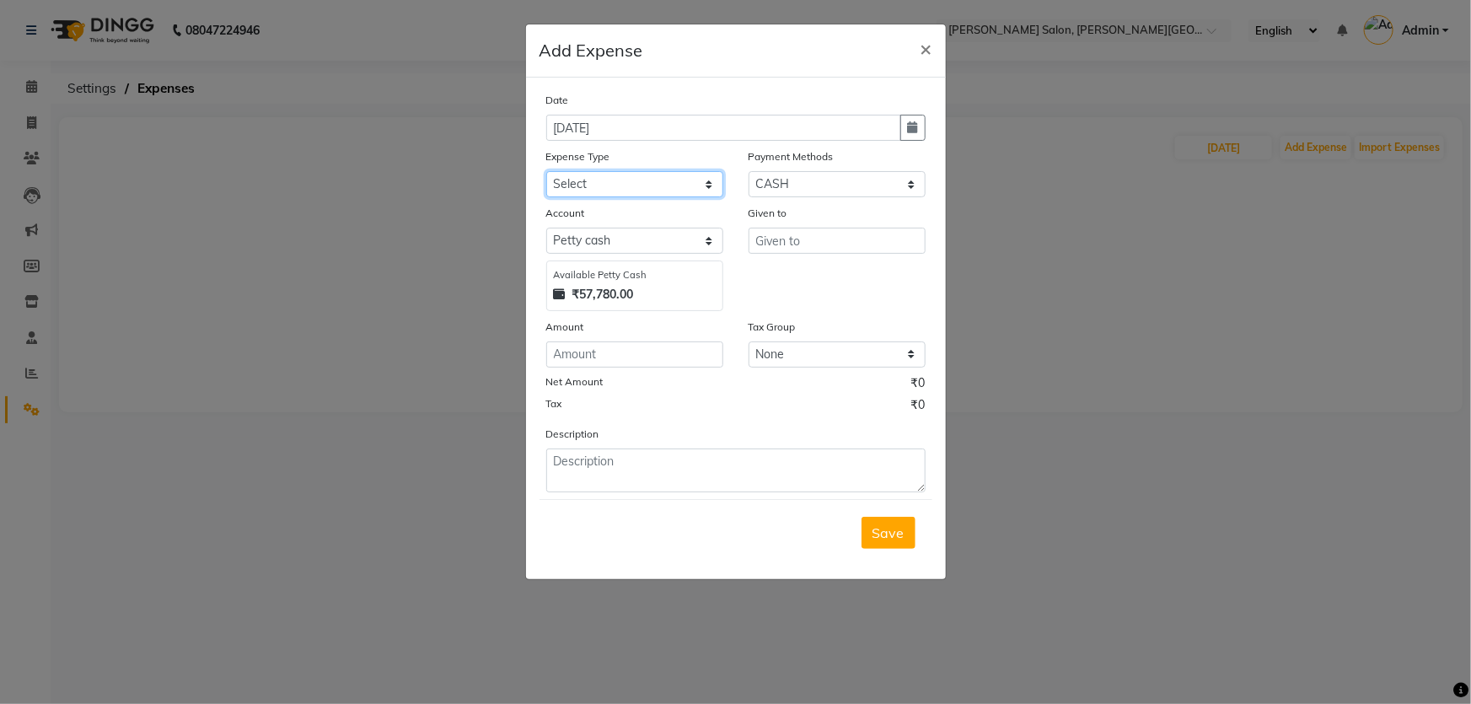
click at [653, 185] on select "Select Advance Salary Bank charges Card Expenses Car maintenance Cash transfer …" at bounding box center [634, 184] width 177 height 26
select select "4632"
click at [546, 172] on select "Select Advance Salary Bank charges Card Expenses Car maintenance Cash transfer …" at bounding box center [634, 184] width 177 height 26
drag, startPoint x: 812, startPoint y: 245, endPoint x: 647, endPoint y: 273, distance: 167.6
click at [647, 273] on div "Account Select [PERSON_NAME] cash Default account Available [PERSON_NAME] Cash …" at bounding box center [736, 257] width 405 height 107
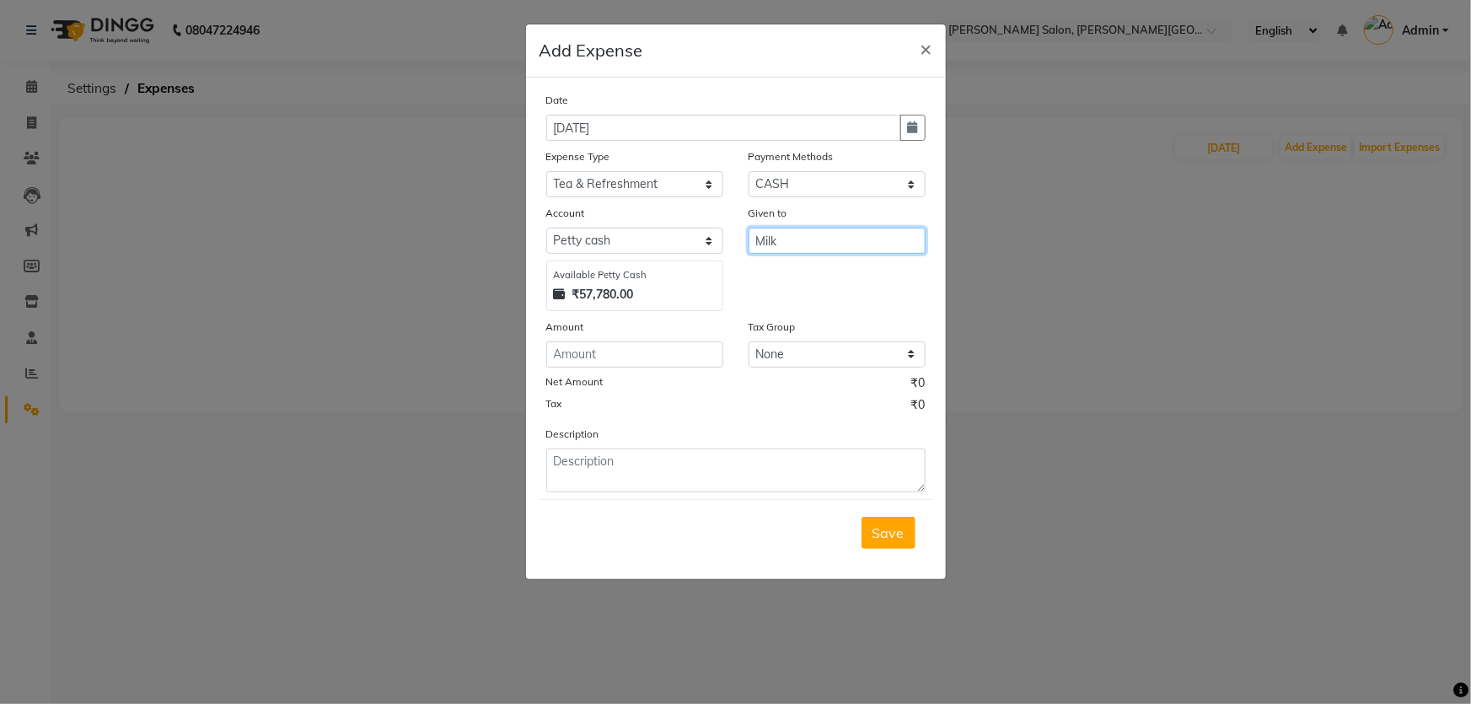
type input "Milk"
type input "58"
click at [850, 534] on div "Save" at bounding box center [736, 532] width 393 height 67
click at [877, 541] on span "Save" at bounding box center [889, 532] width 32 height 17
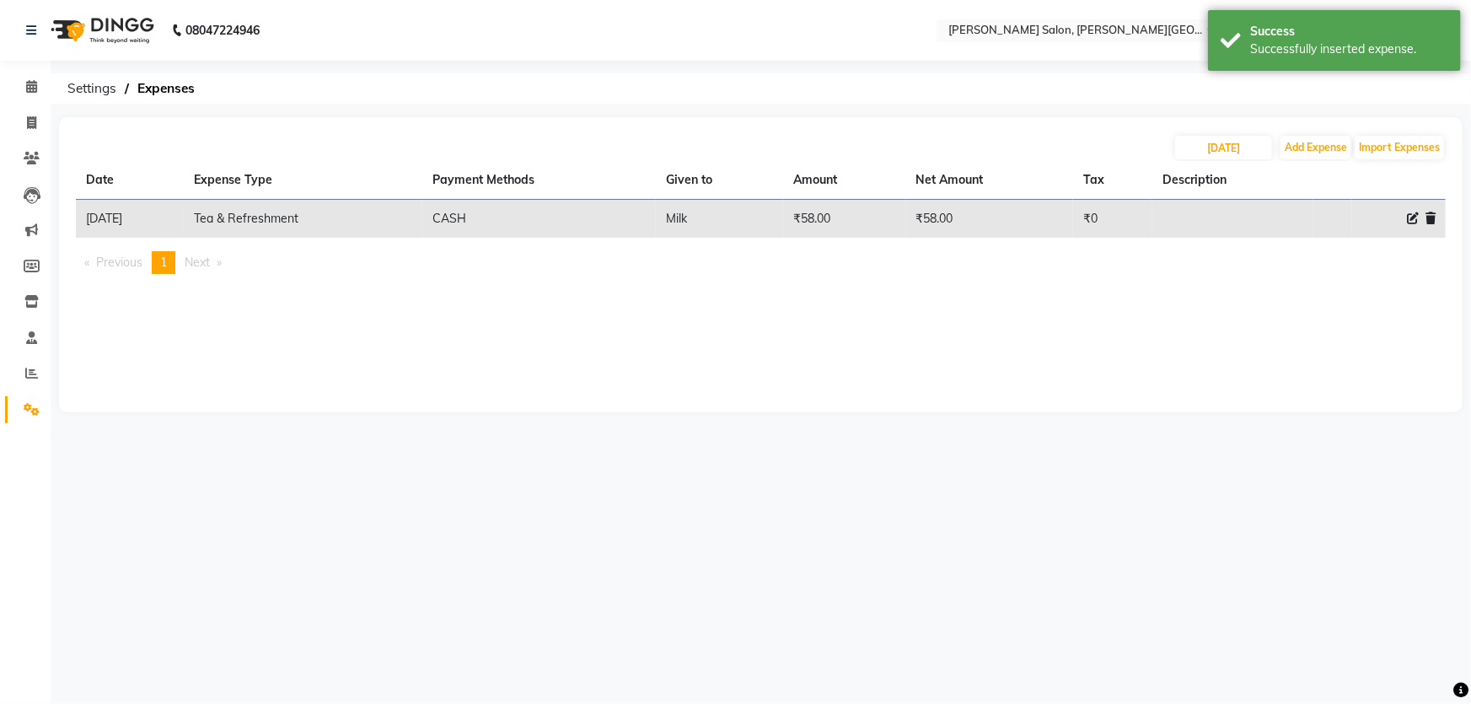
click at [1320, 128] on div "[DATE] Add Expense Import Expenses Date Expense Type Payment Methods Given to A…" at bounding box center [761, 264] width 1404 height 295
click at [1313, 143] on button "Add Expense" at bounding box center [1316, 148] width 71 height 24
select select "1"
select select "2930"
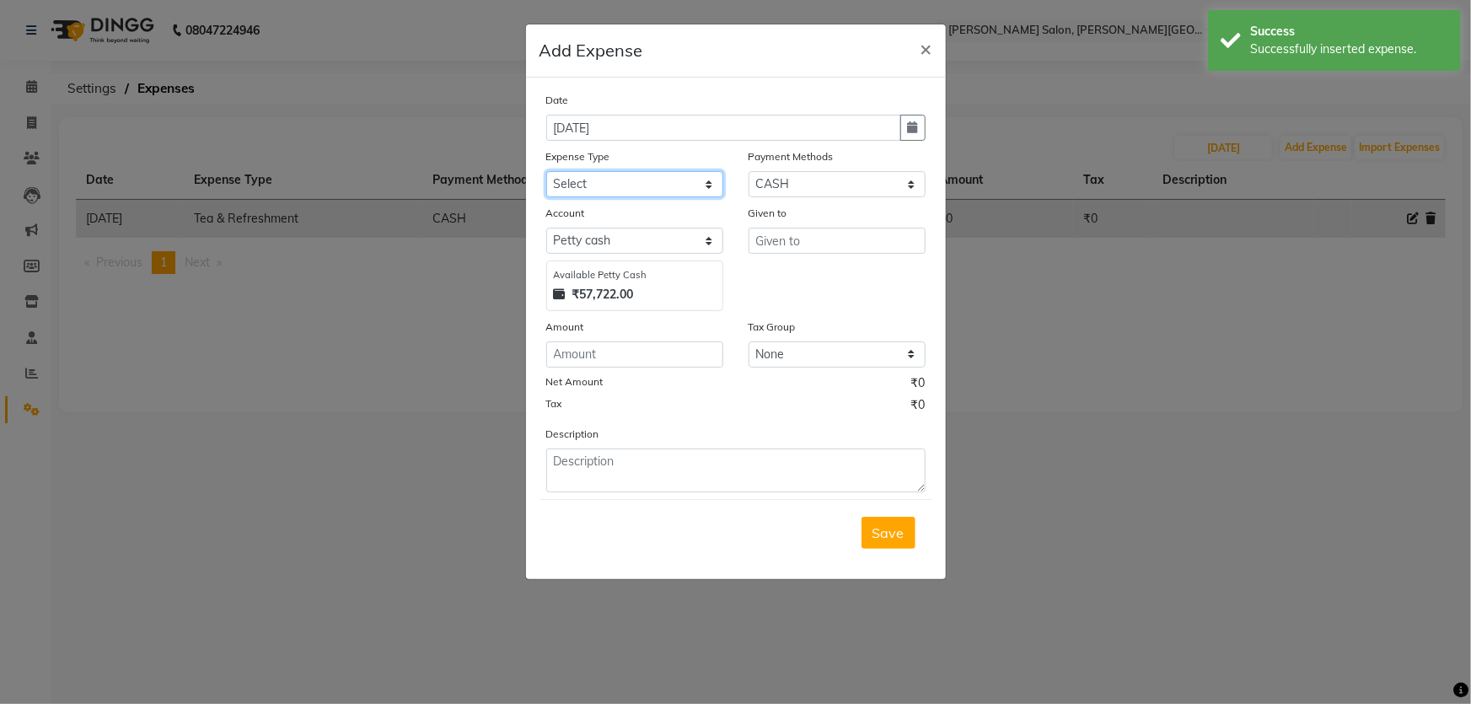
click at [672, 189] on select "Select Advance Salary Bank charges Card Expenses Car maintenance Cash transfer …" at bounding box center [634, 184] width 177 height 26
select select "4632"
click at [546, 172] on select "Select Advance Salary Bank charges Card Expenses Car maintenance Cash transfer …" at bounding box center [634, 184] width 177 height 26
type input "Coffe"
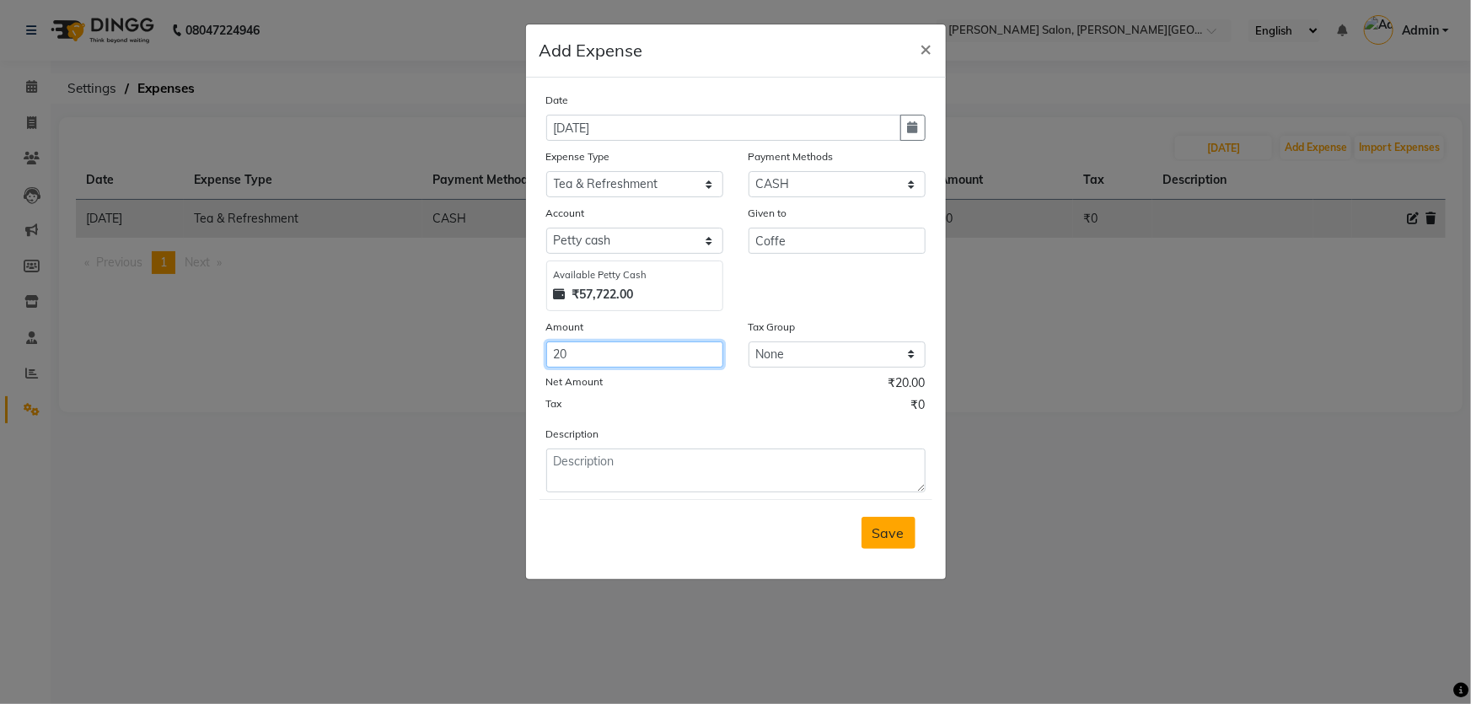
type input "20"
click at [880, 541] on span "Save" at bounding box center [889, 532] width 32 height 17
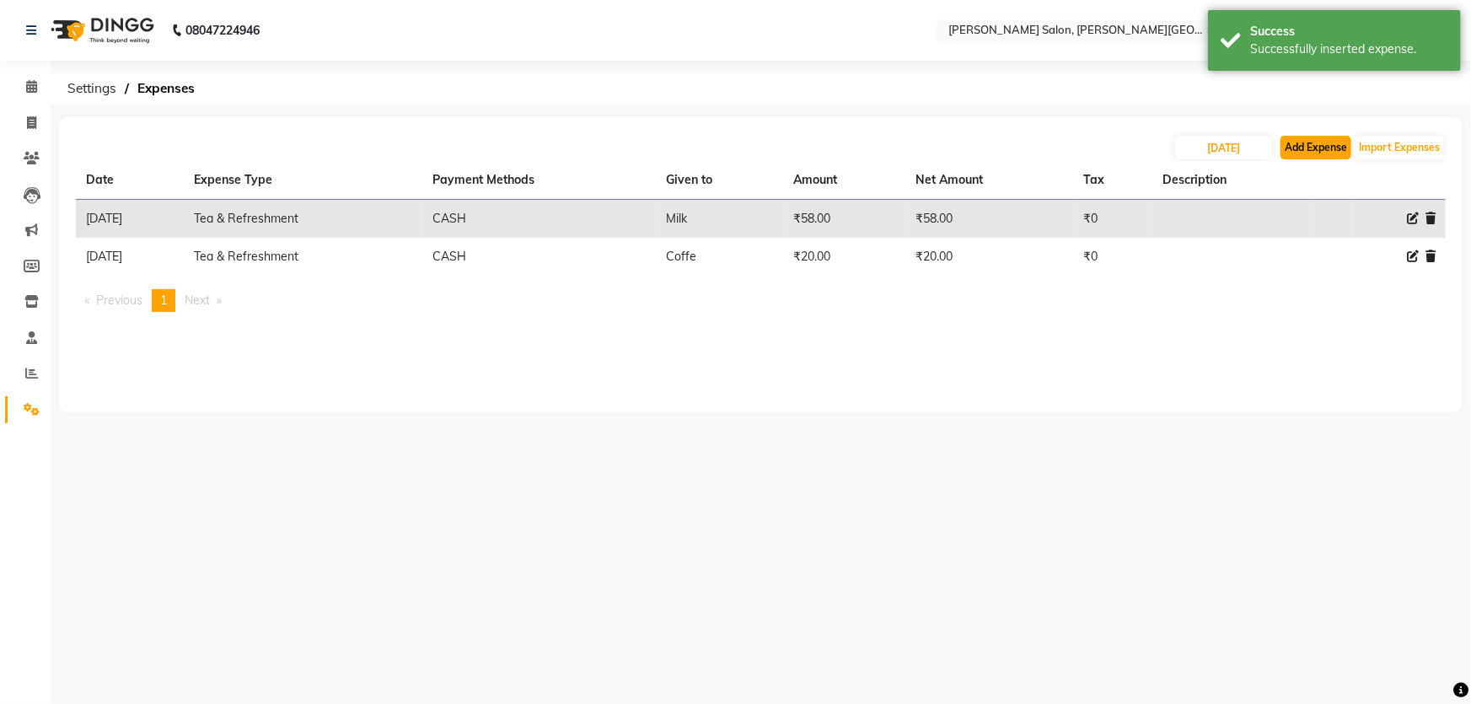
click at [1308, 145] on button "Add Expense" at bounding box center [1316, 148] width 71 height 24
select select "1"
select select "2930"
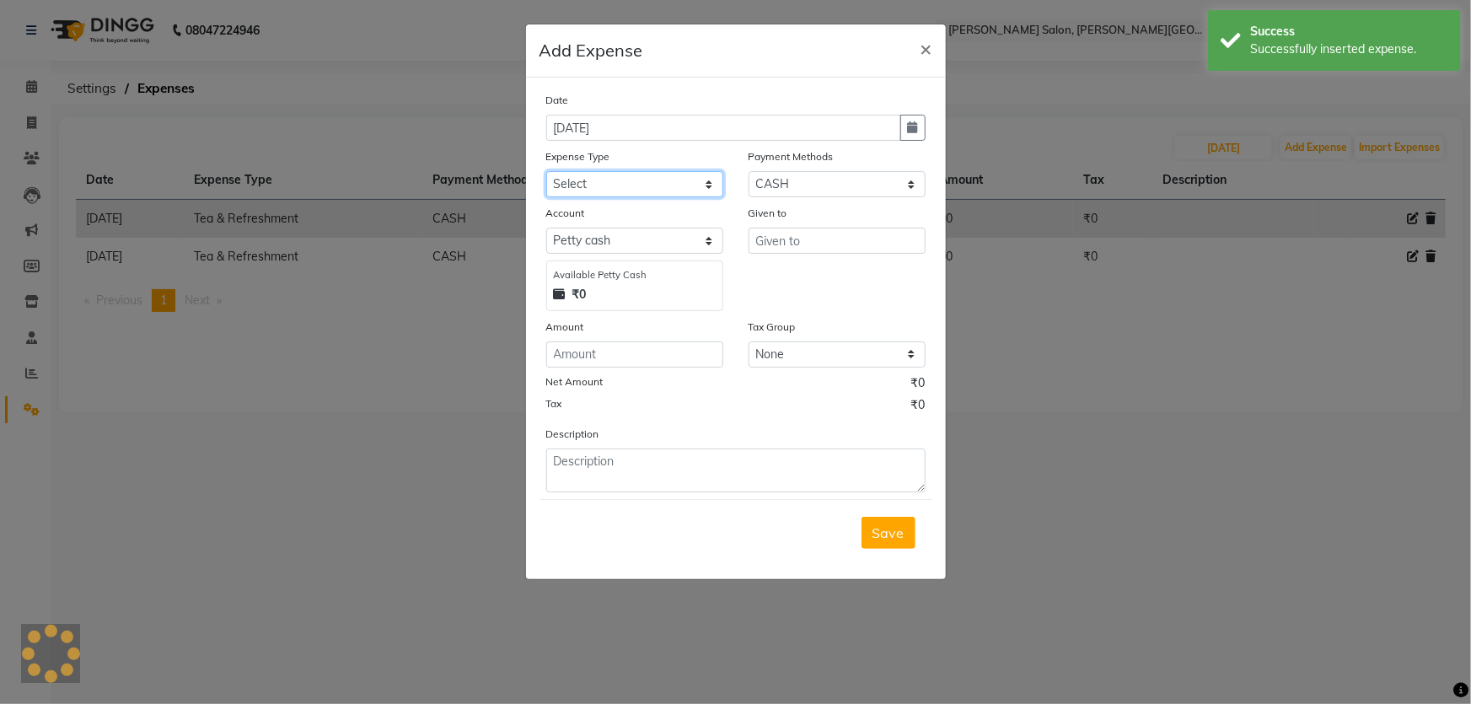
click at [650, 188] on select "Select Advance Salary Bank charges Card Expenses Car maintenance Cash transfer …" at bounding box center [634, 184] width 177 height 26
select select "4632"
click at [546, 172] on select "Select Advance Salary Bank charges Card Expenses Car maintenance Cash transfer …" at bounding box center [634, 184] width 177 height 26
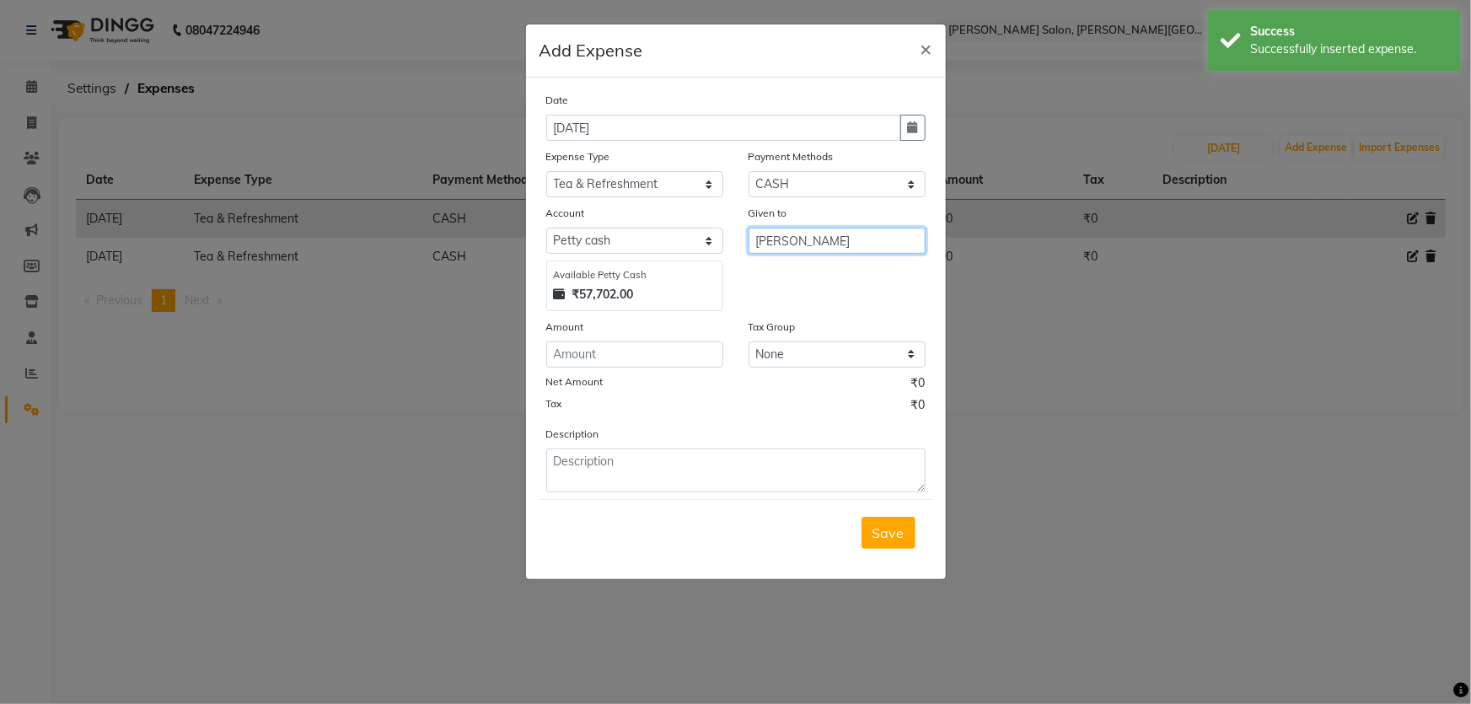
drag, startPoint x: 871, startPoint y: 244, endPoint x: 725, endPoint y: 239, distance: 146.0
click at [726, 239] on div "Account Select [PERSON_NAME] cash Default account Available [PERSON_NAME] Cash …" at bounding box center [736, 257] width 405 height 107
type input "rin"
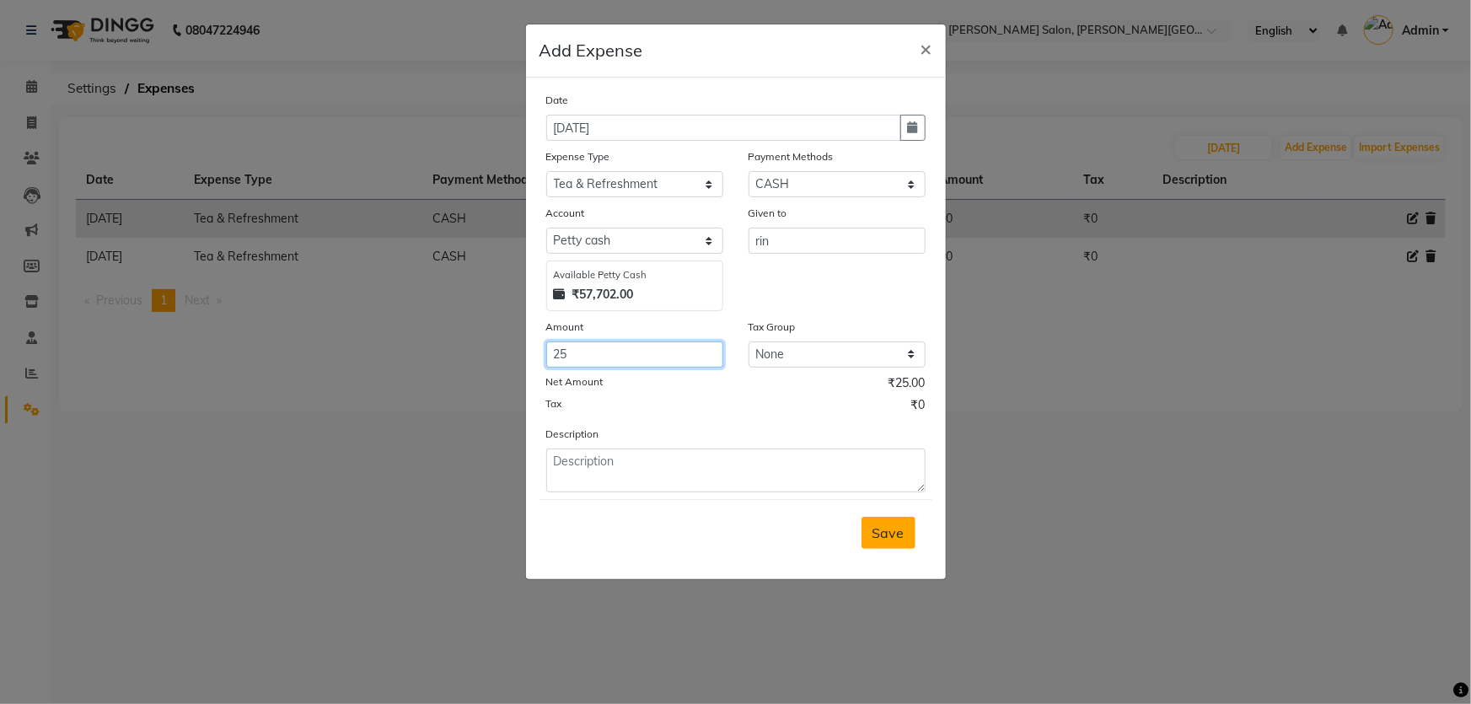
type input "25"
click at [880, 524] on button "Save" at bounding box center [889, 533] width 54 height 32
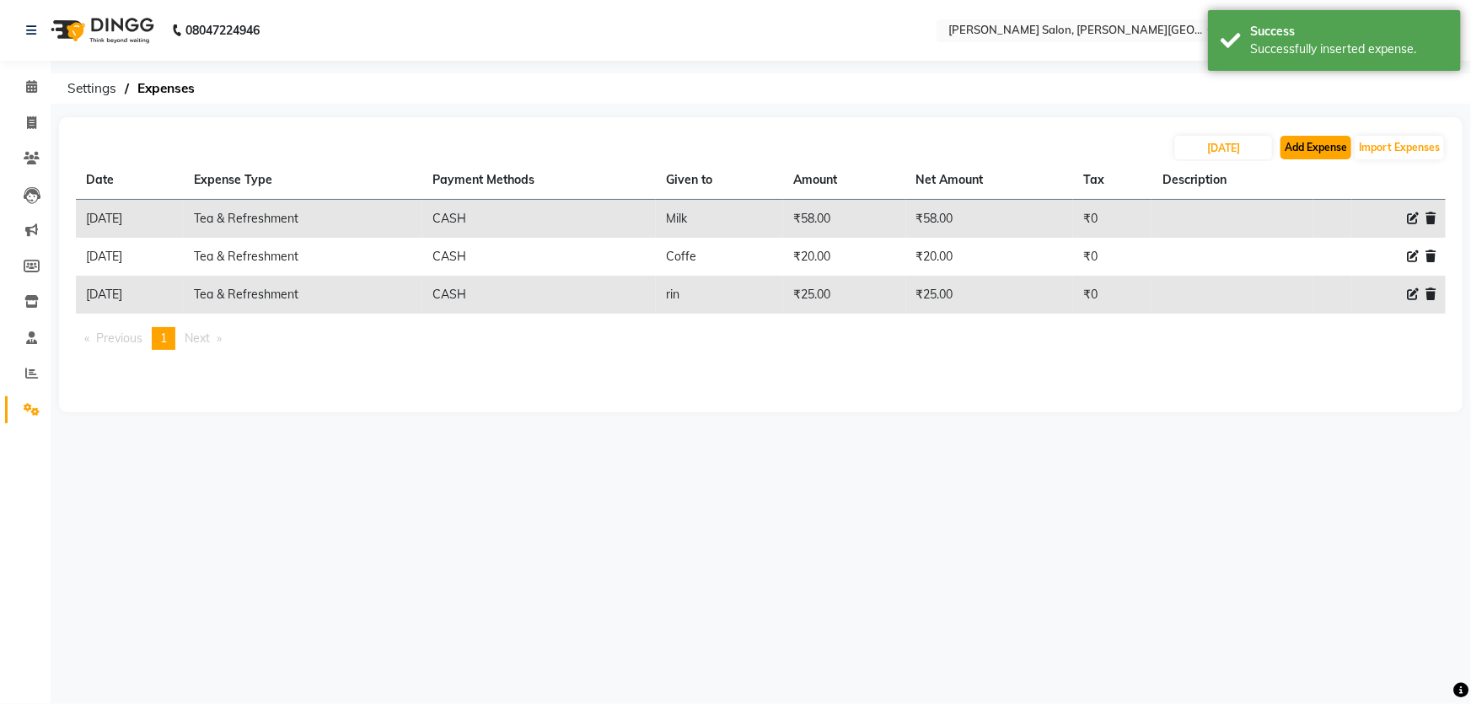
click at [1289, 143] on button "Add Expense" at bounding box center [1316, 148] width 71 height 24
select select "1"
select select "2930"
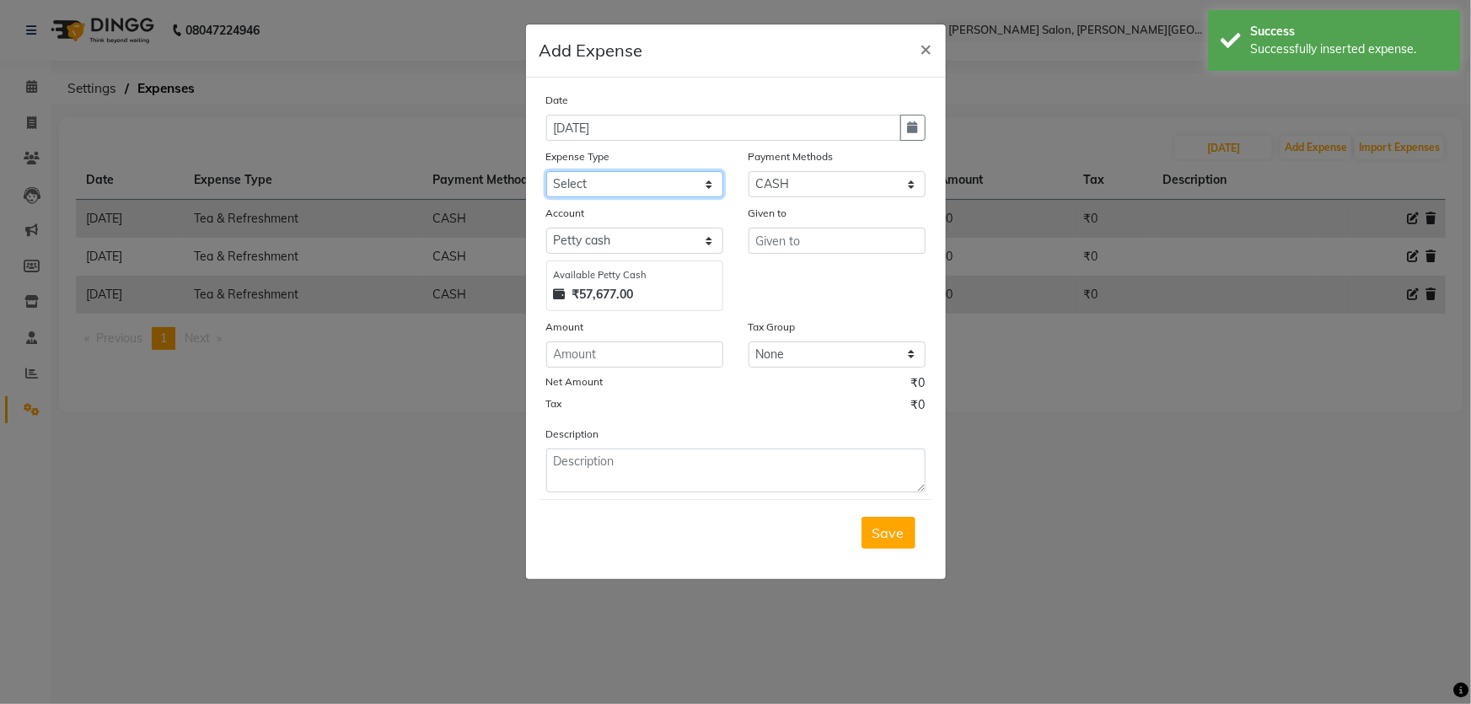
click at [633, 185] on select "Select Advance Salary Bank charges Card Expenses Car maintenance Cash transfer …" at bounding box center [634, 184] width 177 height 26
select select "4624"
click at [546, 172] on select "Select Advance Salary Bank charges Card Expenses Car maintenance Cash transfer …" at bounding box center [634, 184] width 177 height 26
type input "cell"
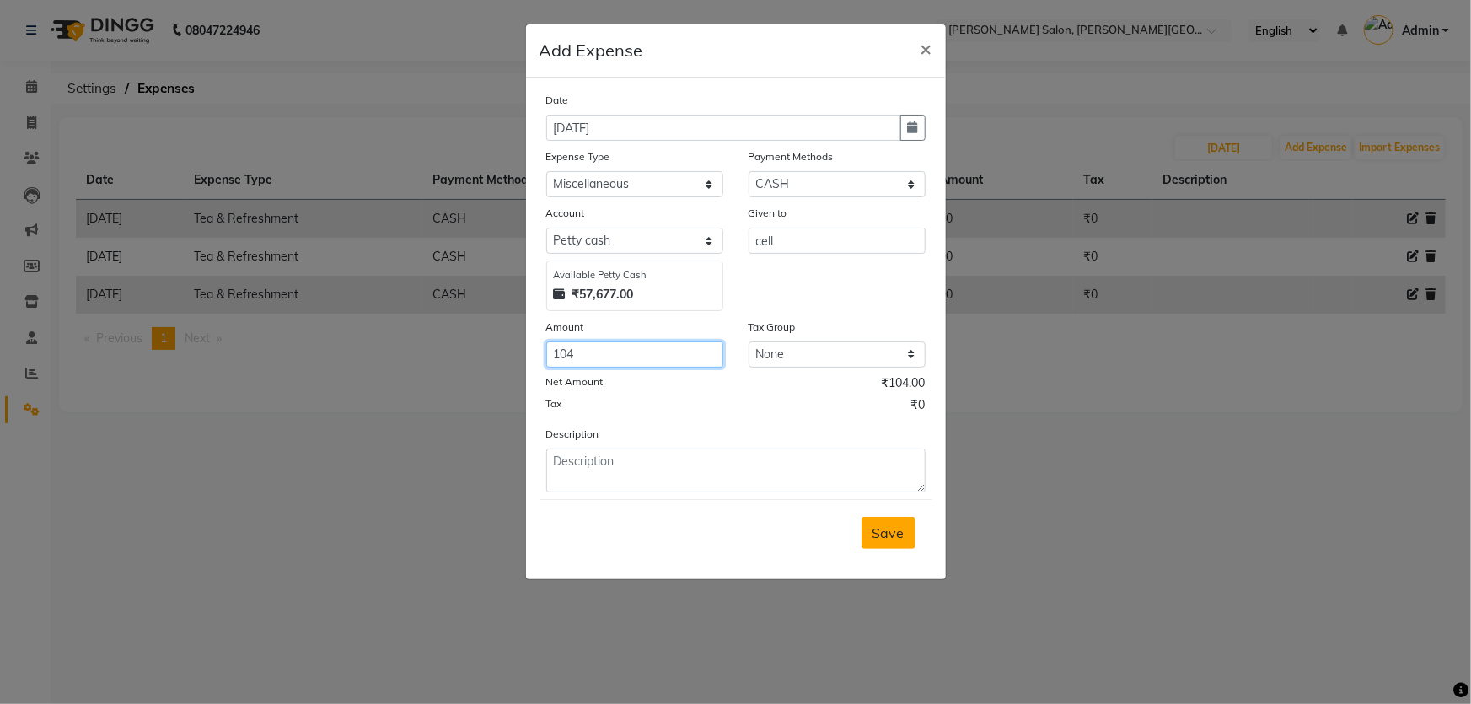
type input "104"
click at [889, 537] on span "Save" at bounding box center [889, 532] width 32 height 17
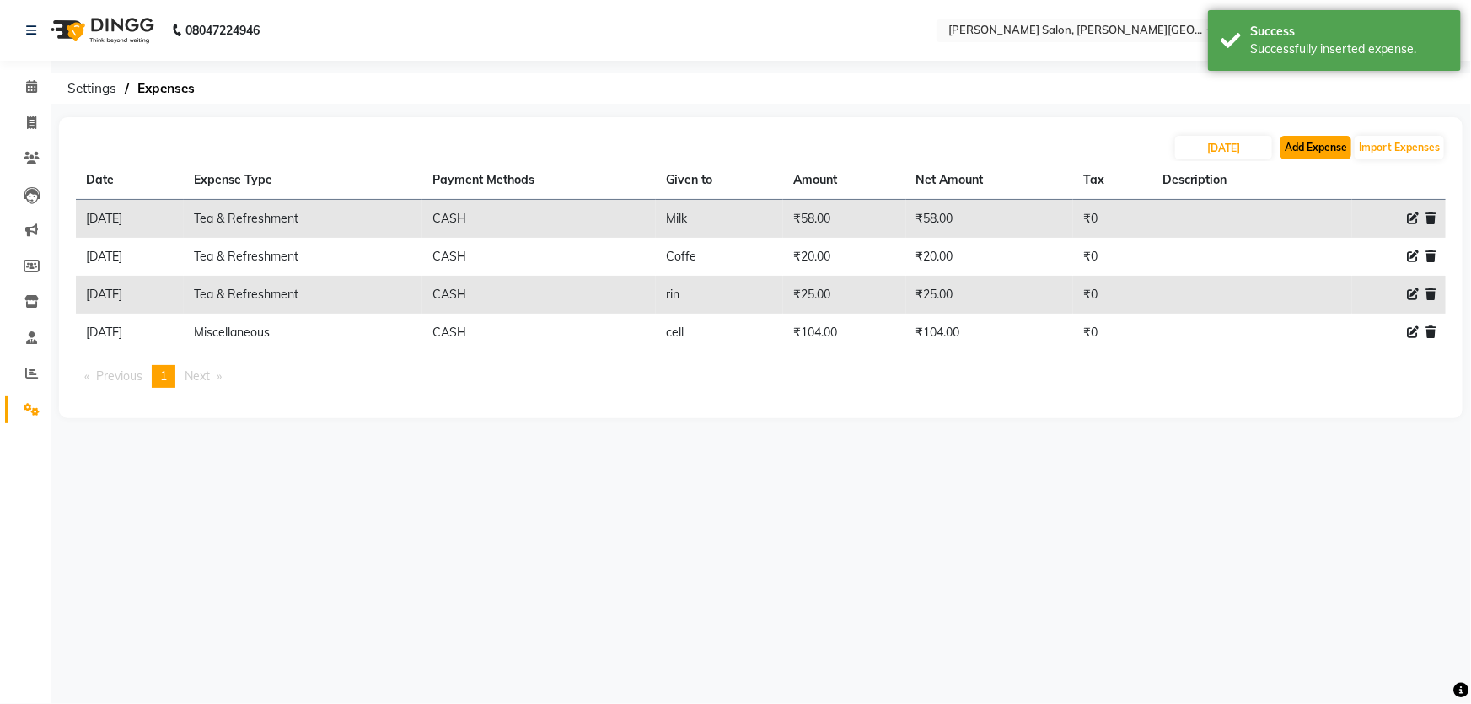
click at [1293, 145] on button "Add Expense" at bounding box center [1316, 148] width 71 height 24
select select "1"
select select "2930"
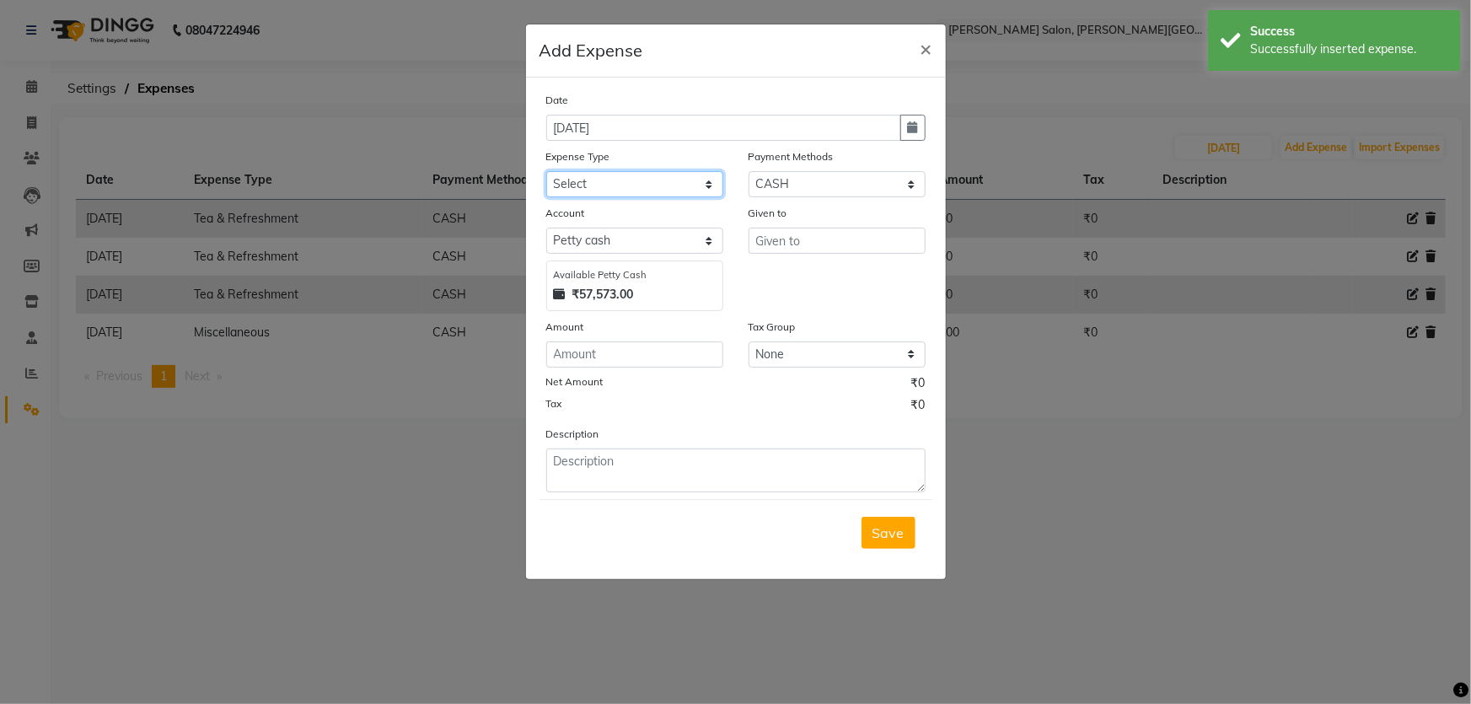
click at [670, 175] on select "Select Advance Salary Bank charges Card Expenses Car maintenance Cash transfer …" at bounding box center [634, 184] width 177 height 26
select select "4632"
click at [546, 172] on select "Select Advance Salary Bank charges Card Expenses Car maintenance Cash transfer …" at bounding box center [634, 184] width 177 height 26
type input "sandwich"
type input "2"
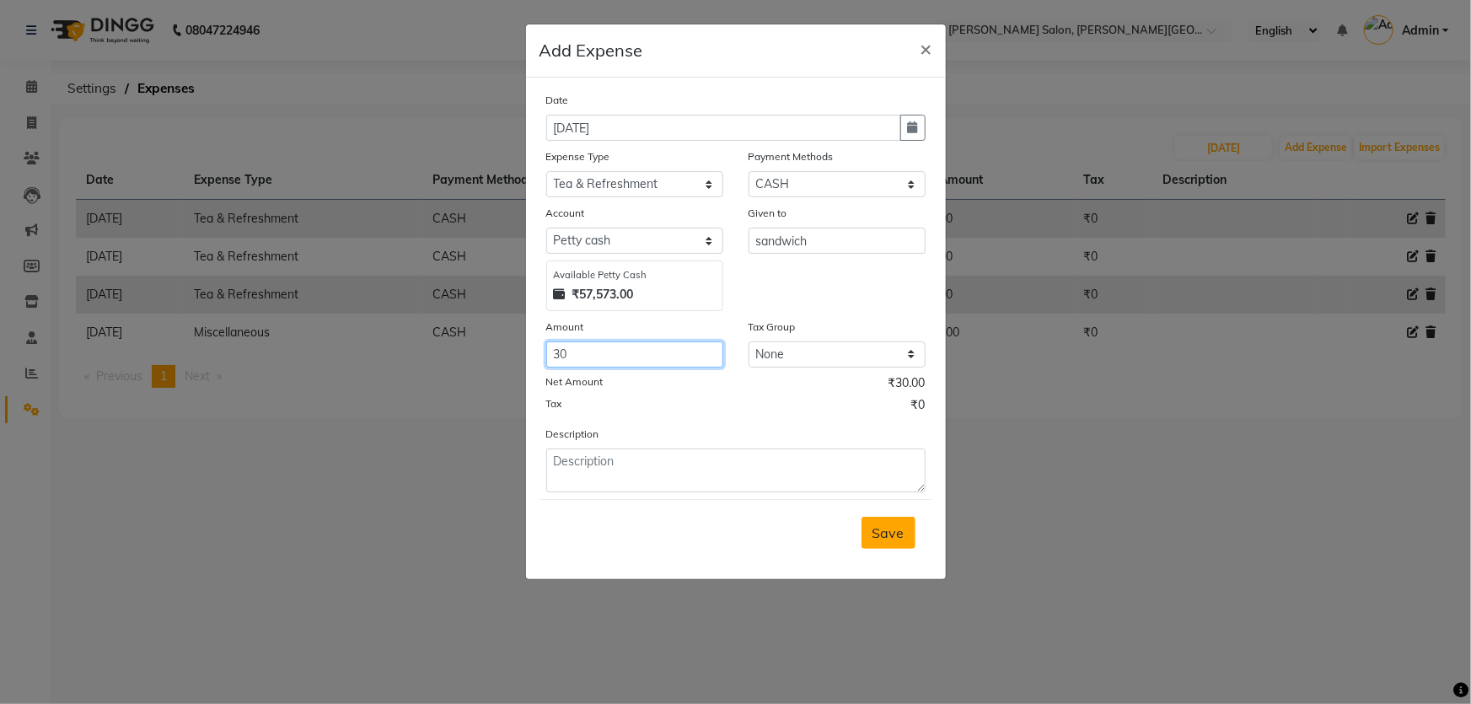
type input "30"
click at [891, 530] on span "Save" at bounding box center [889, 532] width 32 height 17
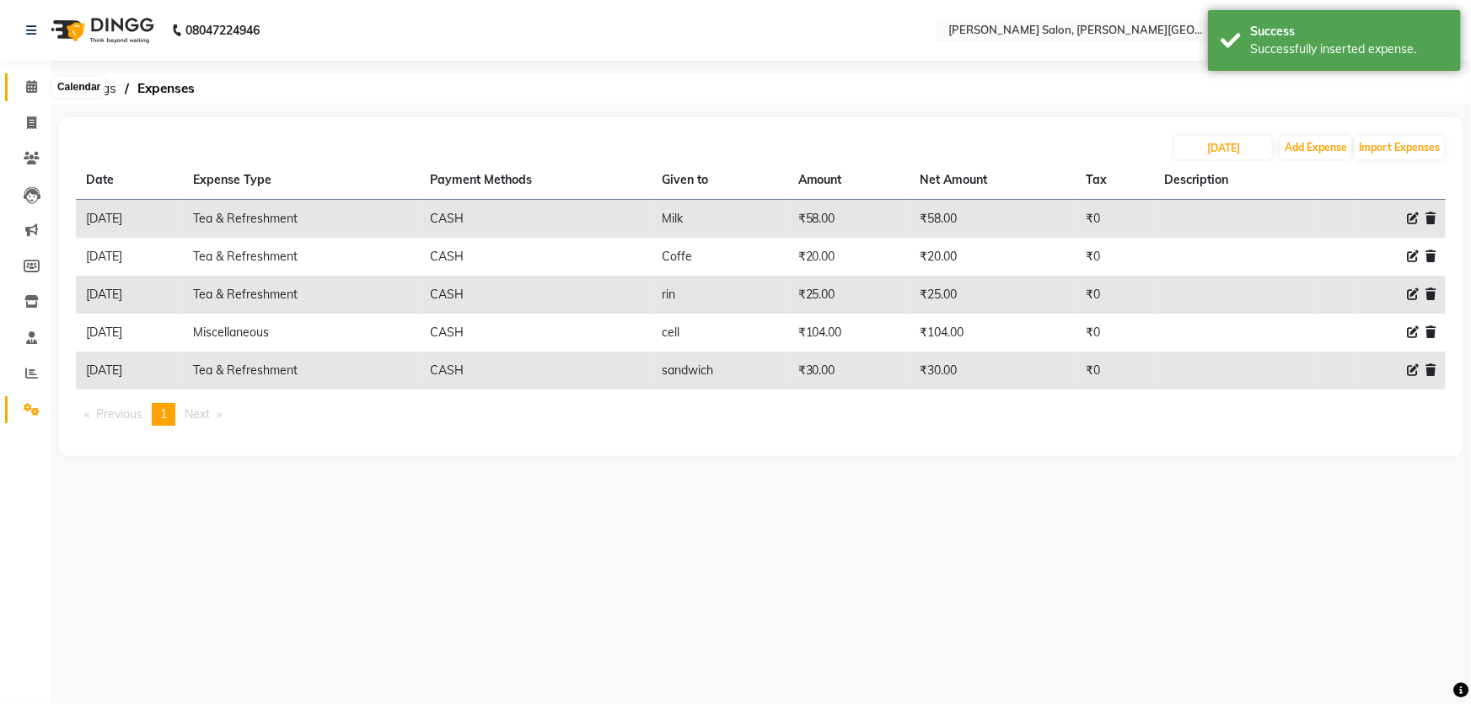
click at [42, 85] on span at bounding box center [32, 87] width 30 height 19
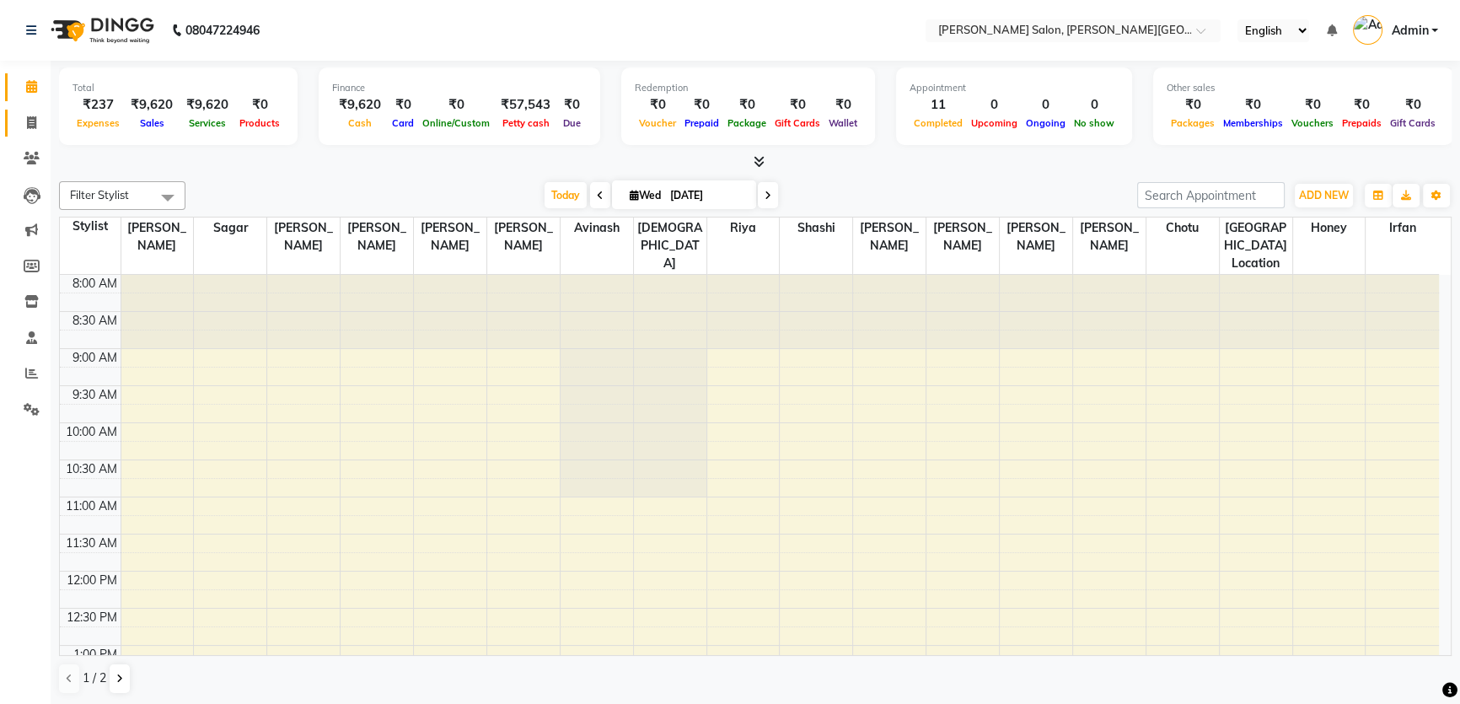
drag, startPoint x: 8, startPoint y: 116, endPoint x: 30, endPoint y: 130, distance: 25.7
click at [8, 116] on link "Invoice" at bounding box center [25, 124] width 40 height 28
select select "service"
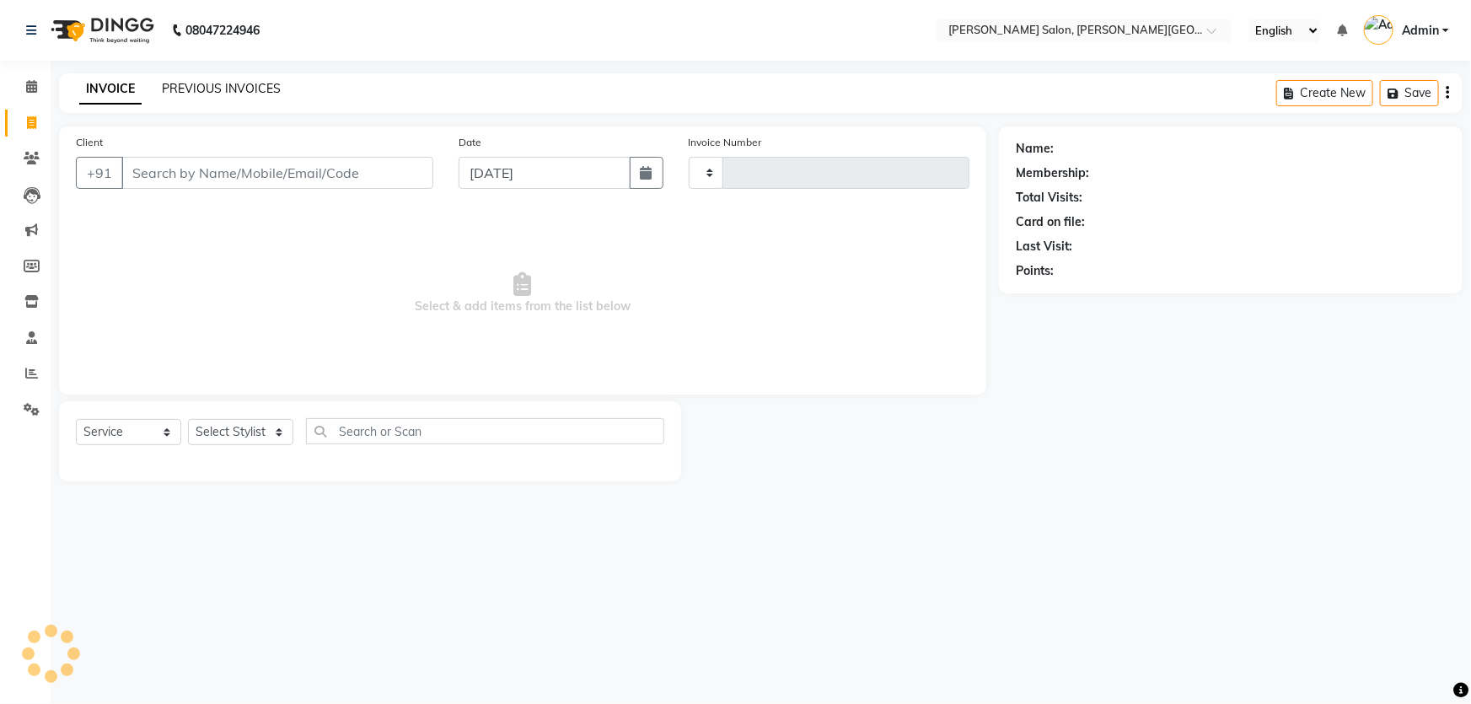
type input "2733"
select select "4122"
click at [229, 90] on link "PREVIOUS INVOICES" at bounding box center [221, 88] width 119 height 15
